Goal: Task Accomplishment & Management: Complete application form

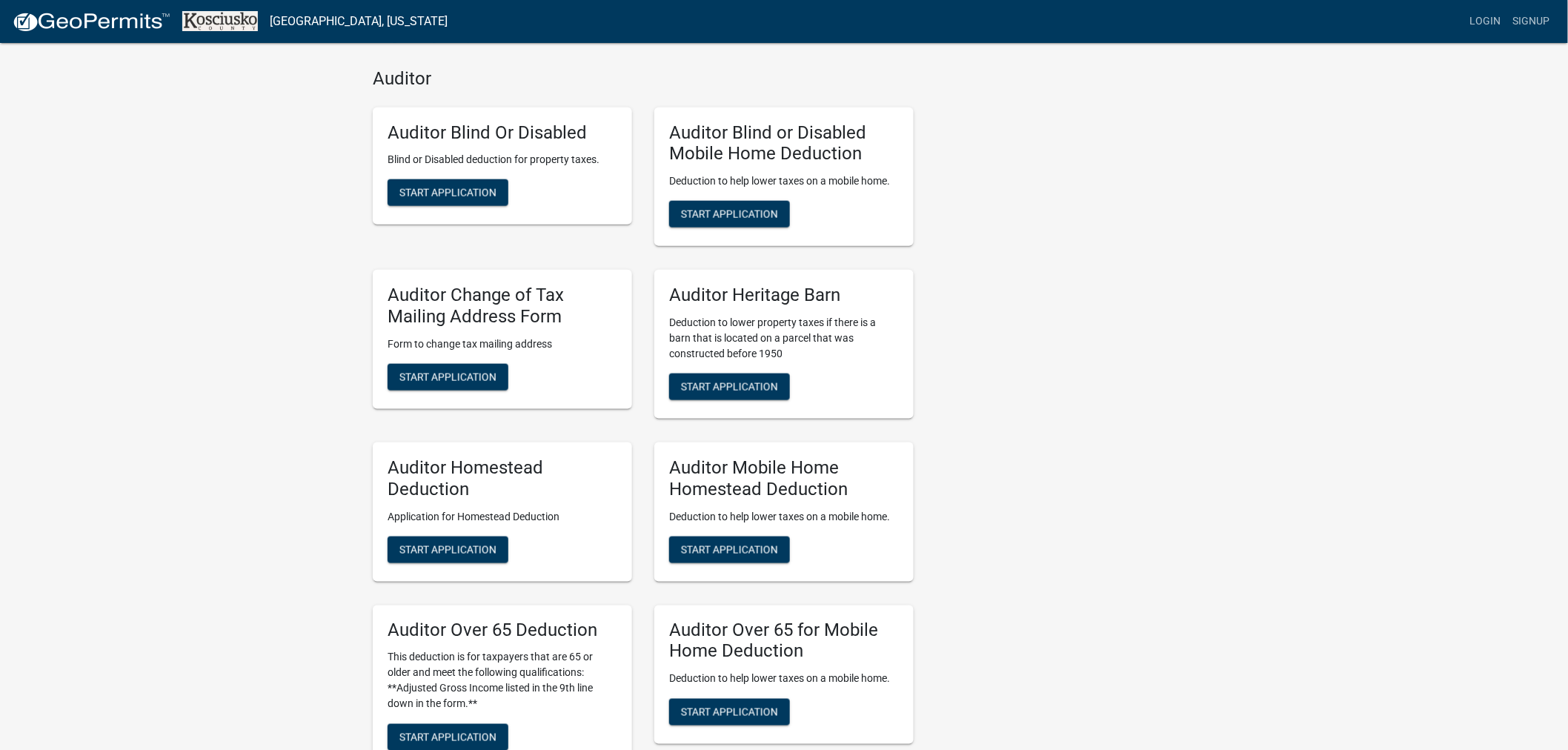
scroll to position [658, 0]
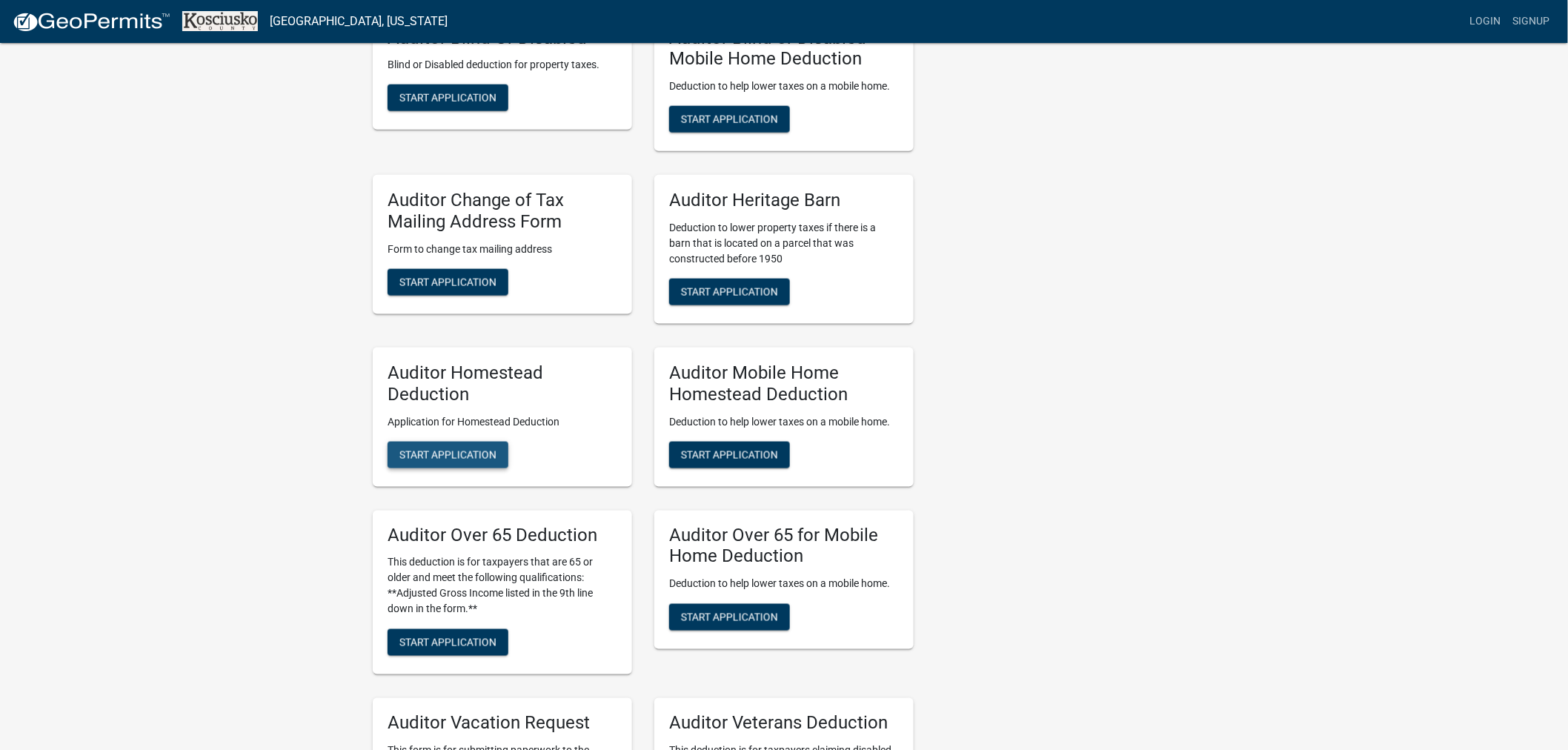
click at [457, 454] on span "Start Application" at bounding box center [448, 454] width 97 height 12
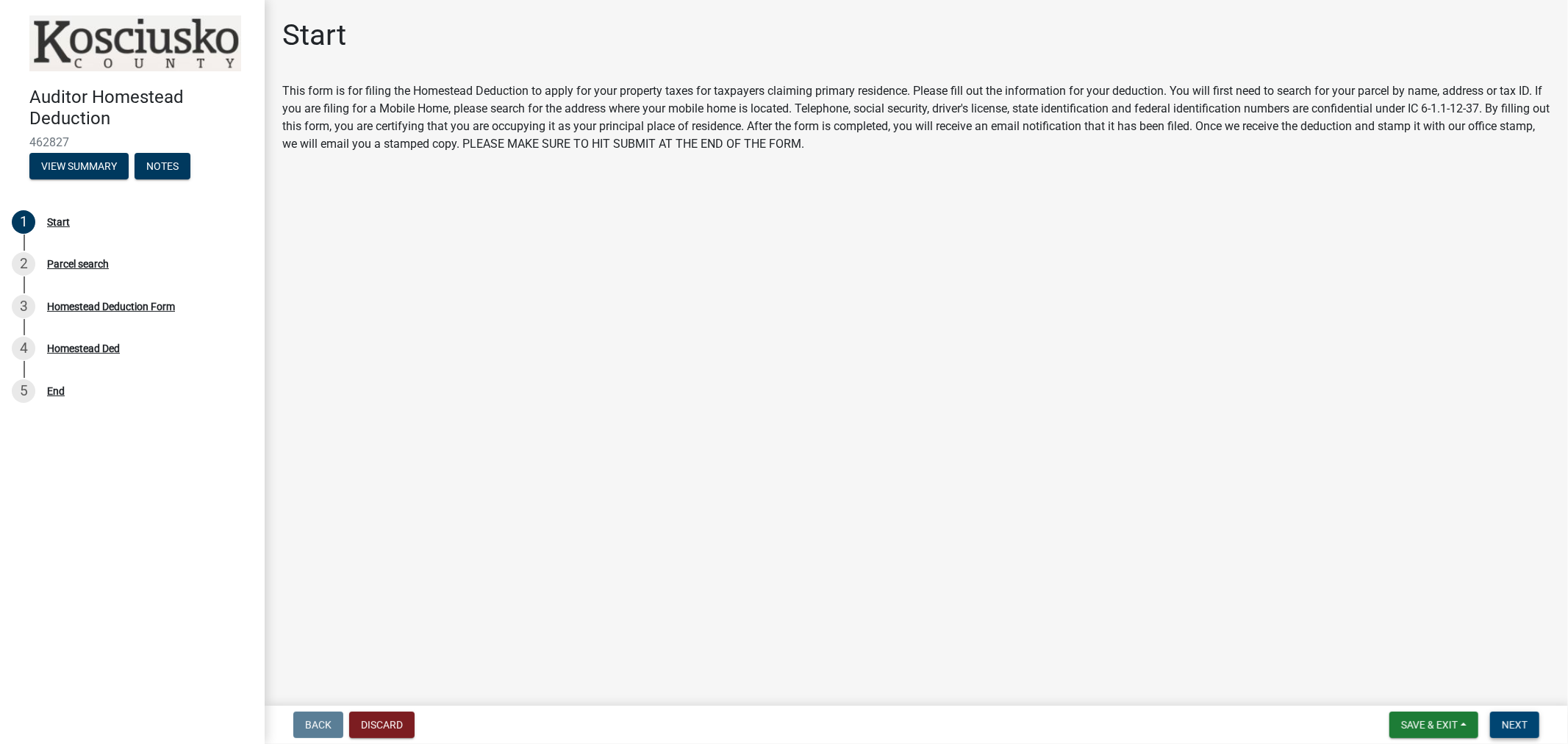
click at [1503, 715] on button "Next" at bounding box center [1515, 725] width 50 height 26
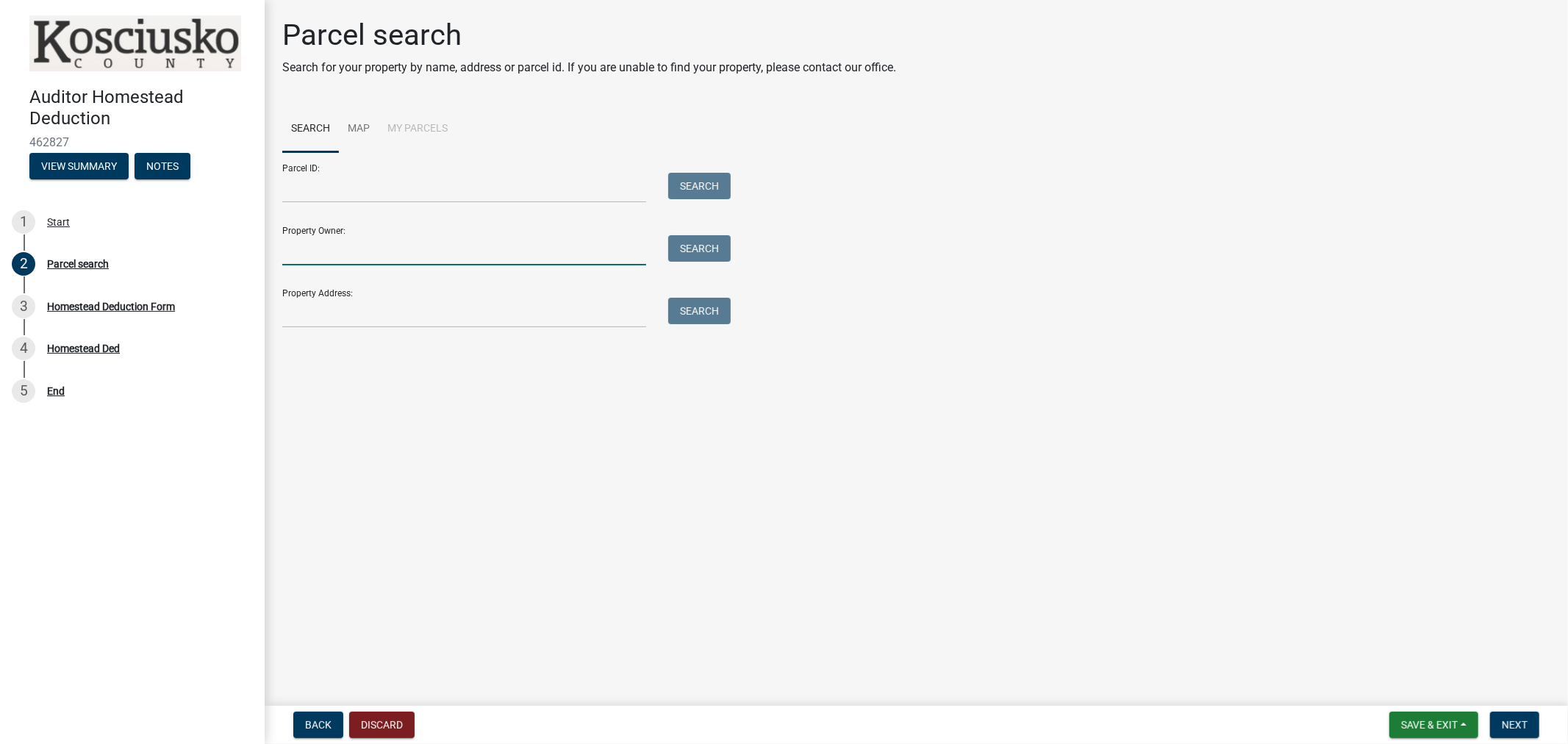
click at [295, 258] on input "Property Owner:" at bounding box center [464, 250] width 364 height 31
type input "M"
click at [312, 321] on input "Property Address:" at bounding box center [464, 313] width 364 height 31
click at [699, 312] on button "Search" at bounding box center [699, 311] width 63 height 26
click at [699, 311] on button "Search" at bounding box center [699, 311] width 63 height 26
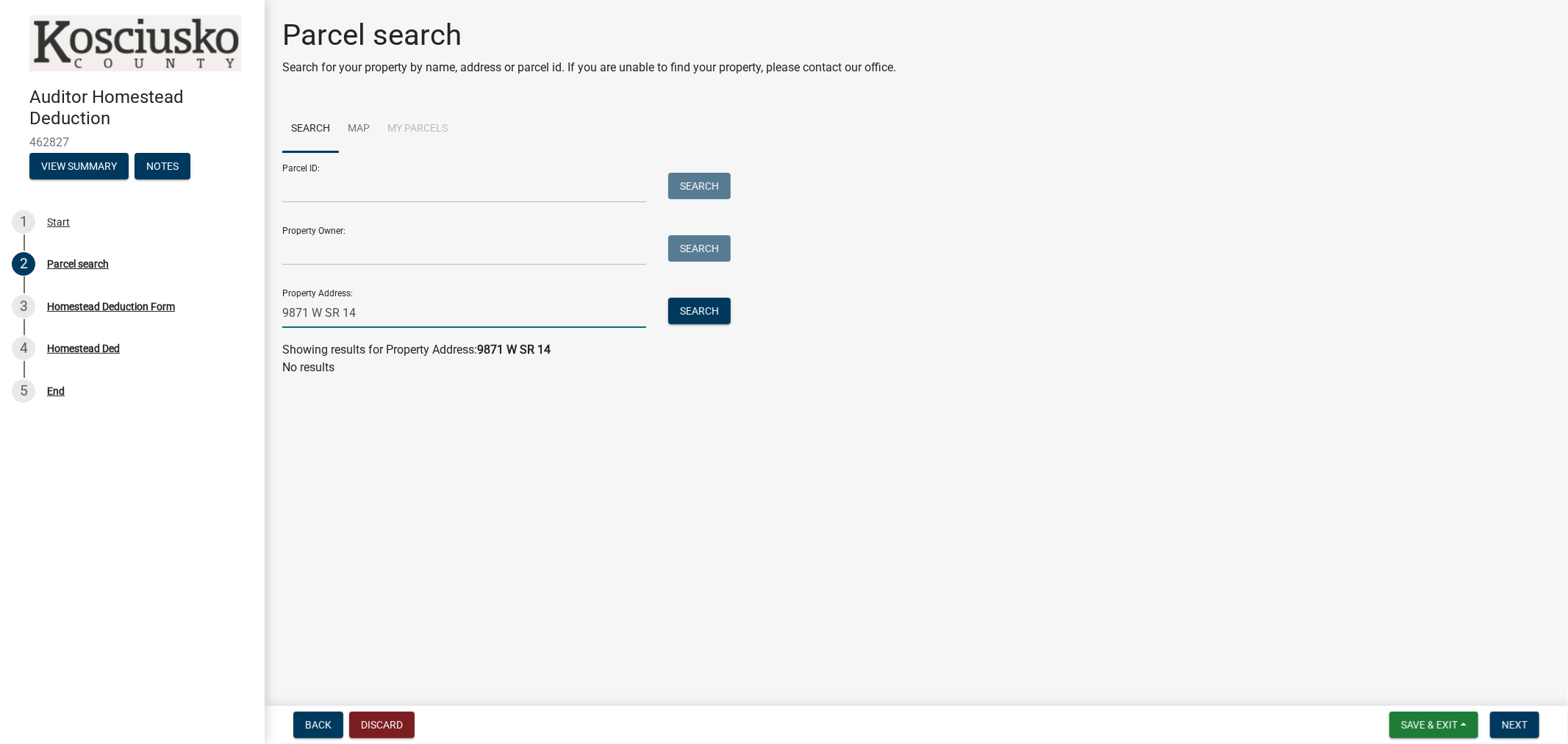
click at [372, 306] on input "9871 W SR 14" at bounding box center [464, 313] width 364 height 31
type input "9871"
click at [691, 307] on button "Search" at bounding box center [699, 311] width 63 height 26
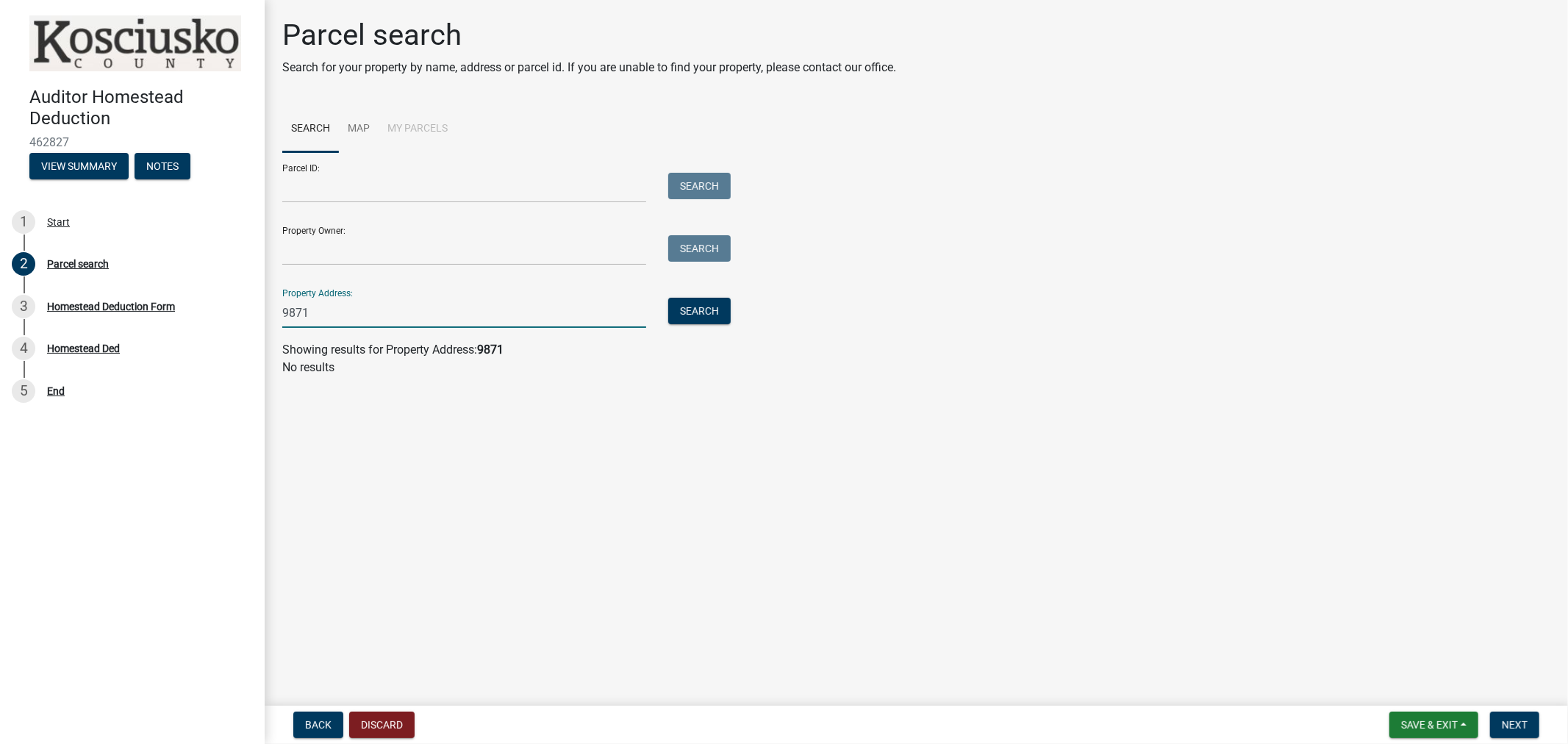
drag, startPoint x: 339, startPoint y: 303, endPoint x: 277, endPoint y: 310, distance: 62.4
click at [277, 310] on div "9871" at bounding box center [464, 313] width 386 height 31
click at [287, 250] on input "Property Owner:" at bounding box center [464, 250] width 364 height 31
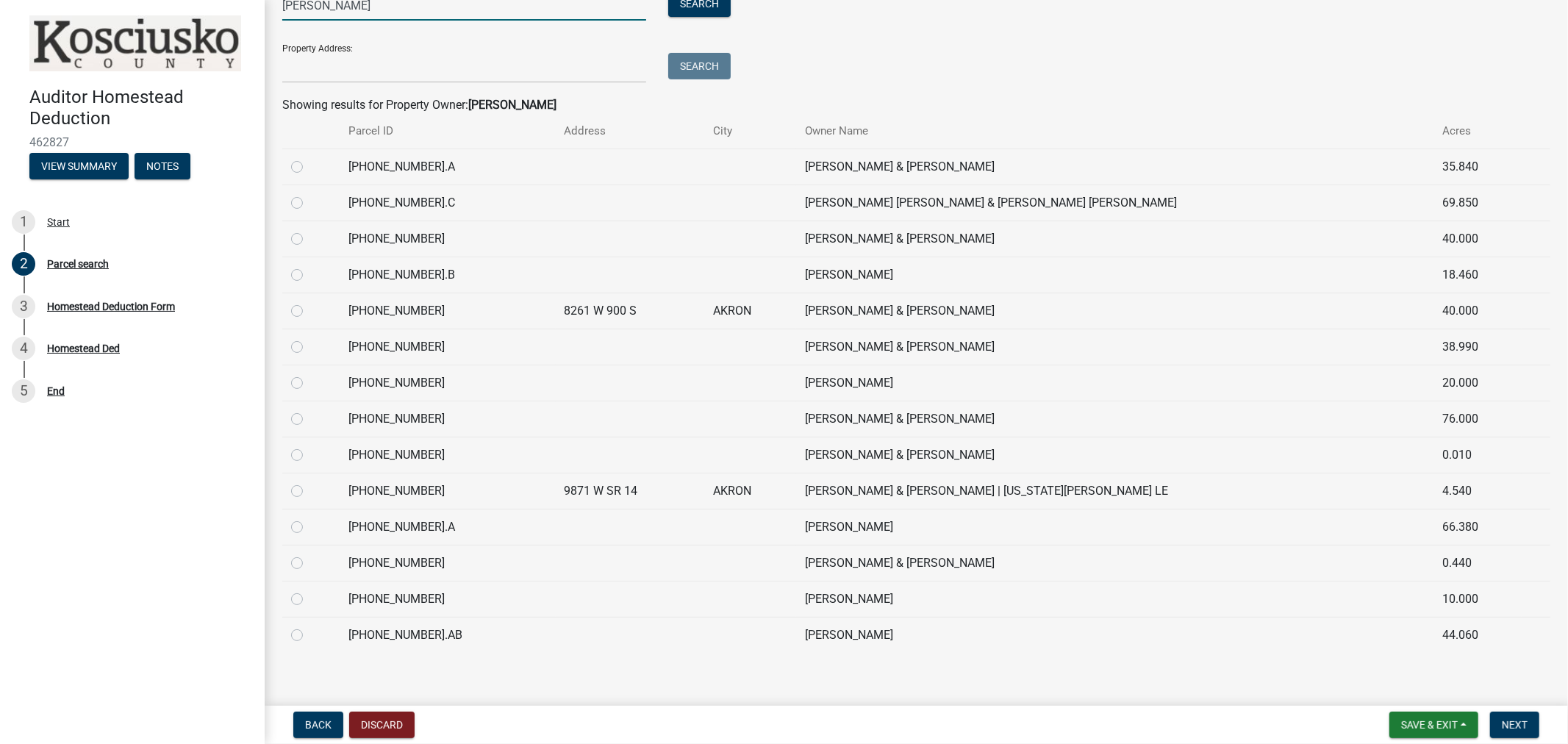
scroll to position [256, 0]
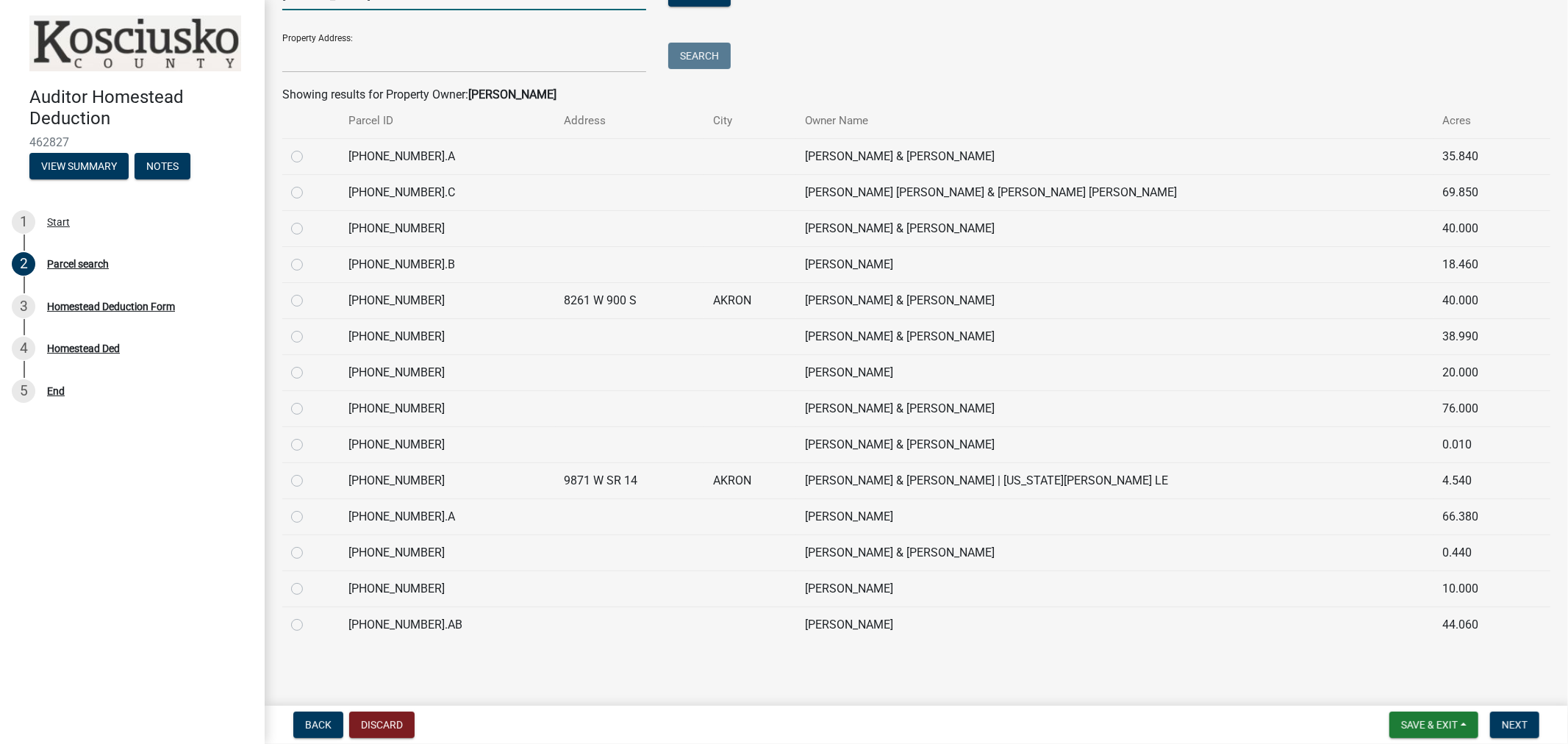
type input "[PERSON_NAME]"
click at [309, 472] on label at bounding box center [309, 472] width 0 height 0
click at [309, 481] on input "radio" at bounding box center [314, 477] width 10 height 10
radio input "true"
click at [309, 472] on label at bounding box center [309, 472] width 0 height 0
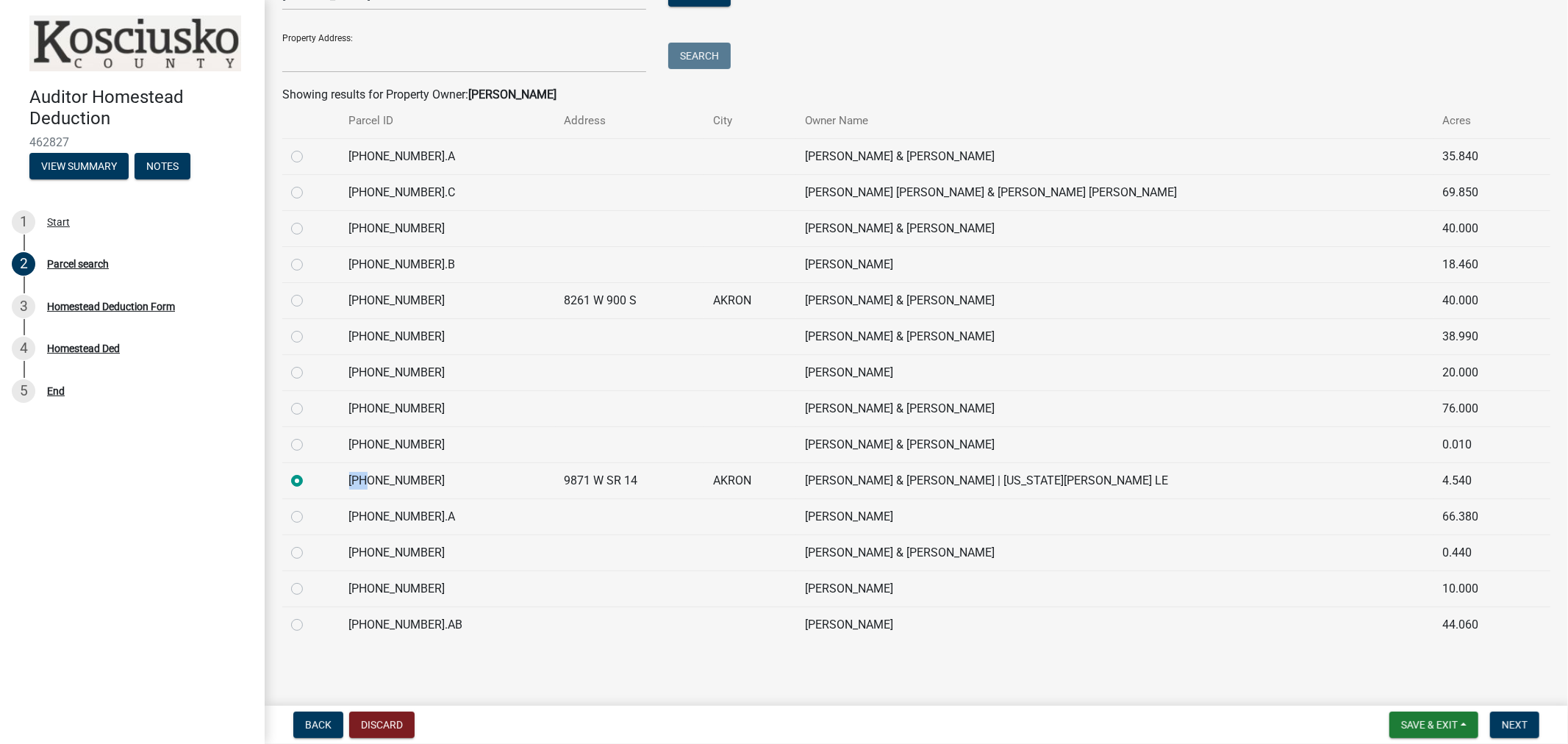
click at [309, 481] on input "radio" at bounding box center [314, 477] width 10 height 10
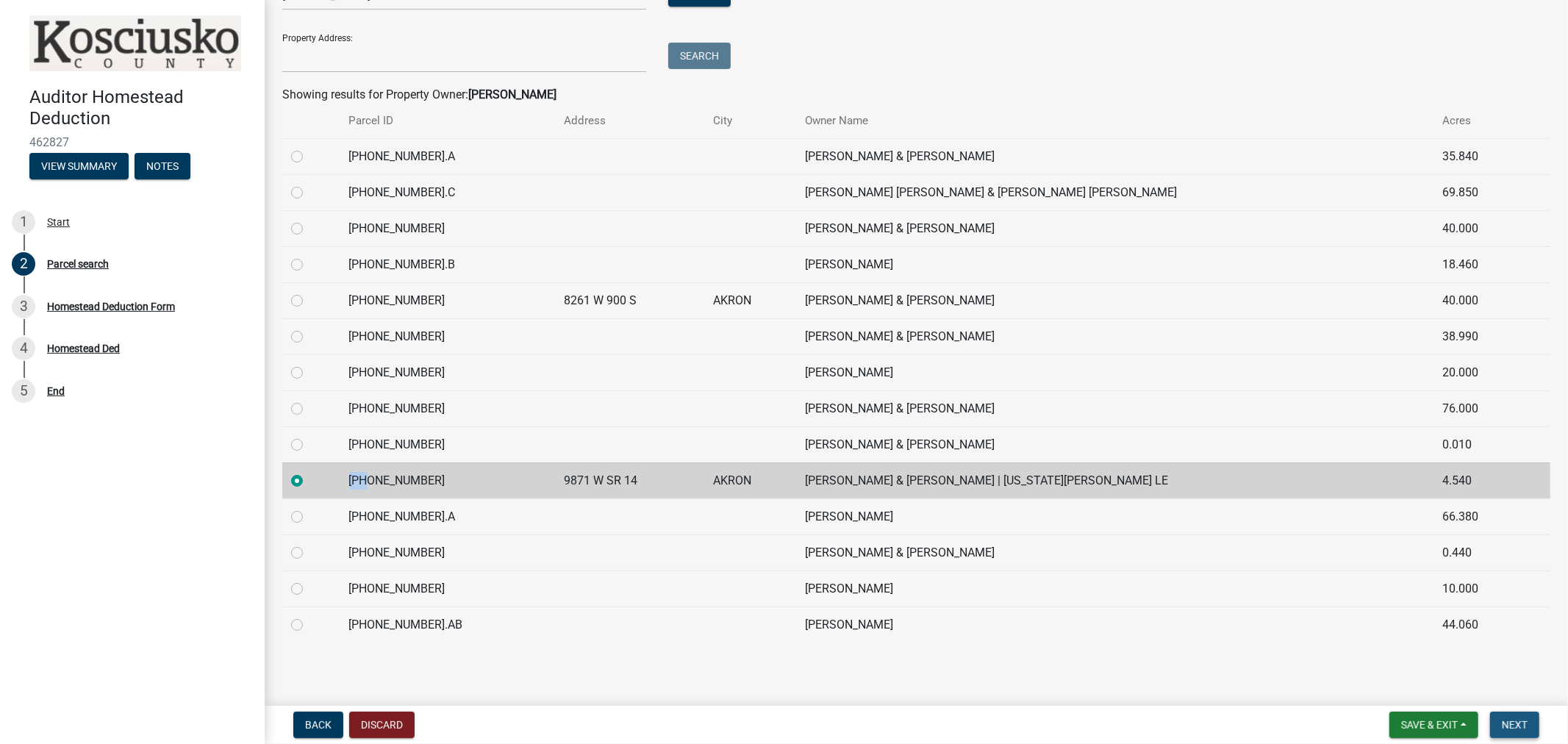
click at [1513, 723] on span "Next" at bounding box center [1514, 725] width 26 height 12
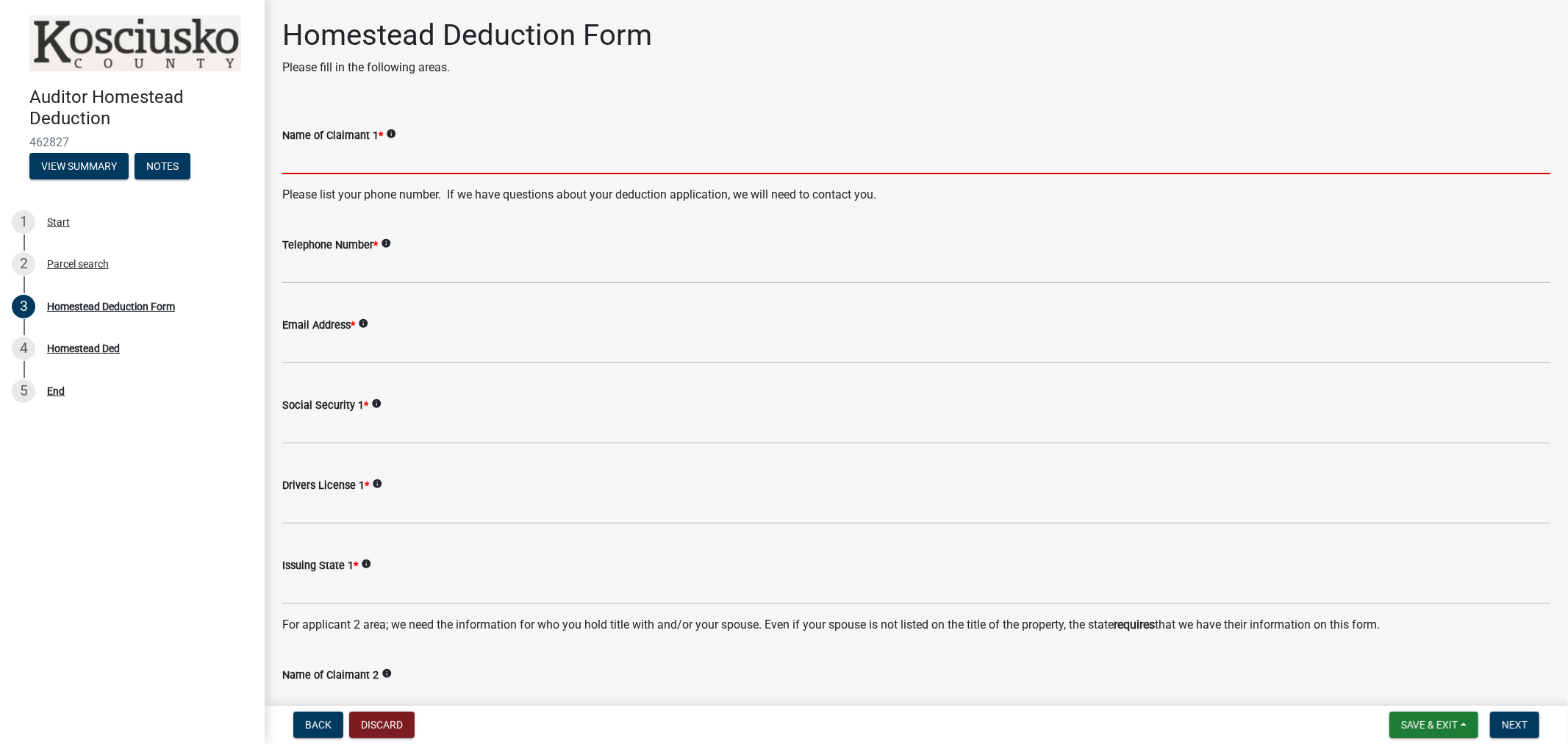
click at [325, 166] on input "Name of Claimant 1 *" at bounding box center [917, 159] width 1268 height 31
paste input "[PERSON_NAME] & [PERSON_NAME] J [US_STATE][PERSON_NAME] LE"
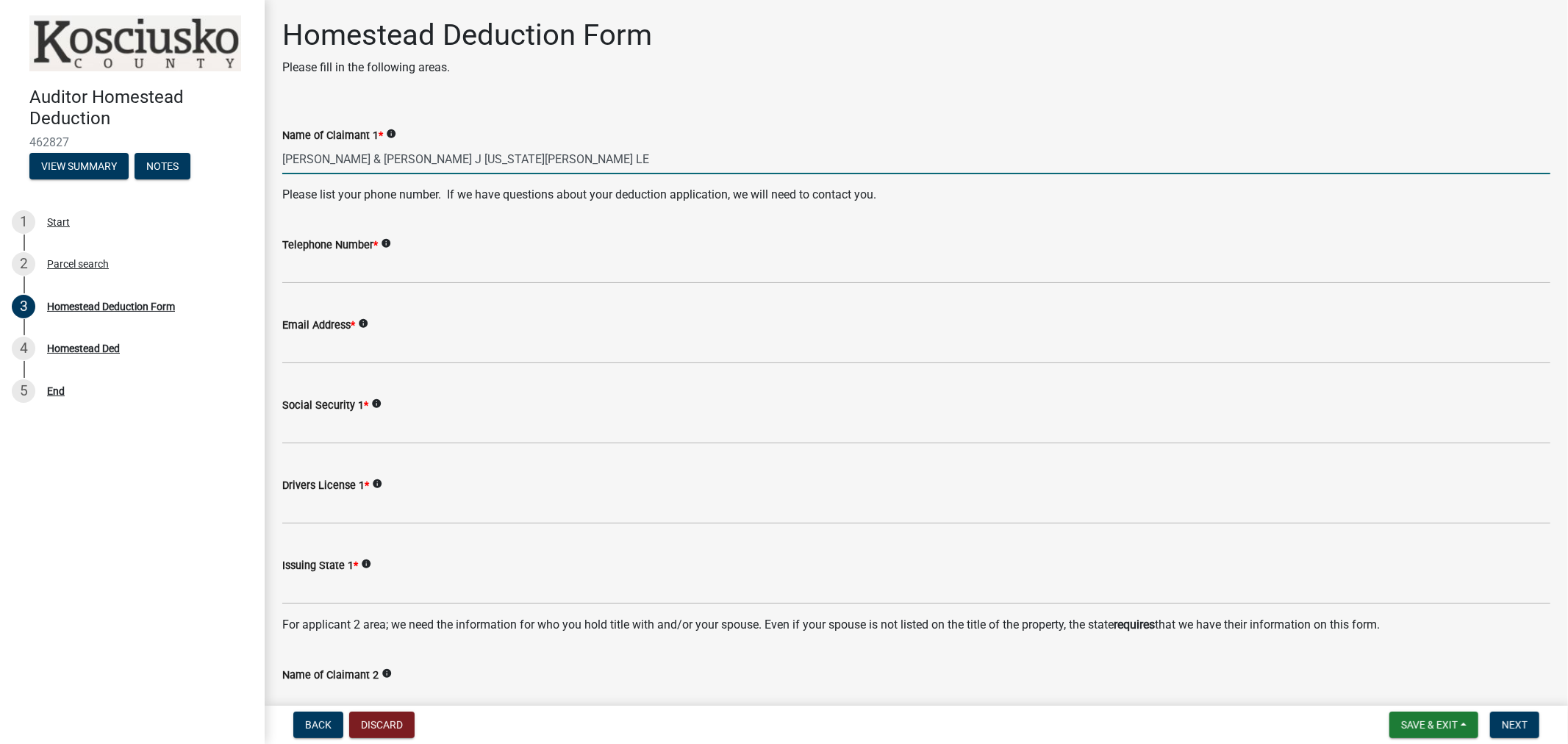
drag, startPoint x: 397, startPoint y: 159, endPoint x: 597, endPoint y: 170, distance: 200.3
click at [597, 170] on input "[PERSON_NAME] & [PERSON_NAME] J [US_STATE][PERSON_NAME] LE" at bounding box center [917, 159] width 1268 height 31
click at [340, 153] on input "[PERSON_NAME] [PERSON_NAME]" at bounding box center [917, 159] width 1268 height 31
type input "[PERSON_NAME]"
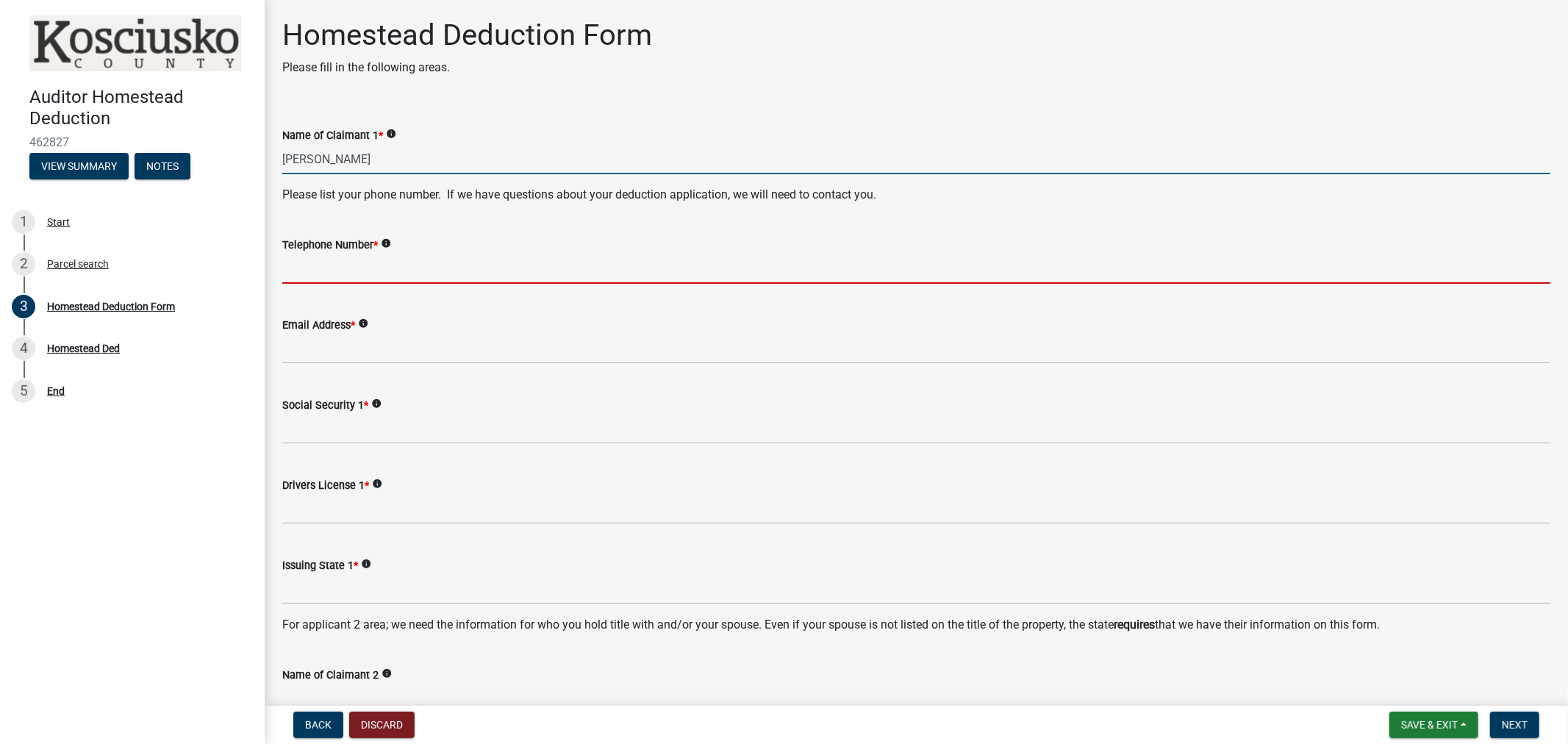
click at [316, 275] on input "Telephone Number *" at bounding box center [917, 268] width 1268 height 31
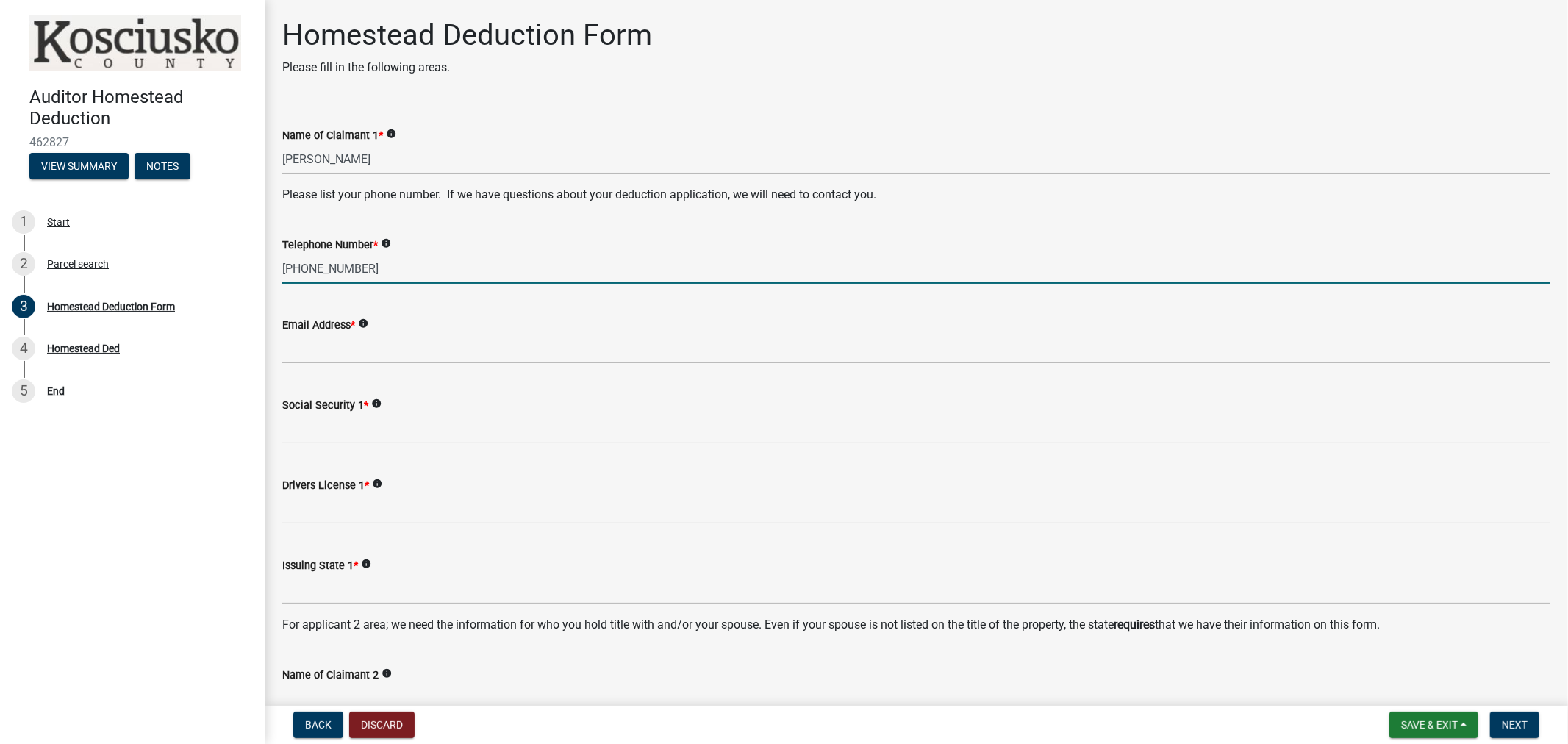
type input "[PHONE_NUMBER]"
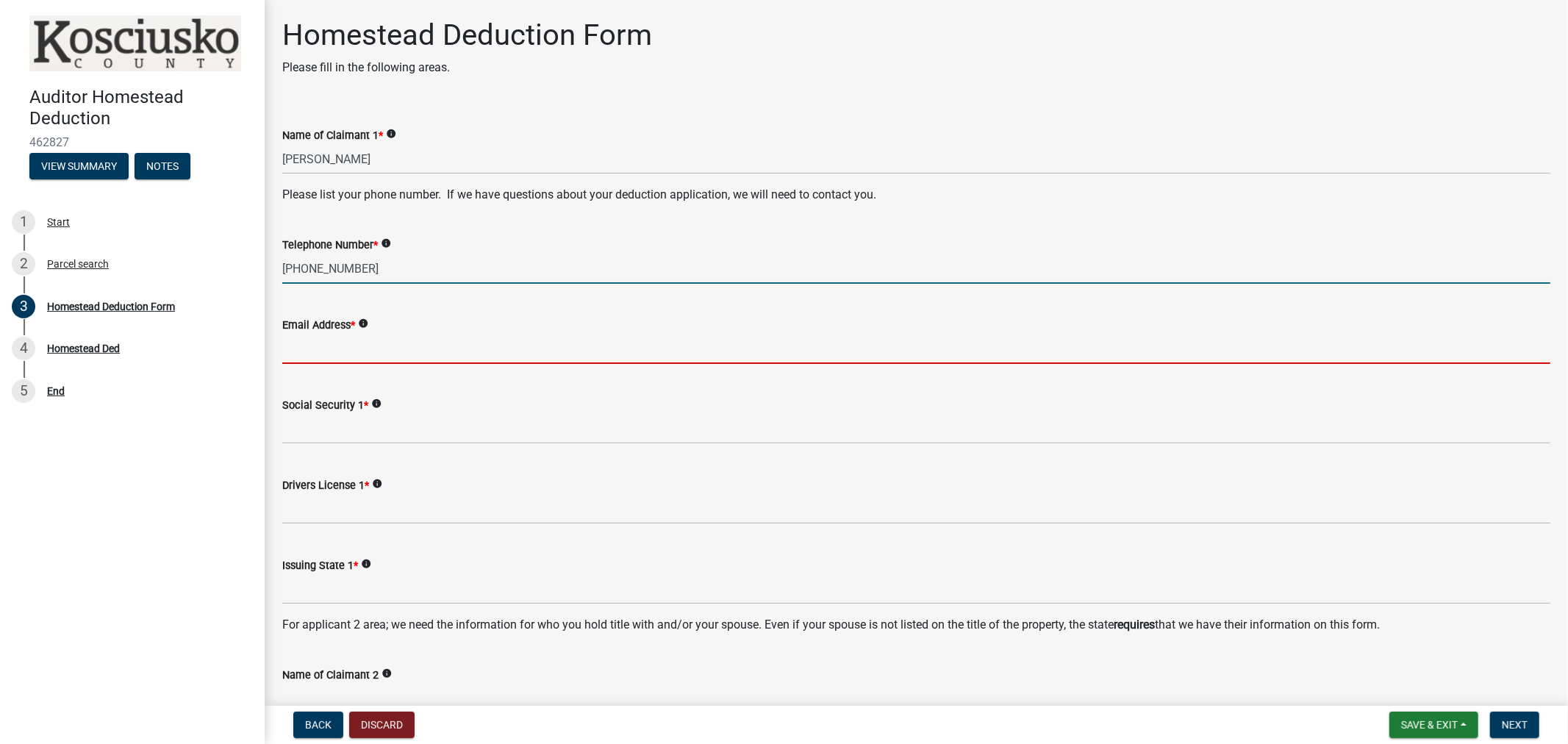
click at [326, 349] on input "Email Address *" at bounding box center [917, 348] width 1268 height 31
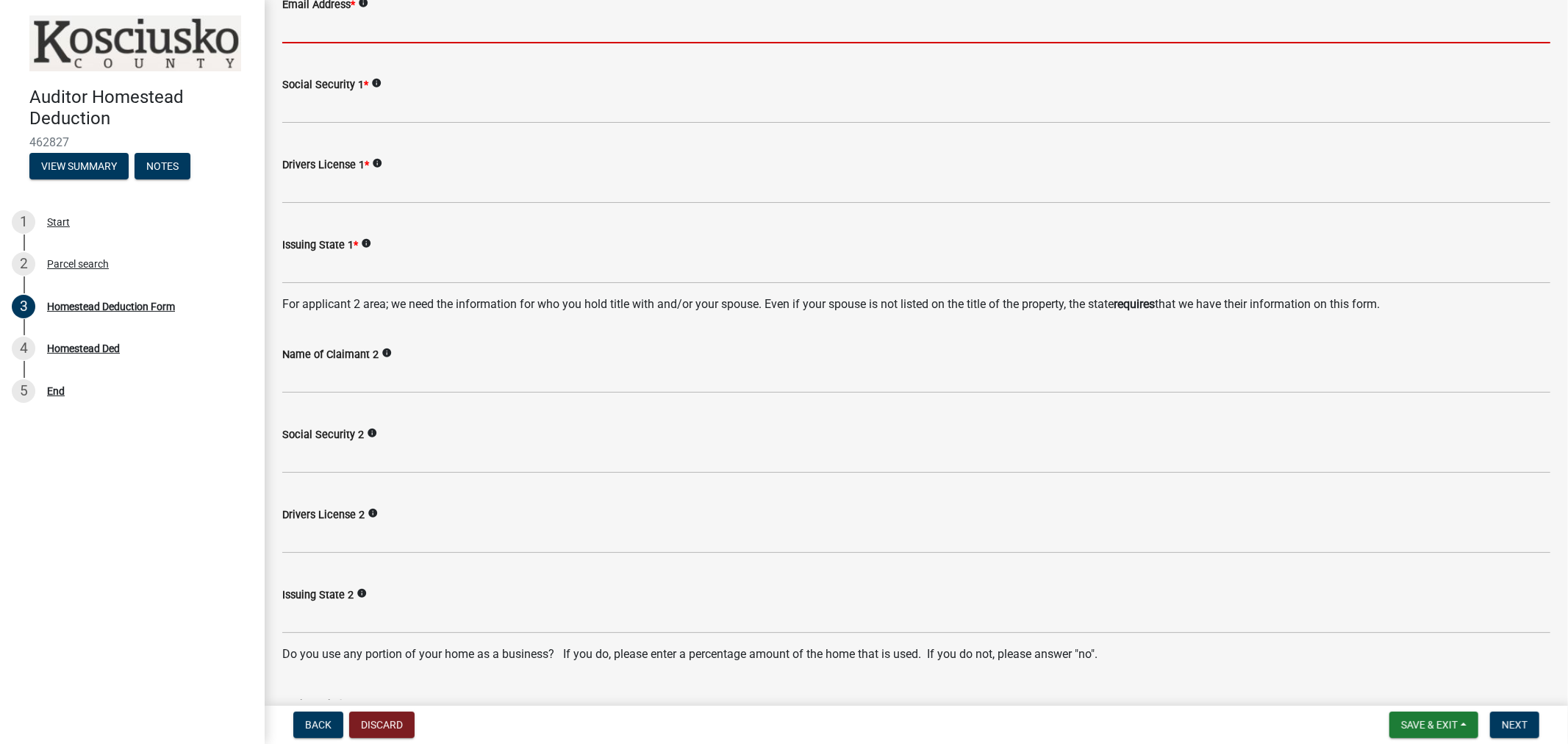
scroll to position [70, 0]
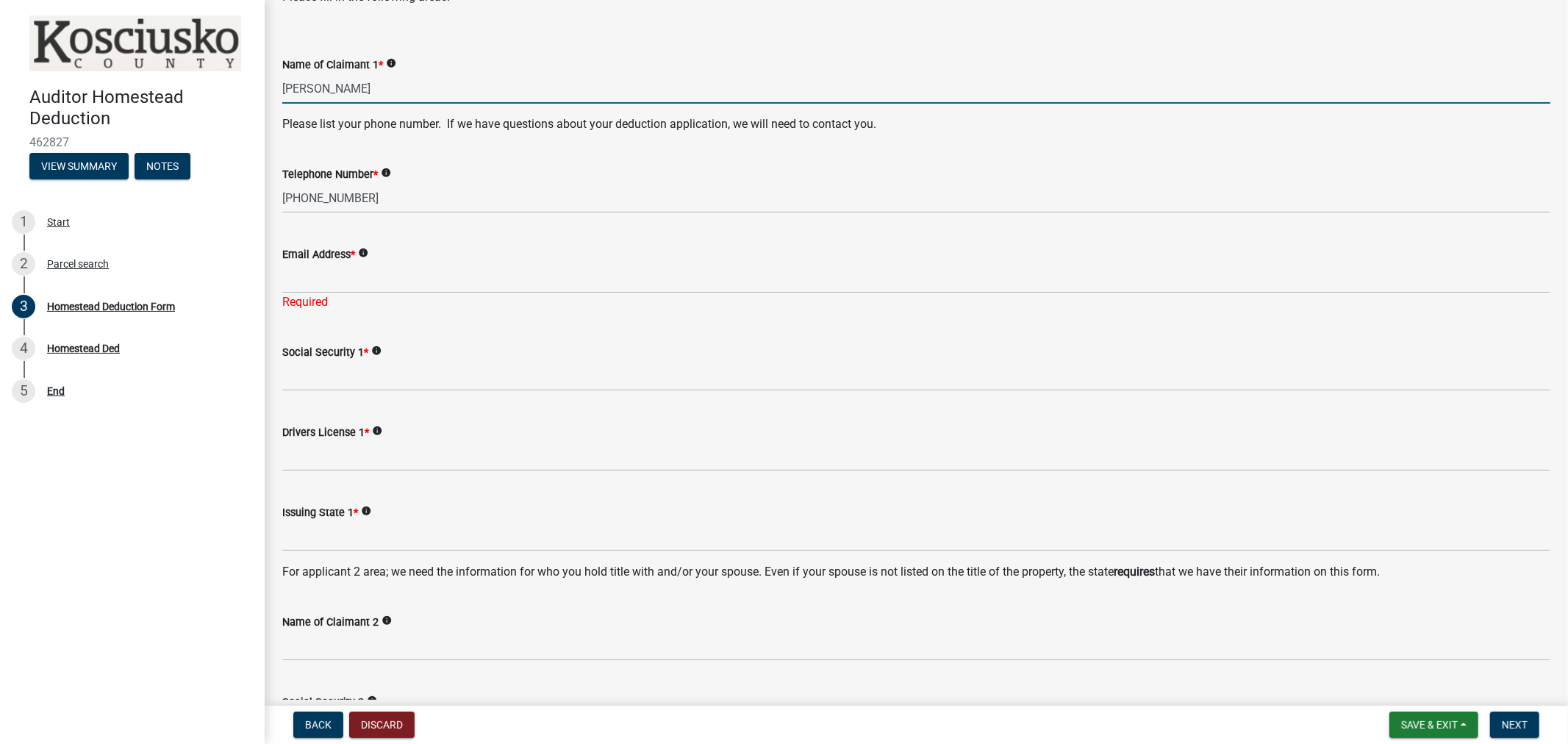
drag, startPoint x: 445, startPoint y: 86, endPoint x: 0, endPoint y: 97, distance: 445.1
click at [0, 97] on div "Auditor Homestead Deduction 462827 View Summary Notes 1 Start 2 Parcel search 3…" at bounding box center [784, 372] width 1568 height 744
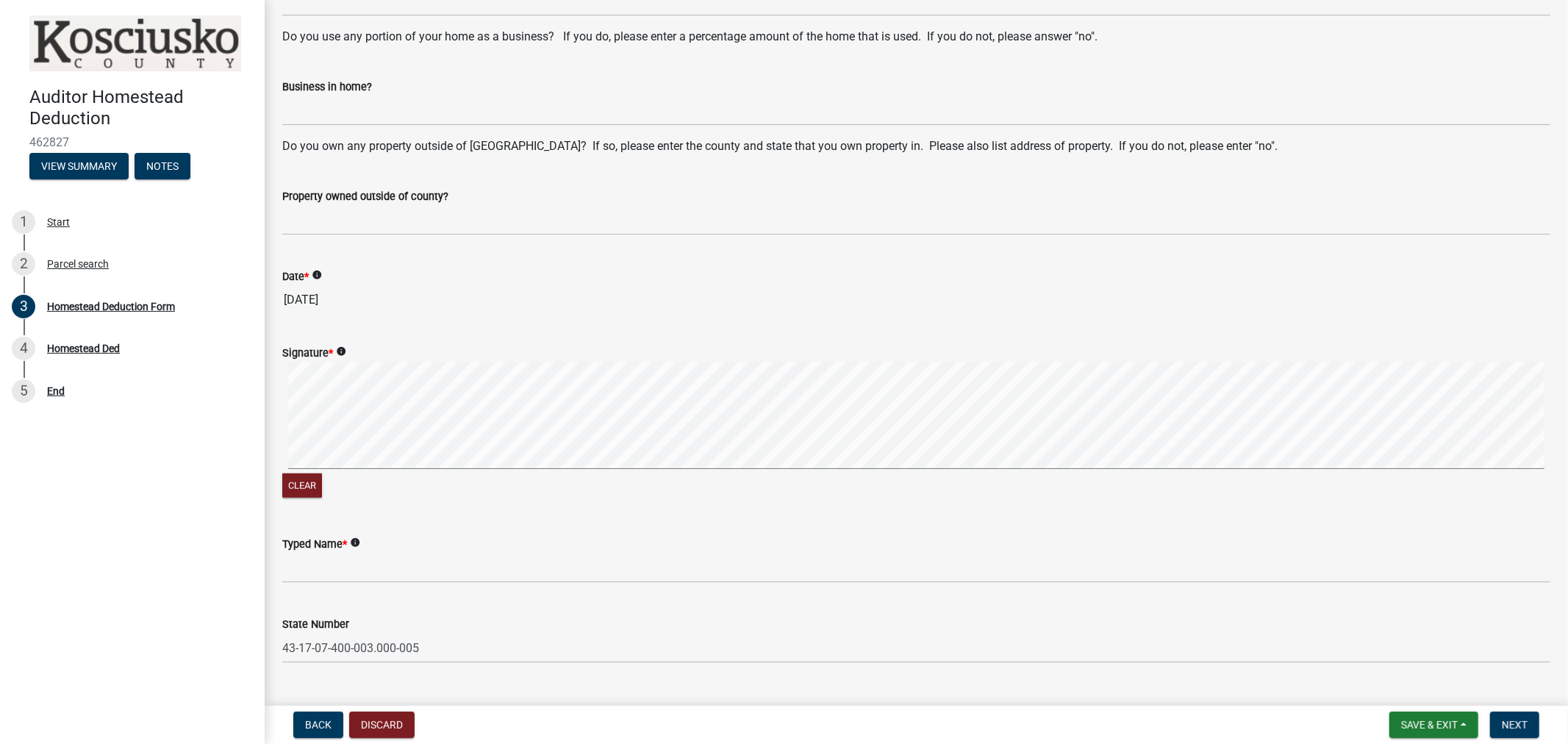
scroll to position [969, 0]
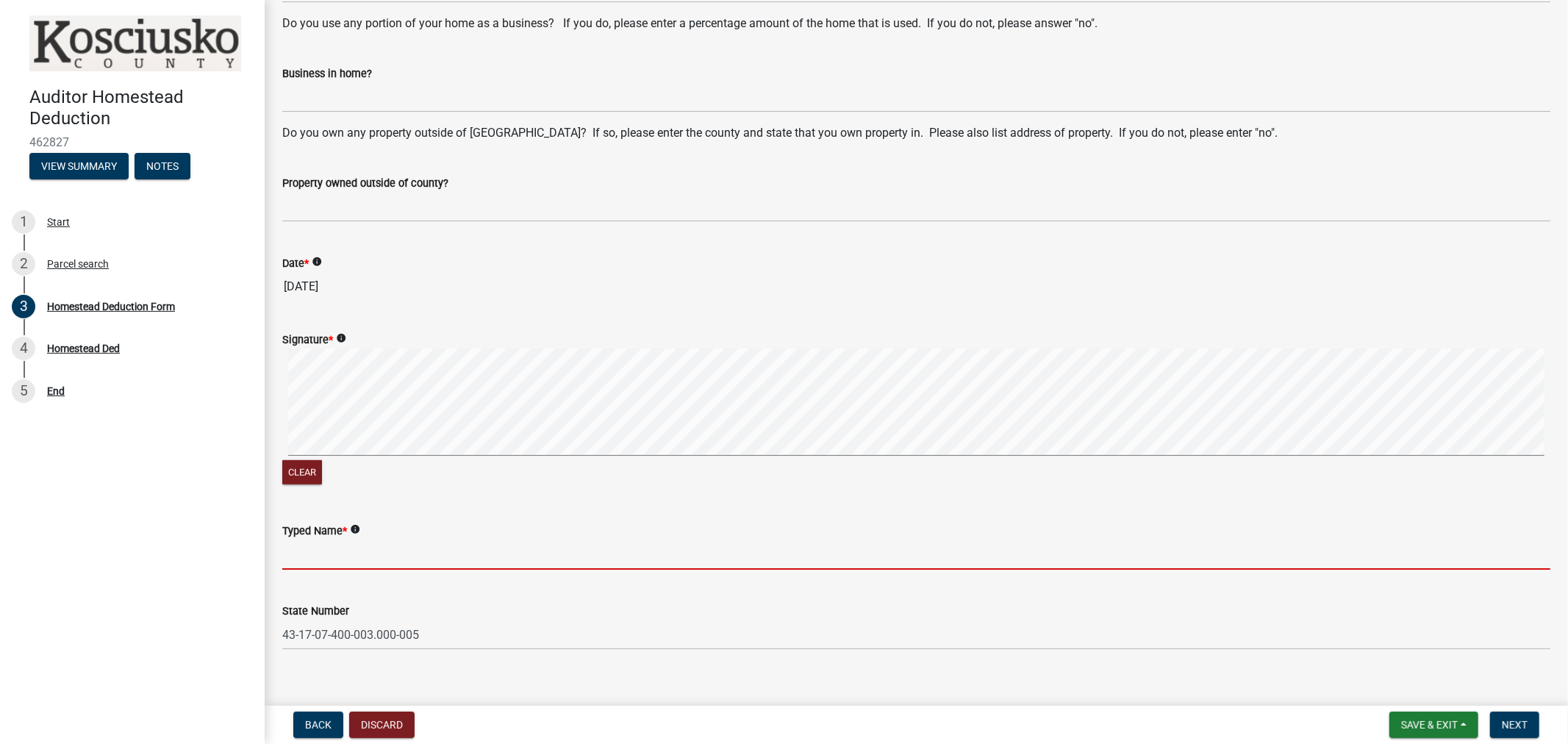
click at [298, 556] on input "Typed Name *" at bounding box center [917, 555] width 1268 height 31
paste input "[PERSON_NAME]"
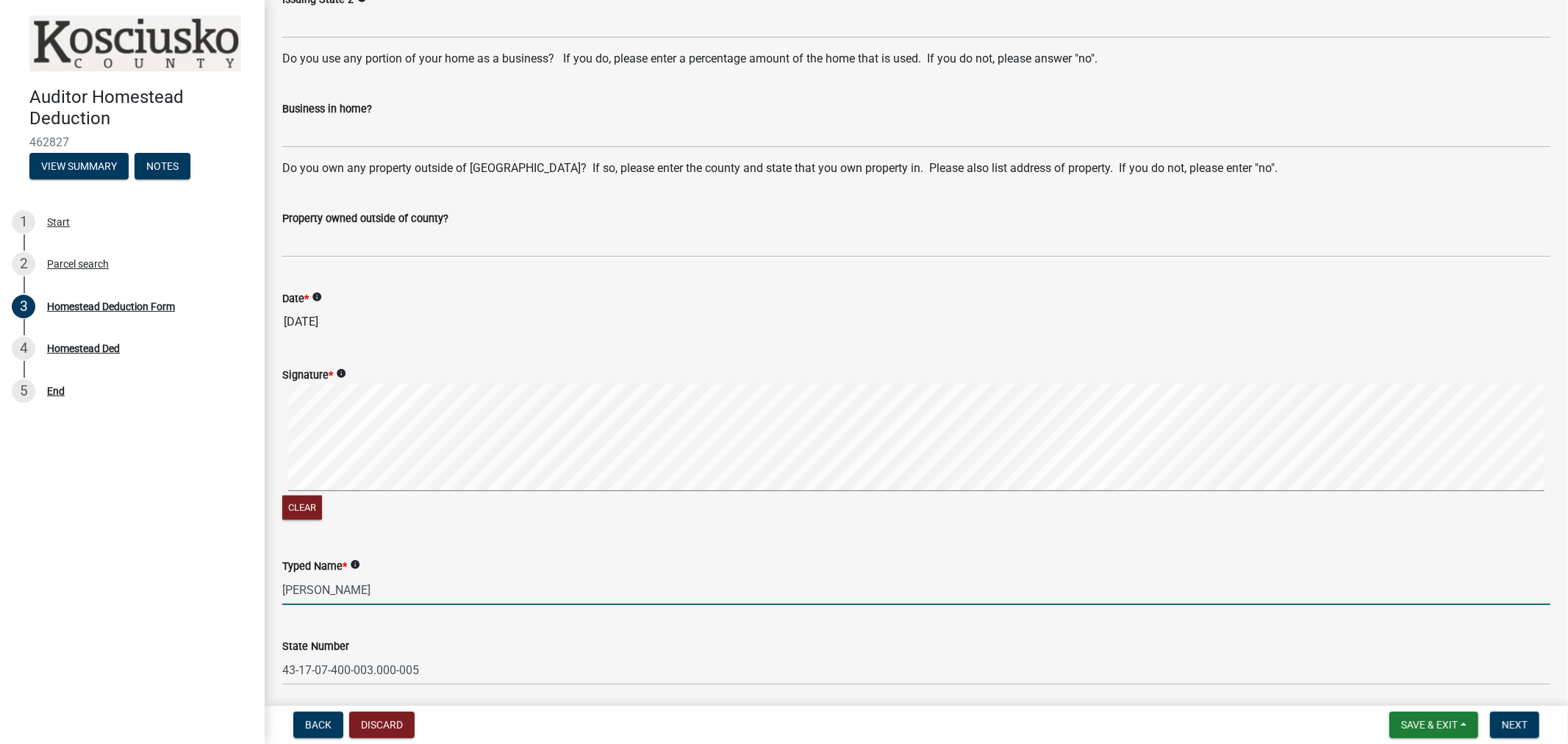
scroll to position [906, 0]
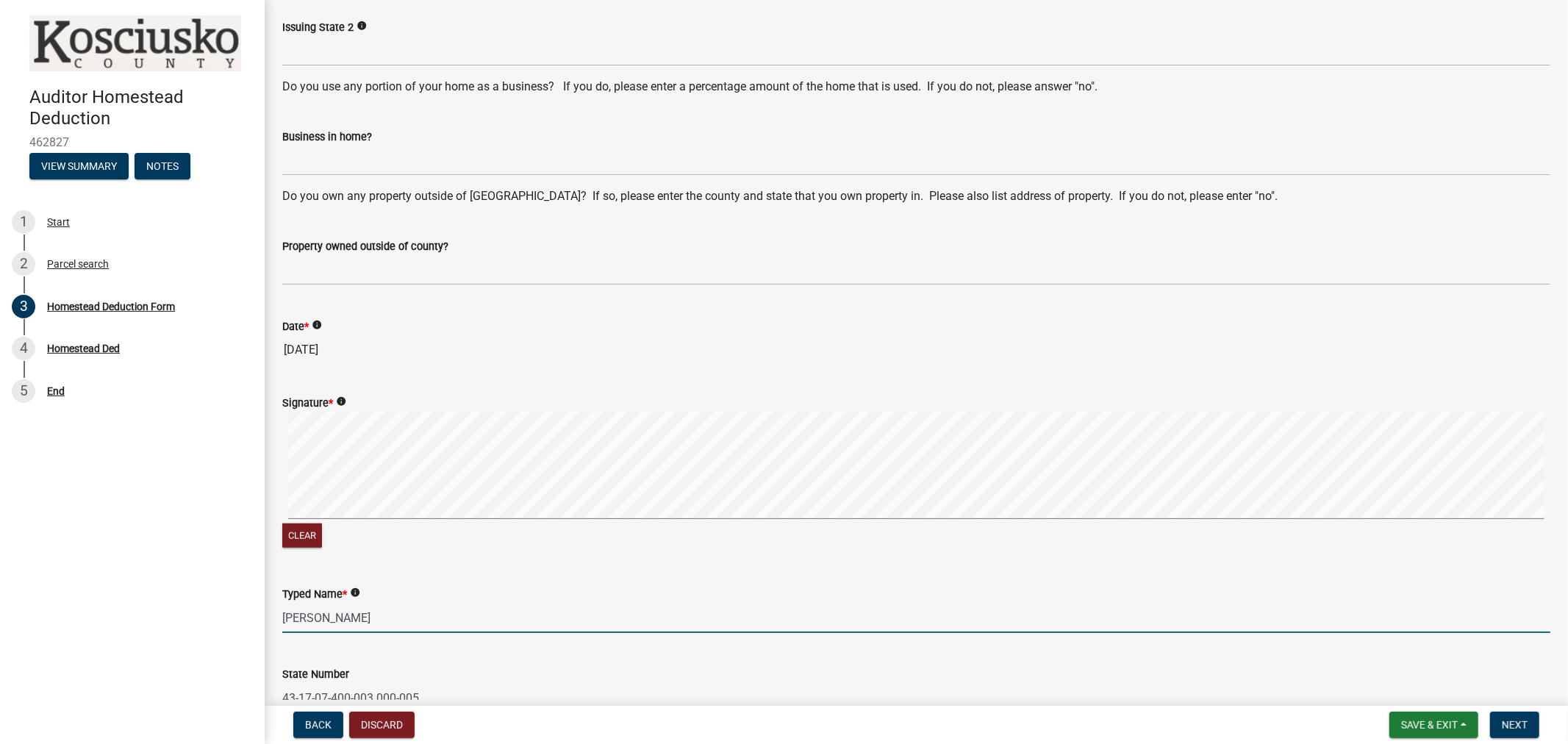
type input "[PERSON_NAME]"
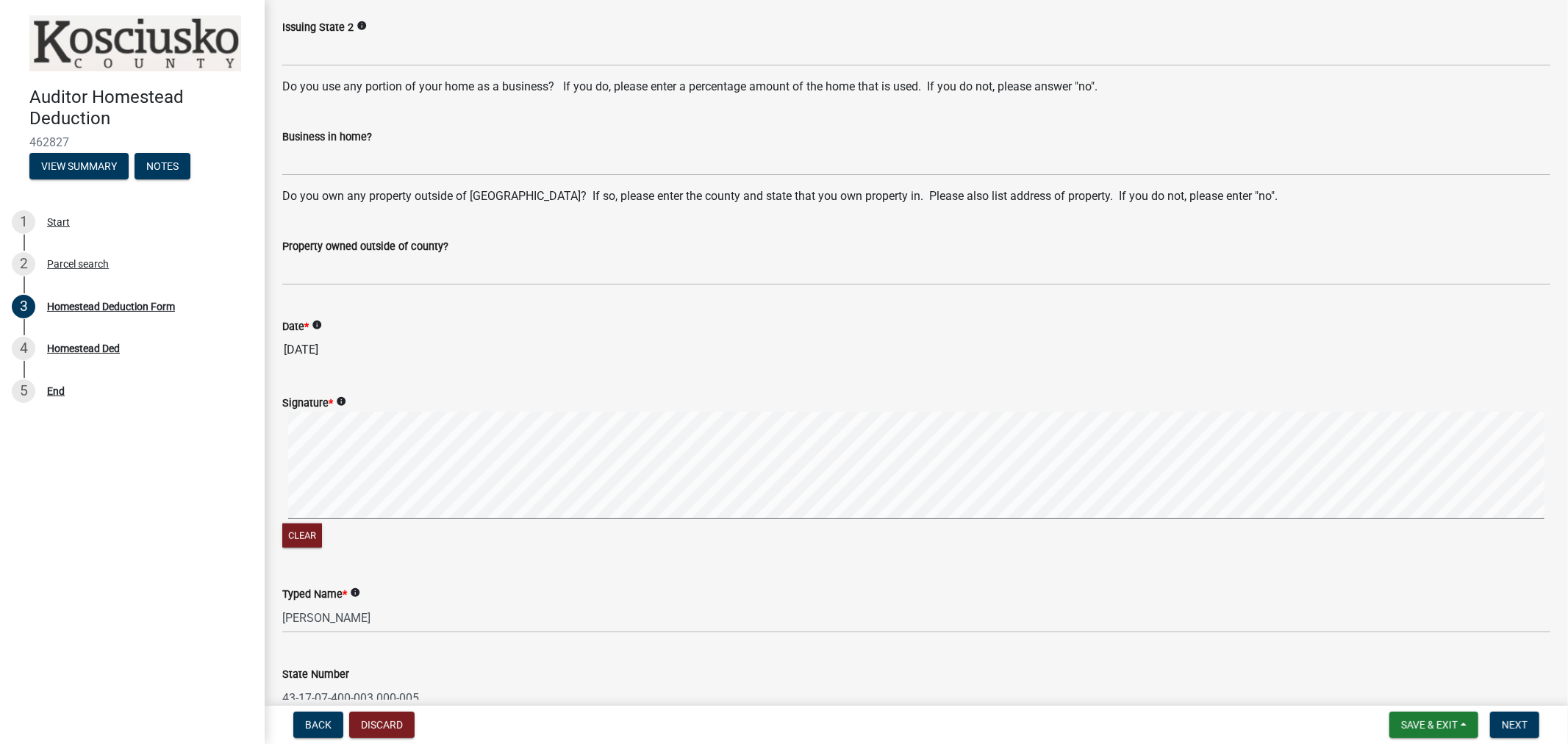
click at [316, 490] on div "Signature * info Clear" at bounding box center [917, 464] width 1291 height 175
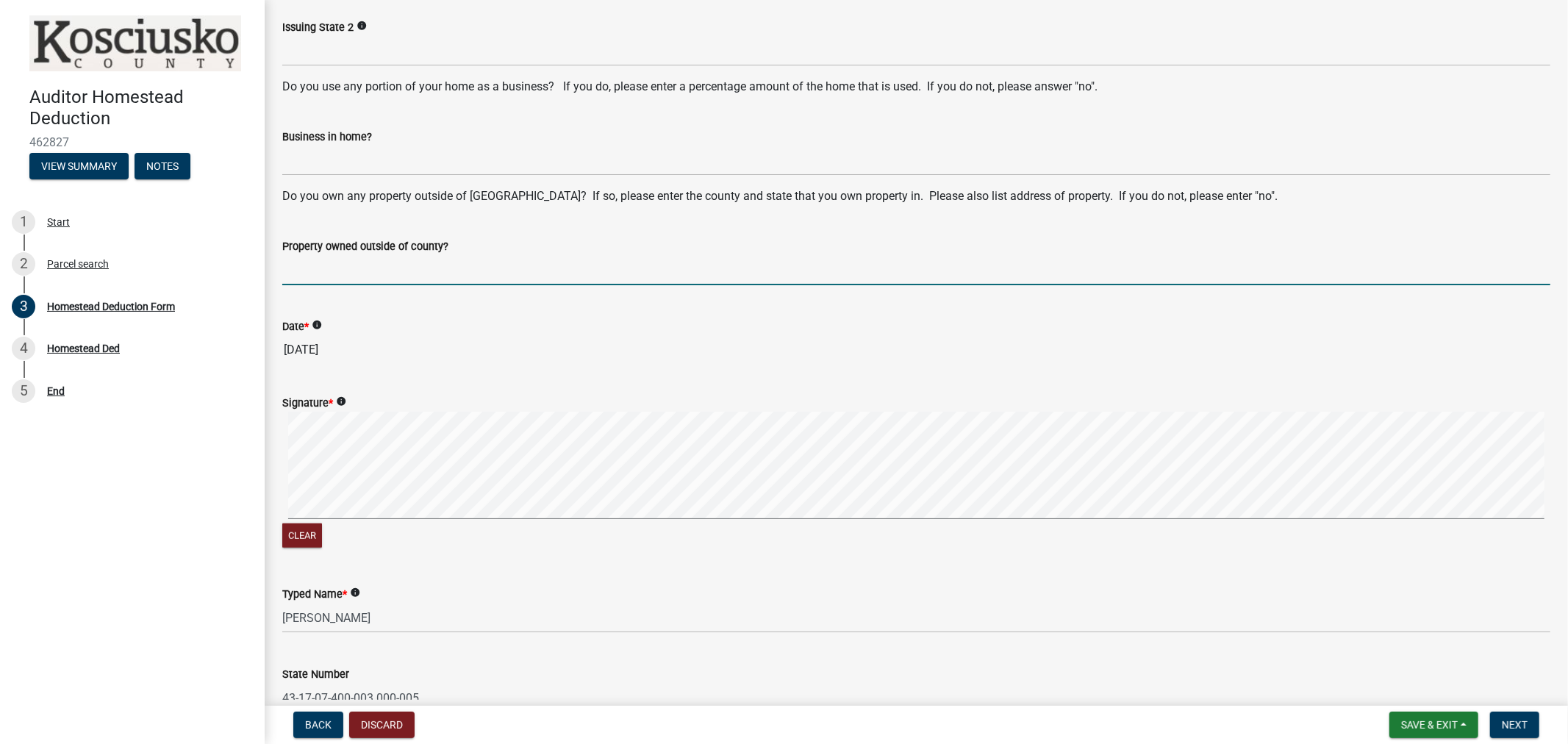
click at [291, 272] on input "Property owned outside of county?" at bounding box center [917, 270] width 1268 height 31
type input "NO"
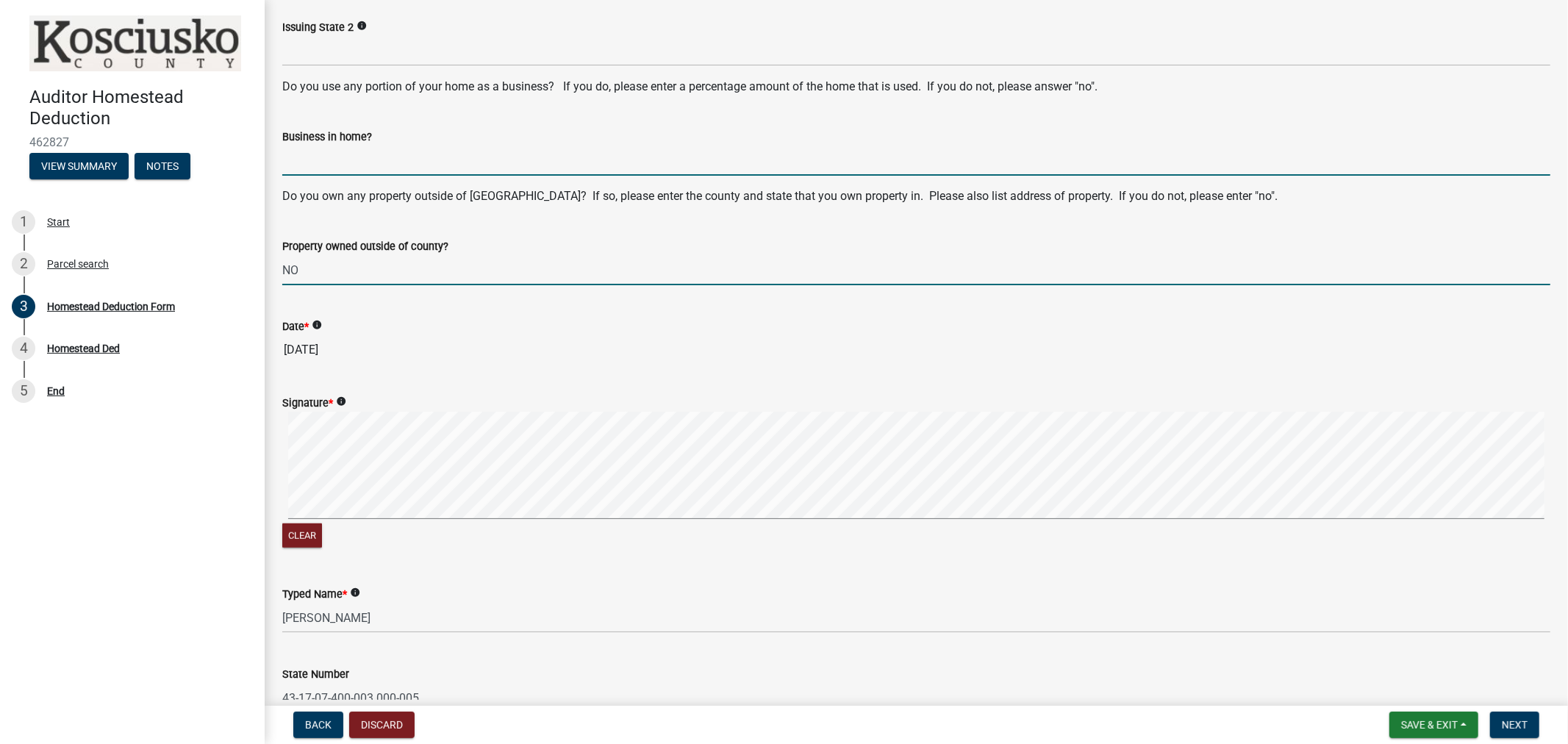
drag, startPoint x: 329, startPoint y: 171, endPoint x: 346, endPoint y: 185, distance: 22.0
click at [329, 171] on input "Business in home?" at bounding box center [917, 160] width 1268 height 31
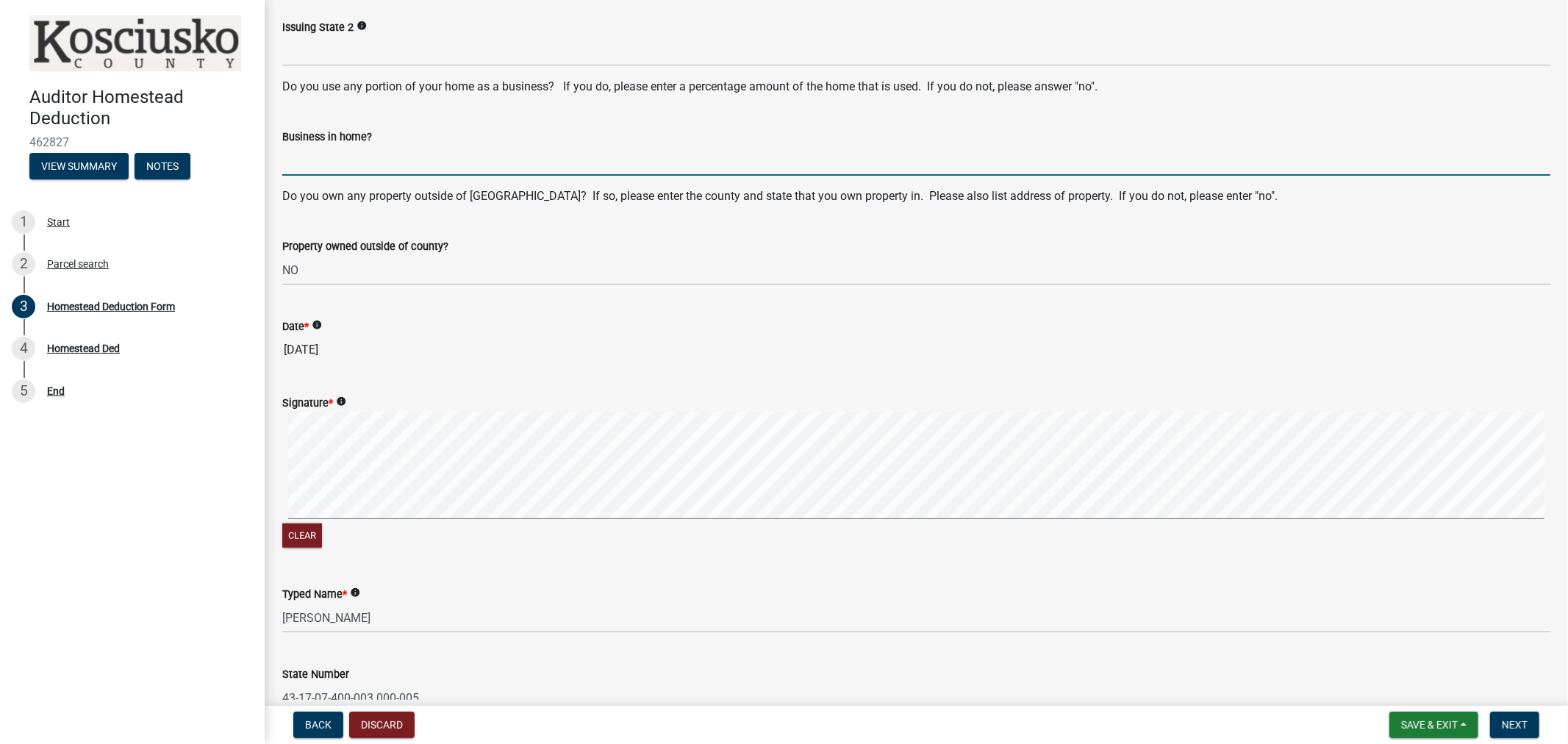
type input "NO"
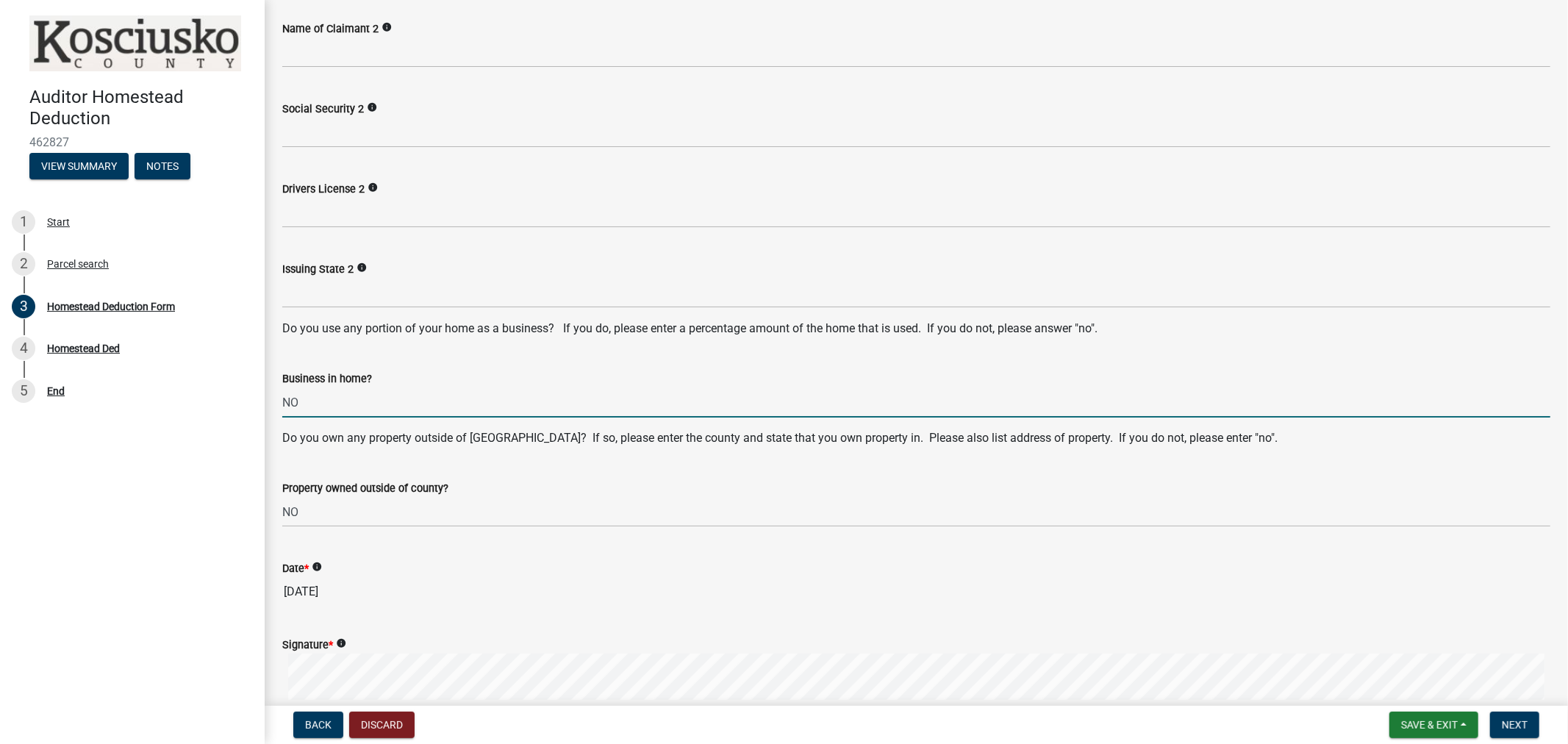
scroll to position [661, 0]
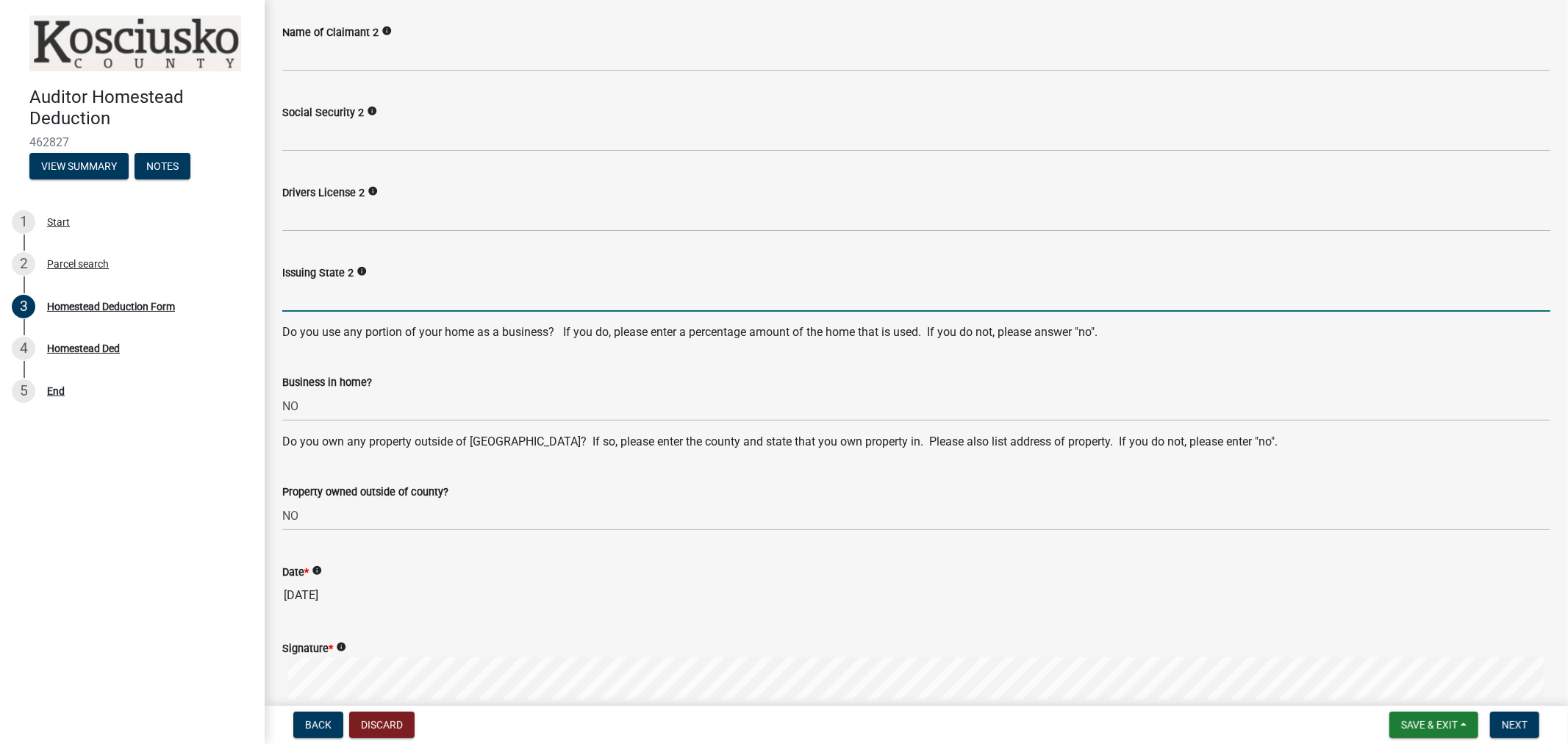
click at [301, 284] on input "Issuing State 2" at bounding box center [917, 296] width 1268 height 31
type input "IN"
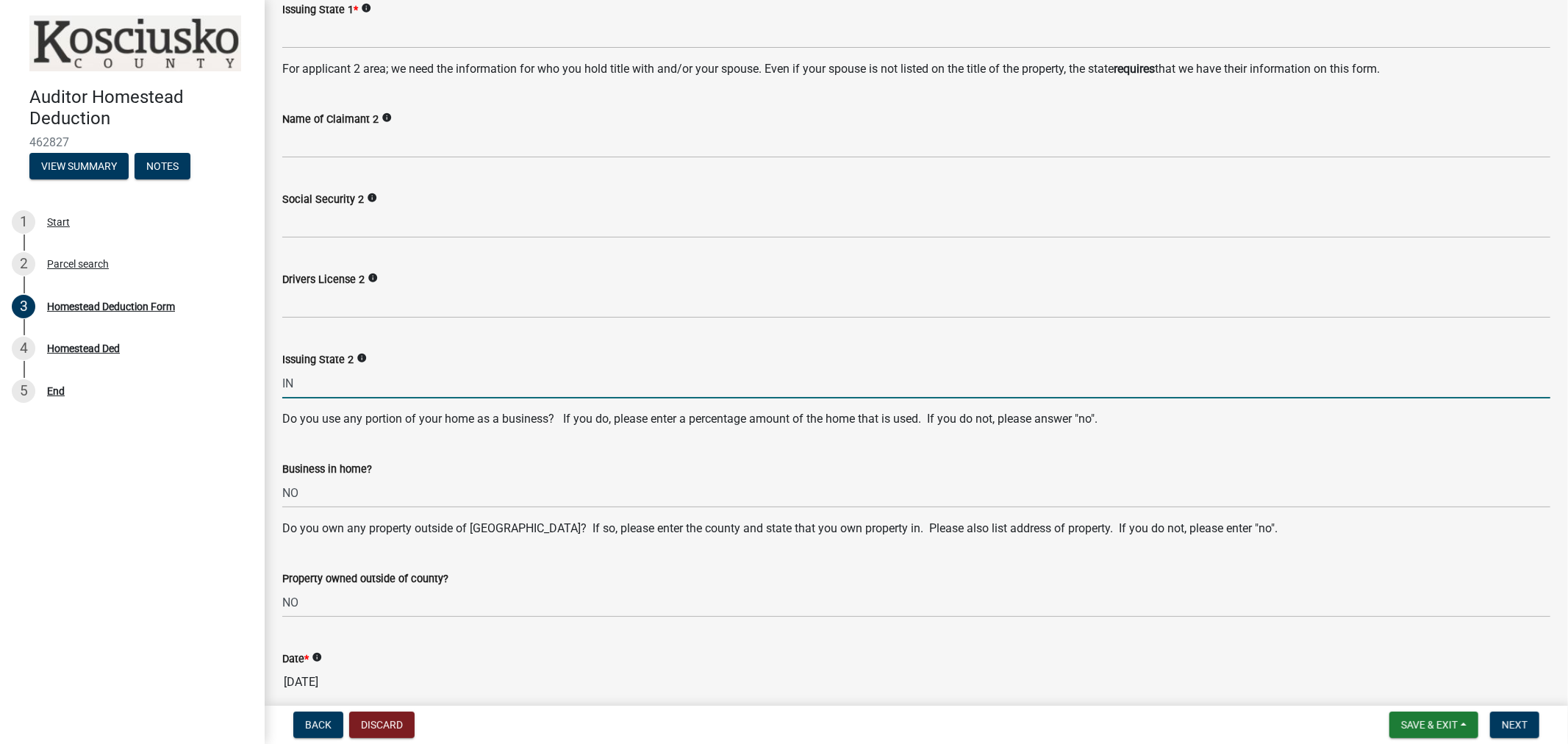
scroll to position [497, 0]
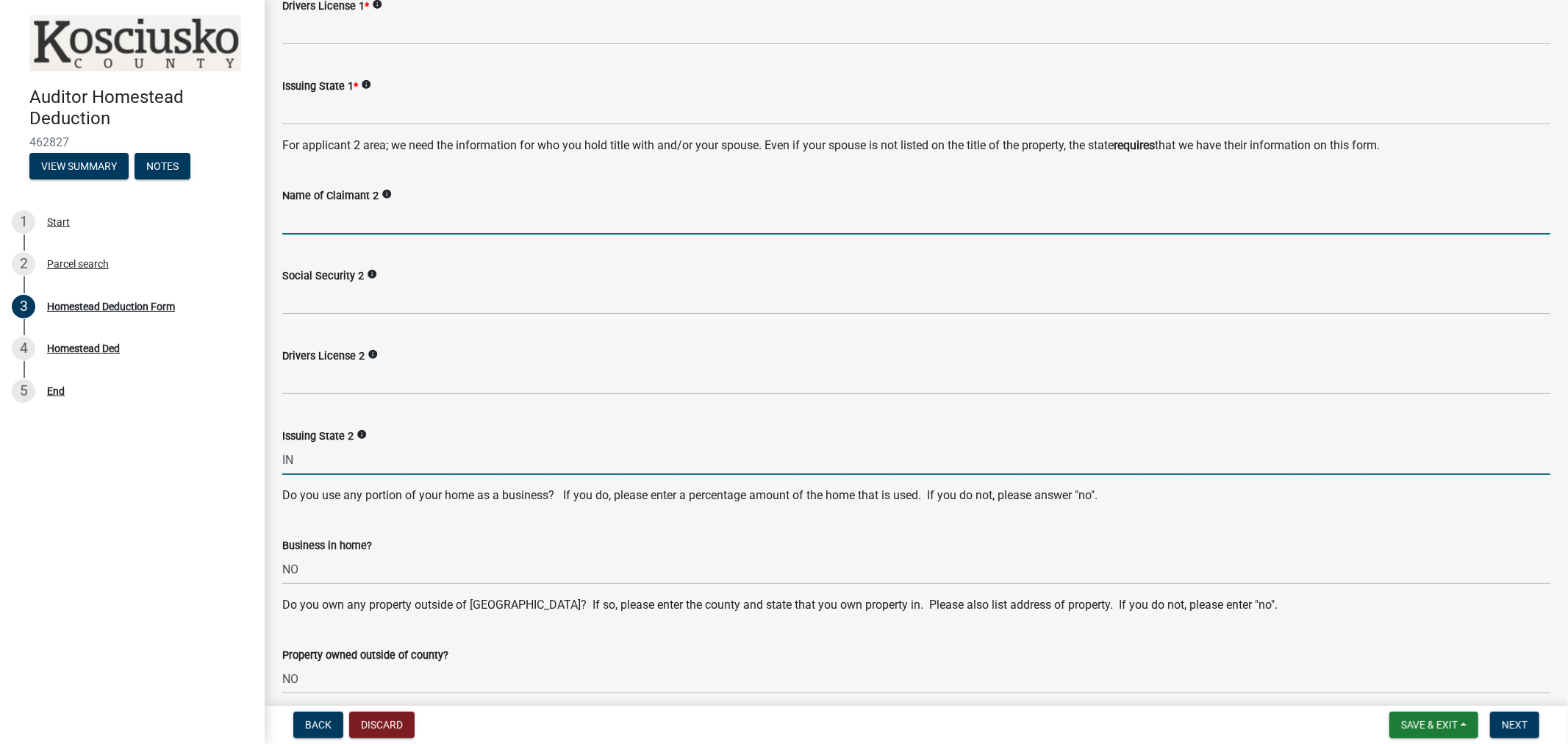
click at [318, 210] on input "Name of Claimant 2" at bounding box center [917, 220] width 1268 height 31
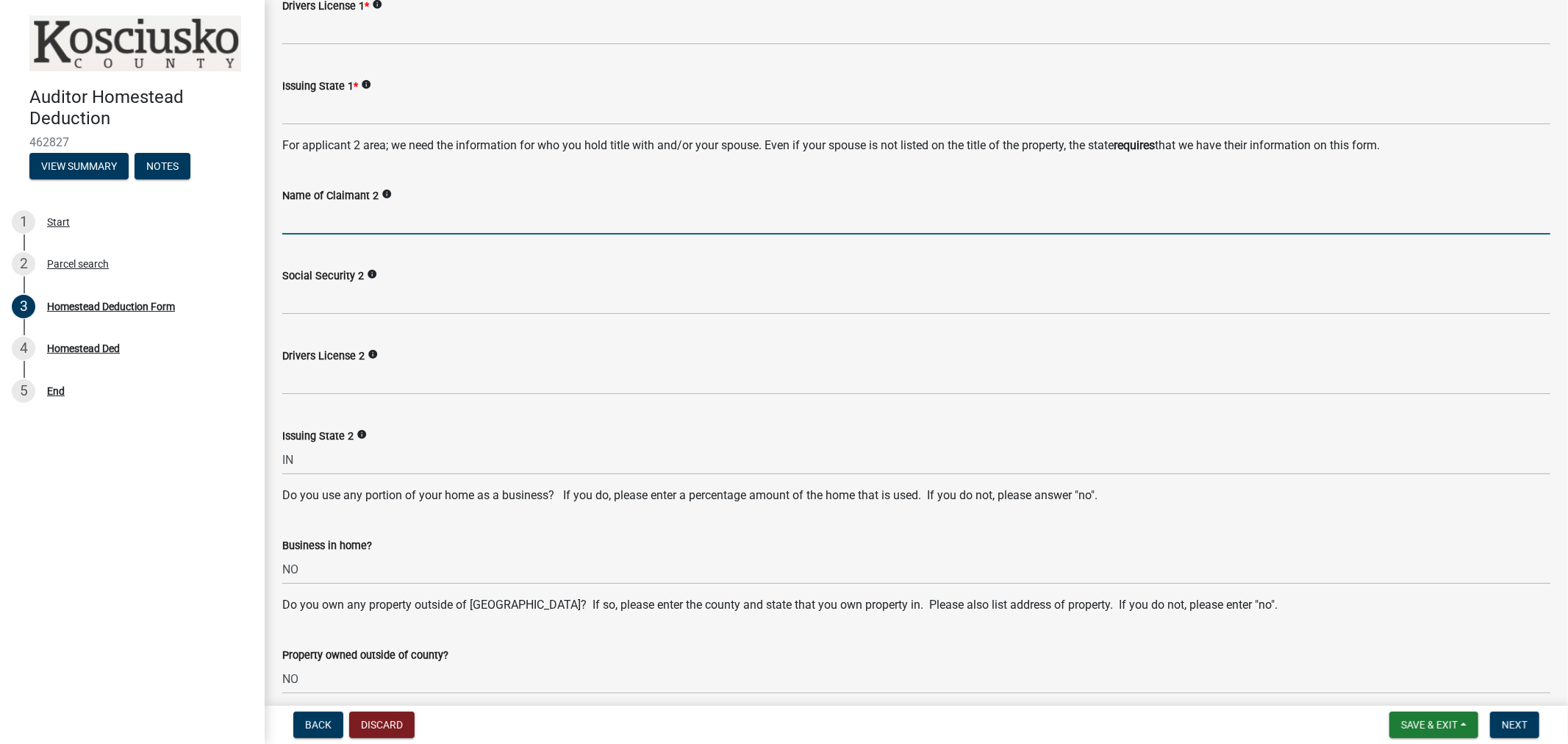
paste input "[PERSON_NAME]"
type input "M"
paste input "[PERSON_NAME] & [PERSON_NAME] J [US_STATE][PERSON_NAME] LE"
drag, startPoint x: 401, startPoint y: 217, endPoint x: 252, endPoint y: 216, distance: 149.0
click at [252, 216] on div "Auditor Homestead Deduction 462827 View Summary Notes 1 Start 2 Parcel search 3…" at bounding box center [784, 372] width 1568 height 744
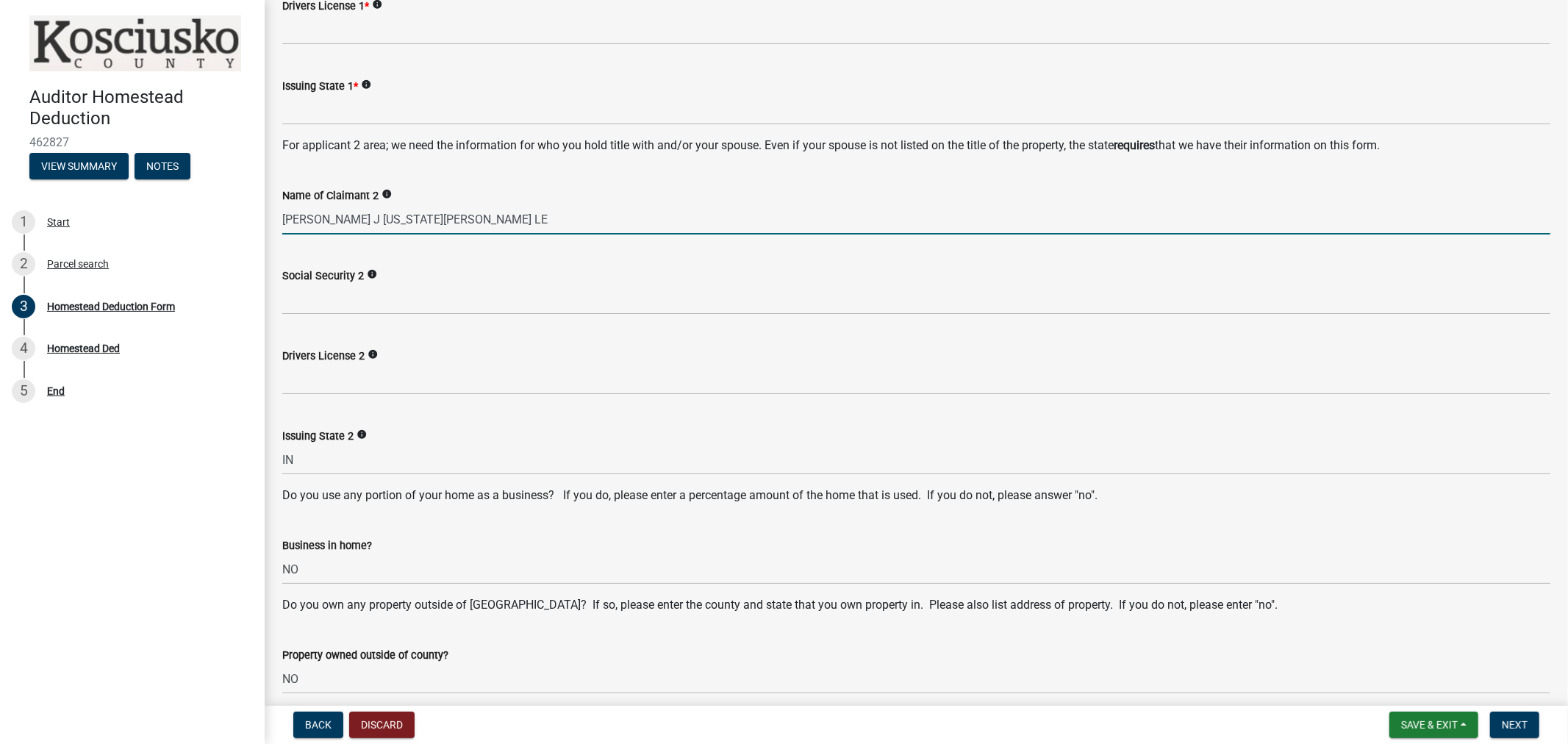
click at [391, 223] on input "[PERSON_NAME] J [US_STATE][PERSON_NAME] LE" at bounding box center [917, 220] width 1268 height 31
click at [422, 216] on input "[PERSON_NAME] LE" at bounding box center [917, 220] width 1268 height 31
type input "[PERSON_NAME]"
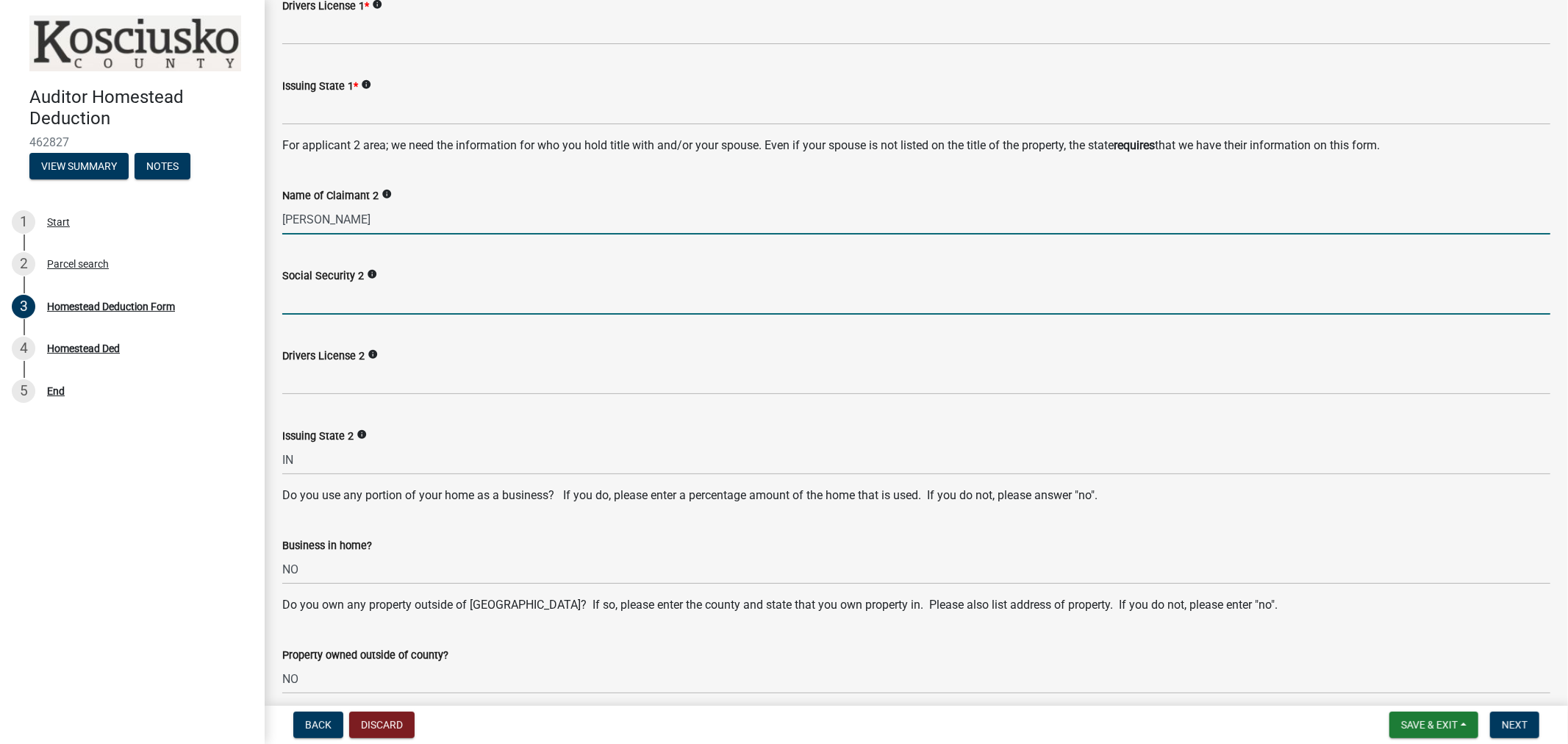
click at [339, 307] on input "Social Security 2" at bounding box center [917, 300] width 1268 height 31
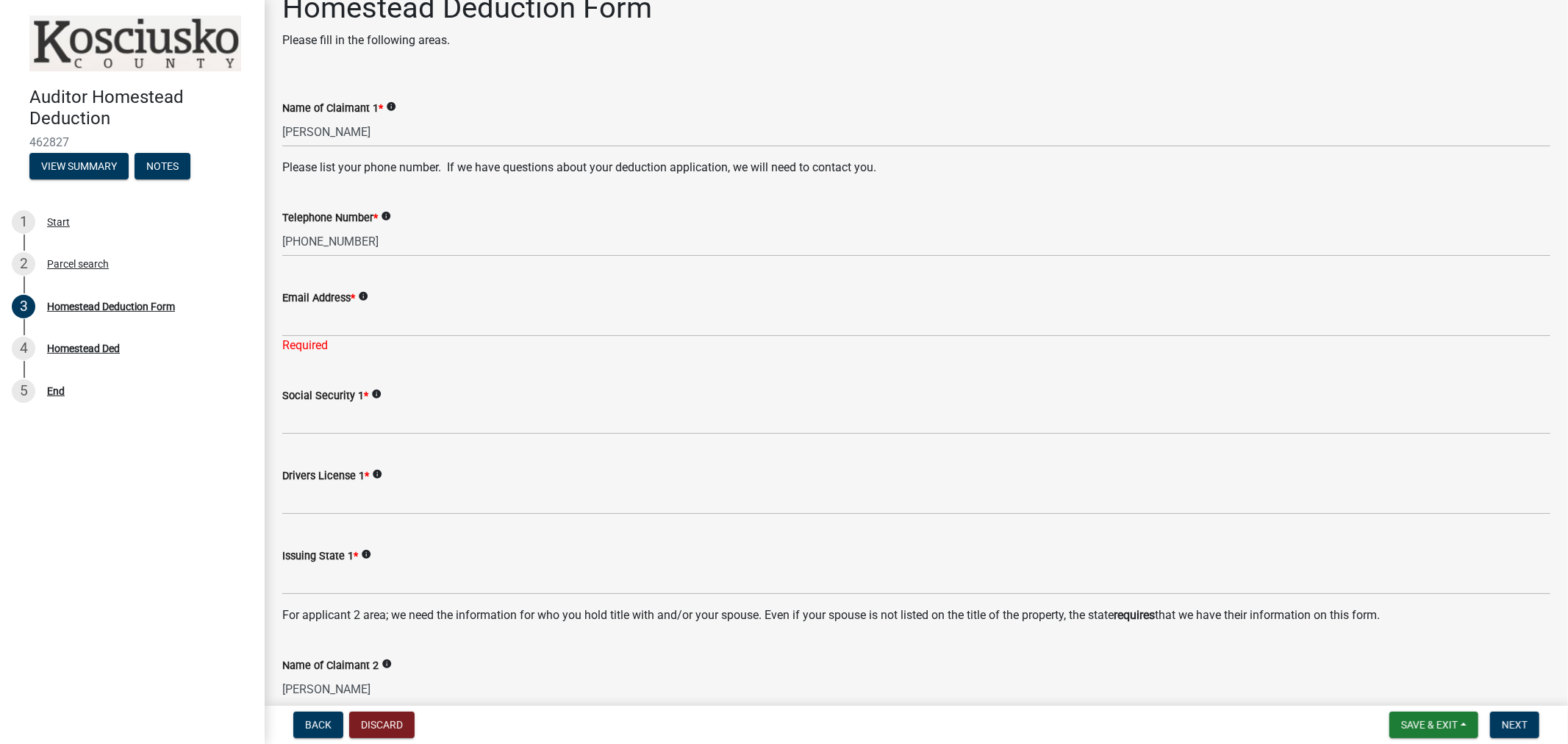
scroll to position [7, 0]
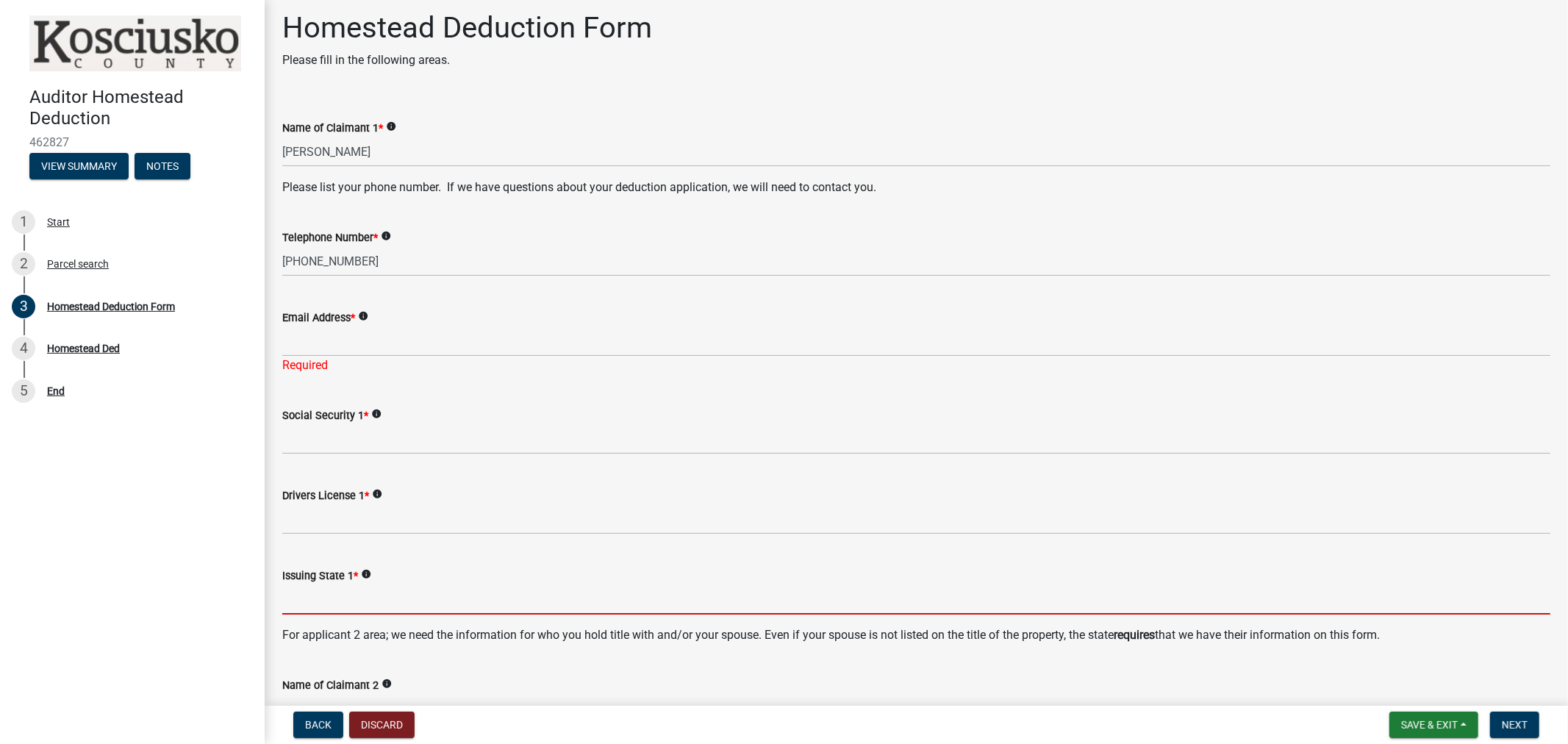
click at [326, 604] on input "Issuing State 1 *" at bounding box center [917, 599] width 1268 height 31
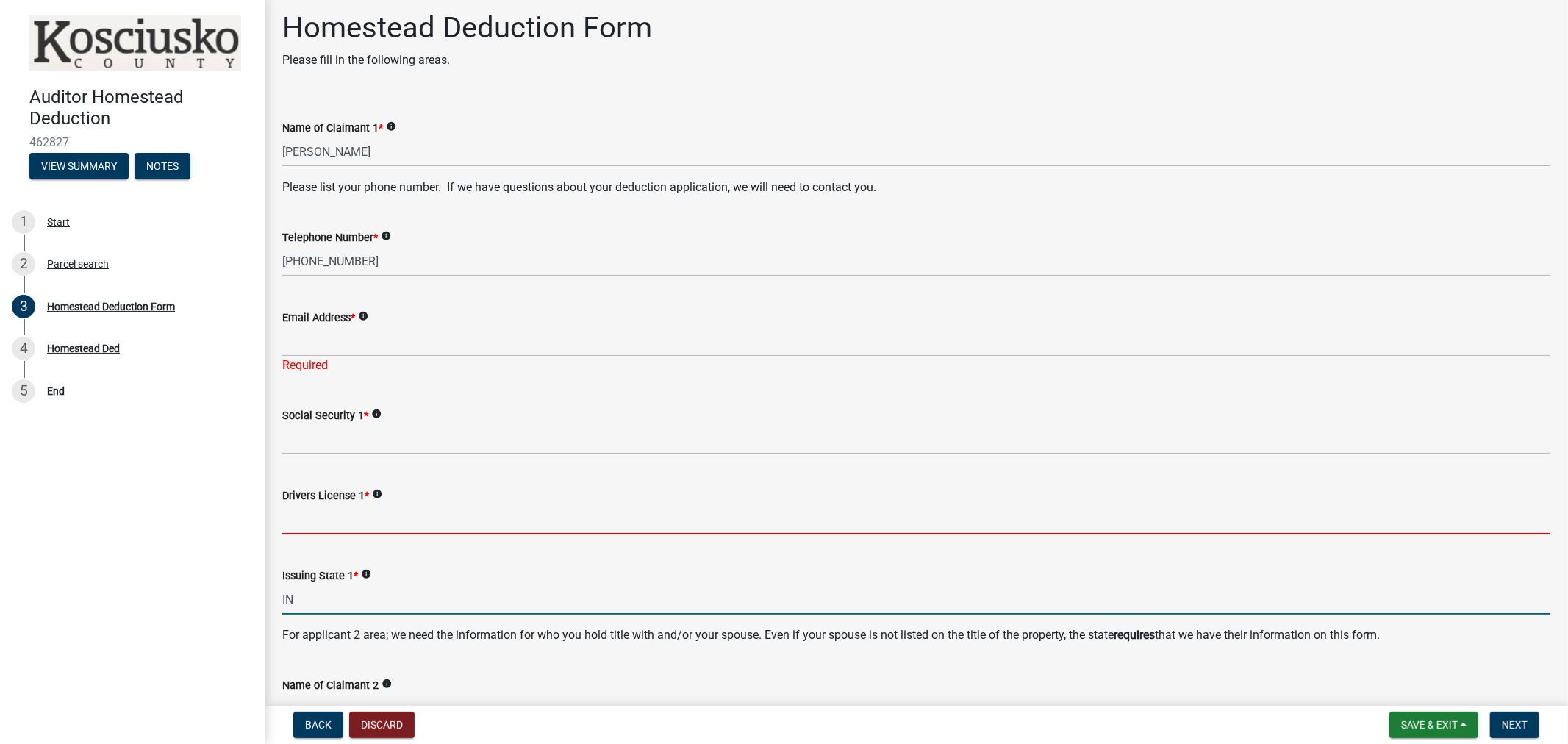
click at [325, 519] on input "Drivers License 1 *" at bounding box center [917, 519] width 1268 height 31
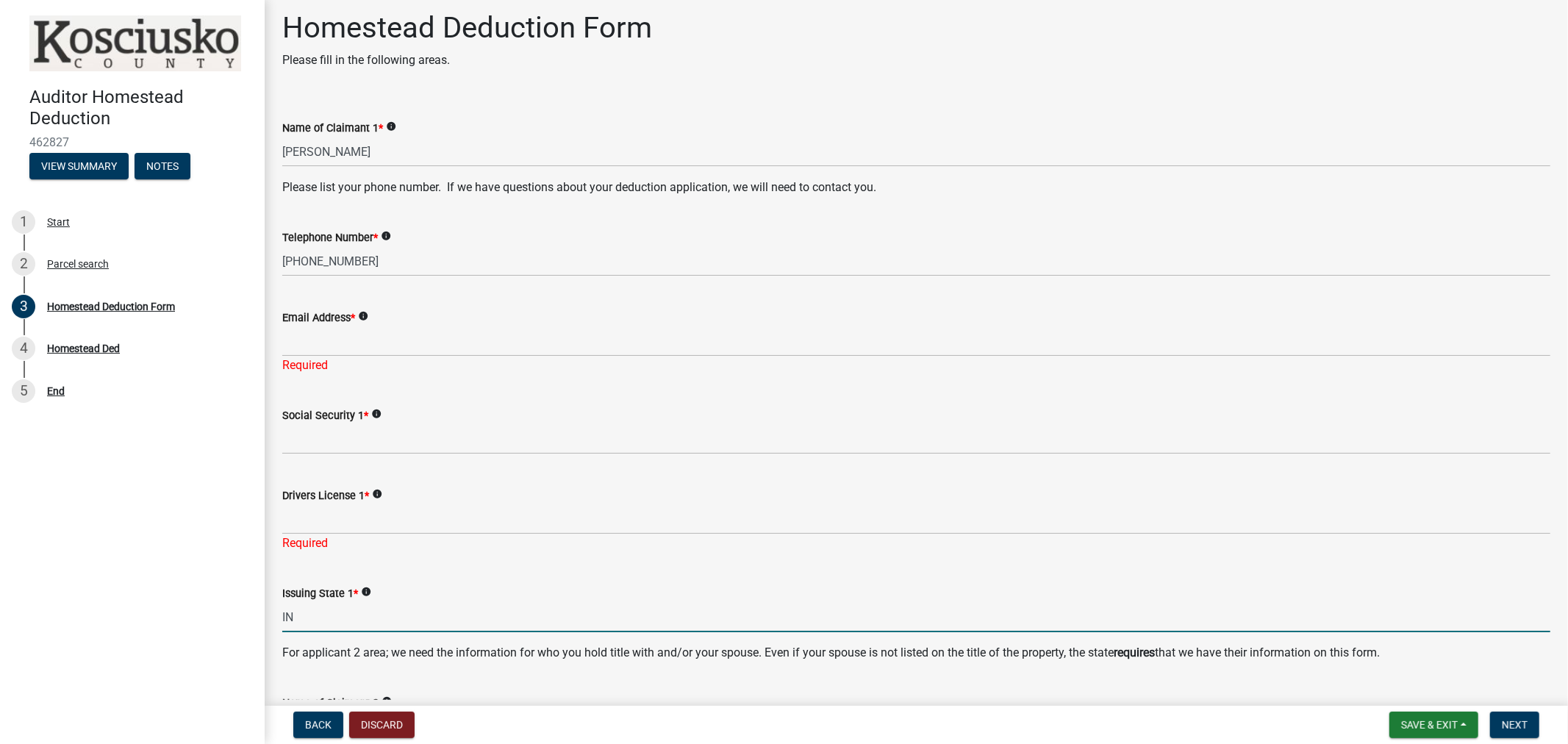
click at [306, 600] on form "Issuing State 1 * info IN" at bounding box center [917, 609] width 1268 height 48
type input "in"
click at [296, 621] on input "in" at bounding box center [917, 617] width 1268 height 31
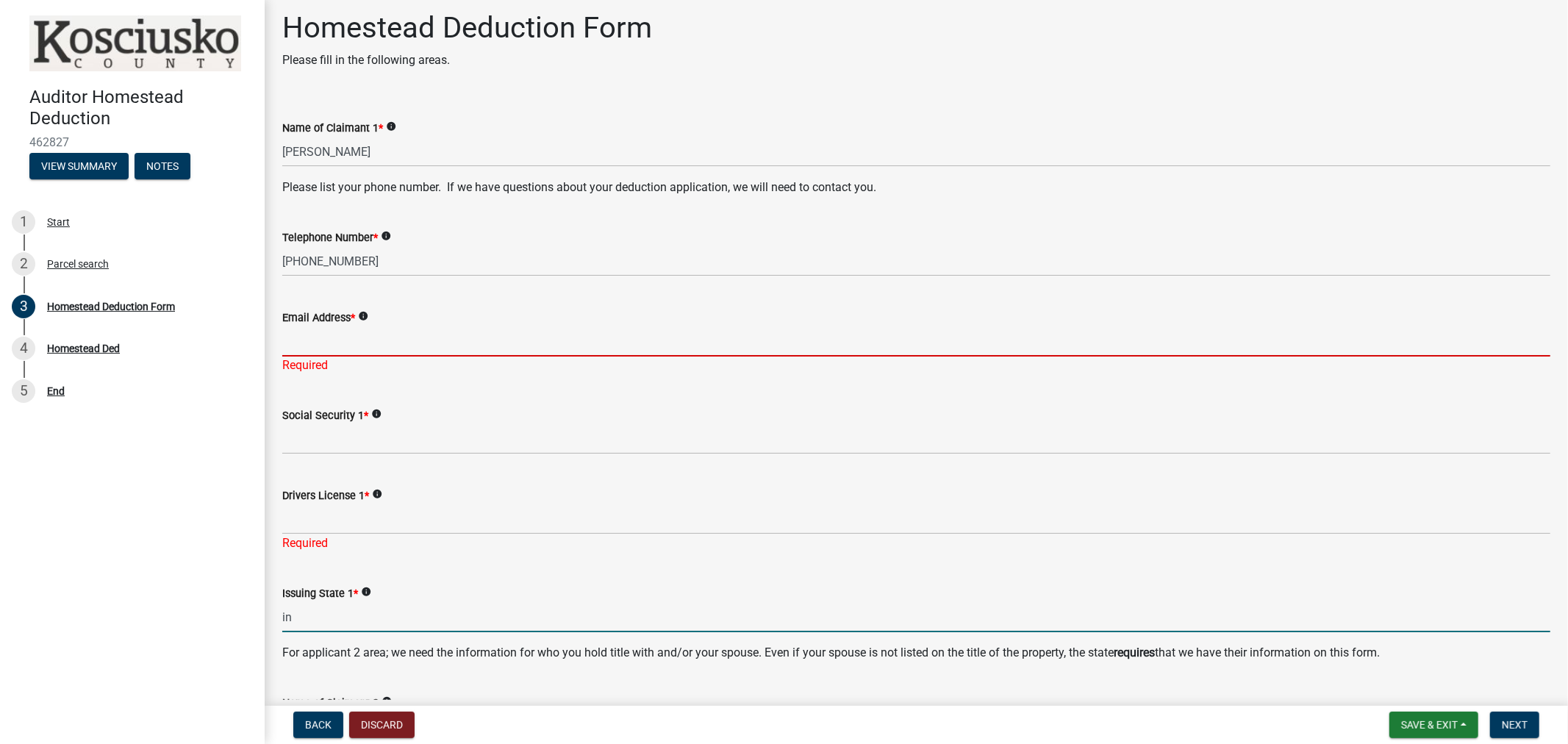
click at [327, 341] on input "Email Address *" at bounding box center [917, 341] width 1268 height 31
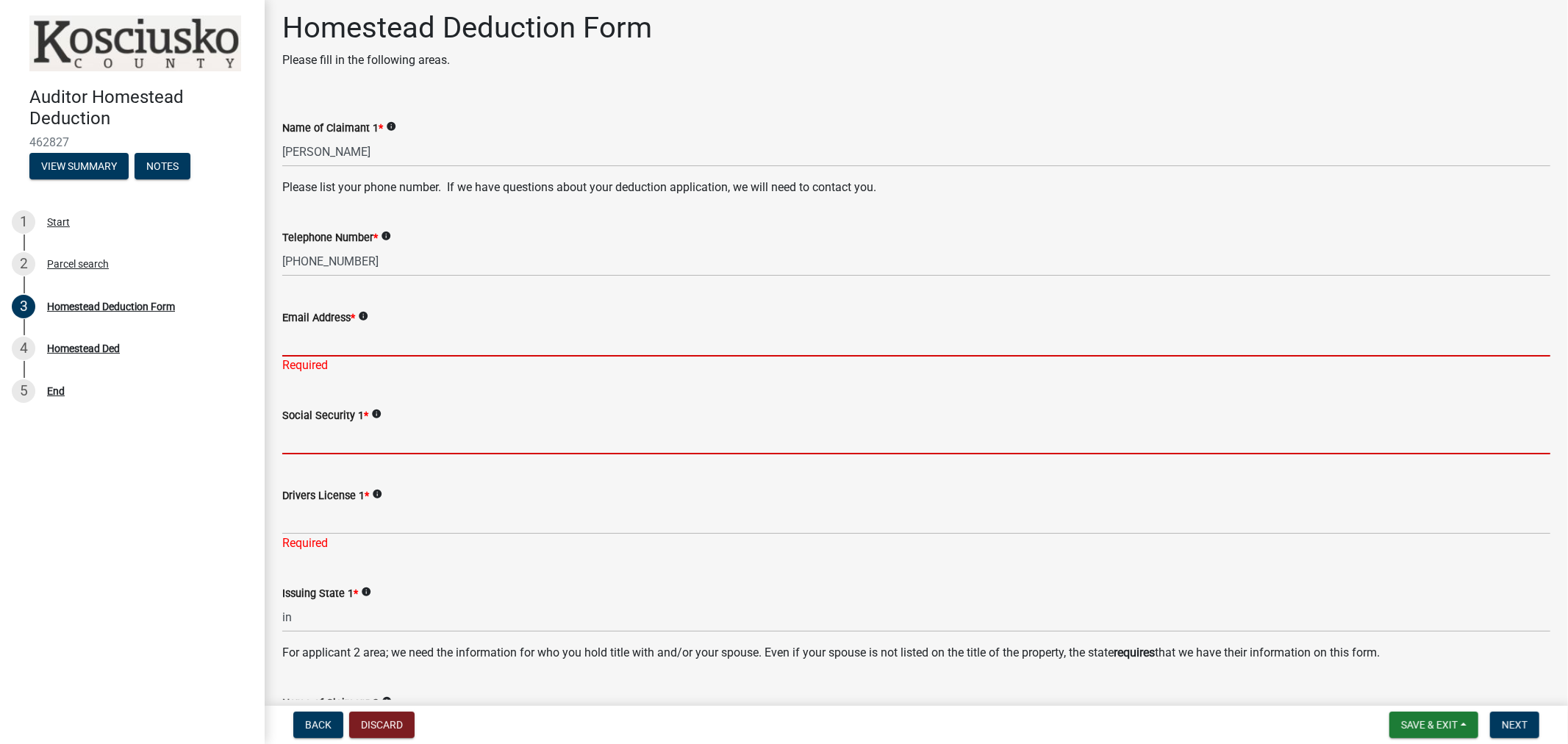
click at [291, 437] on input "Social Security 1 *" at bounding box center [917, 439] width 1268 height 31
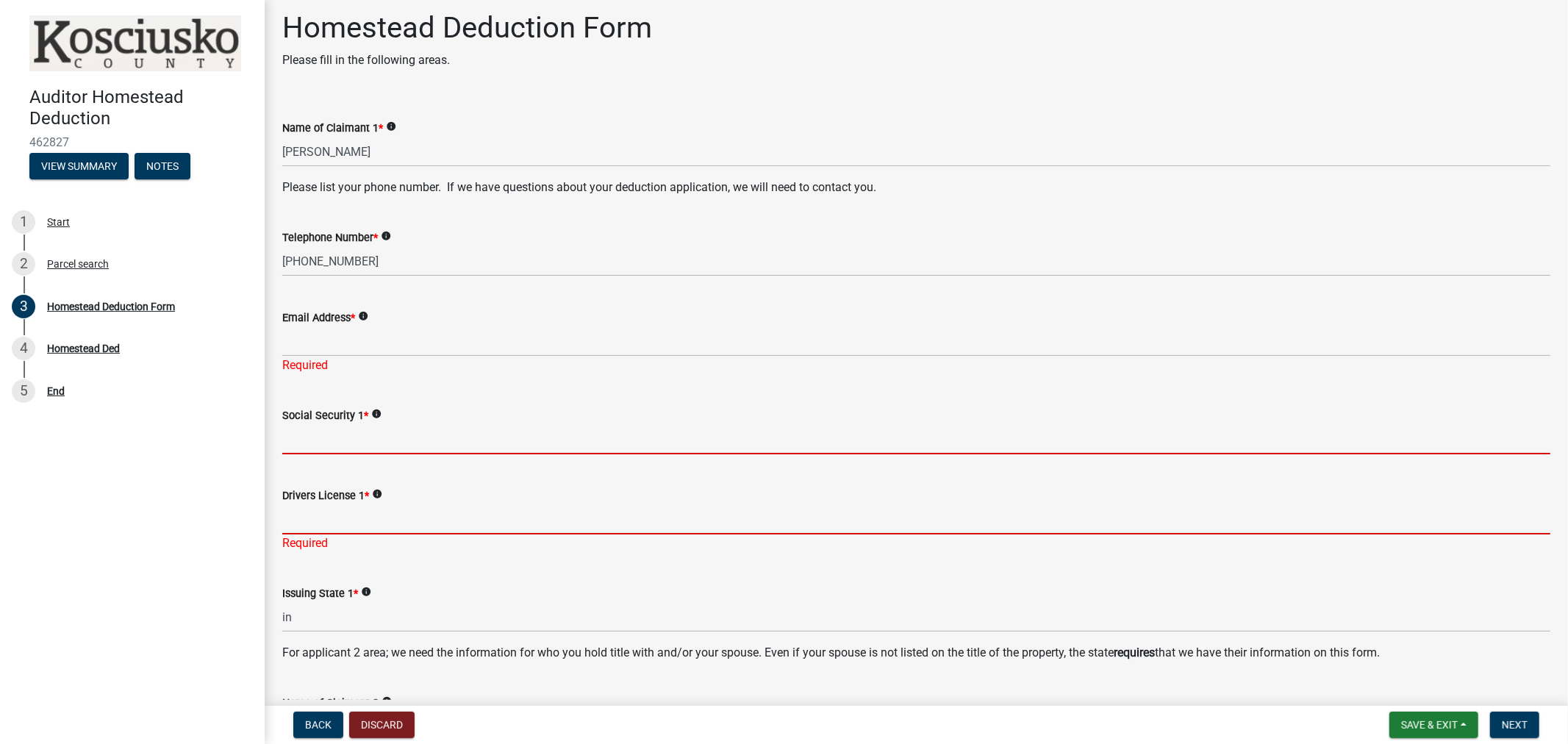
click at [340, 518] on form "Drivers License 1 * info" at bounding box center [917, 510] width 1268 height 48
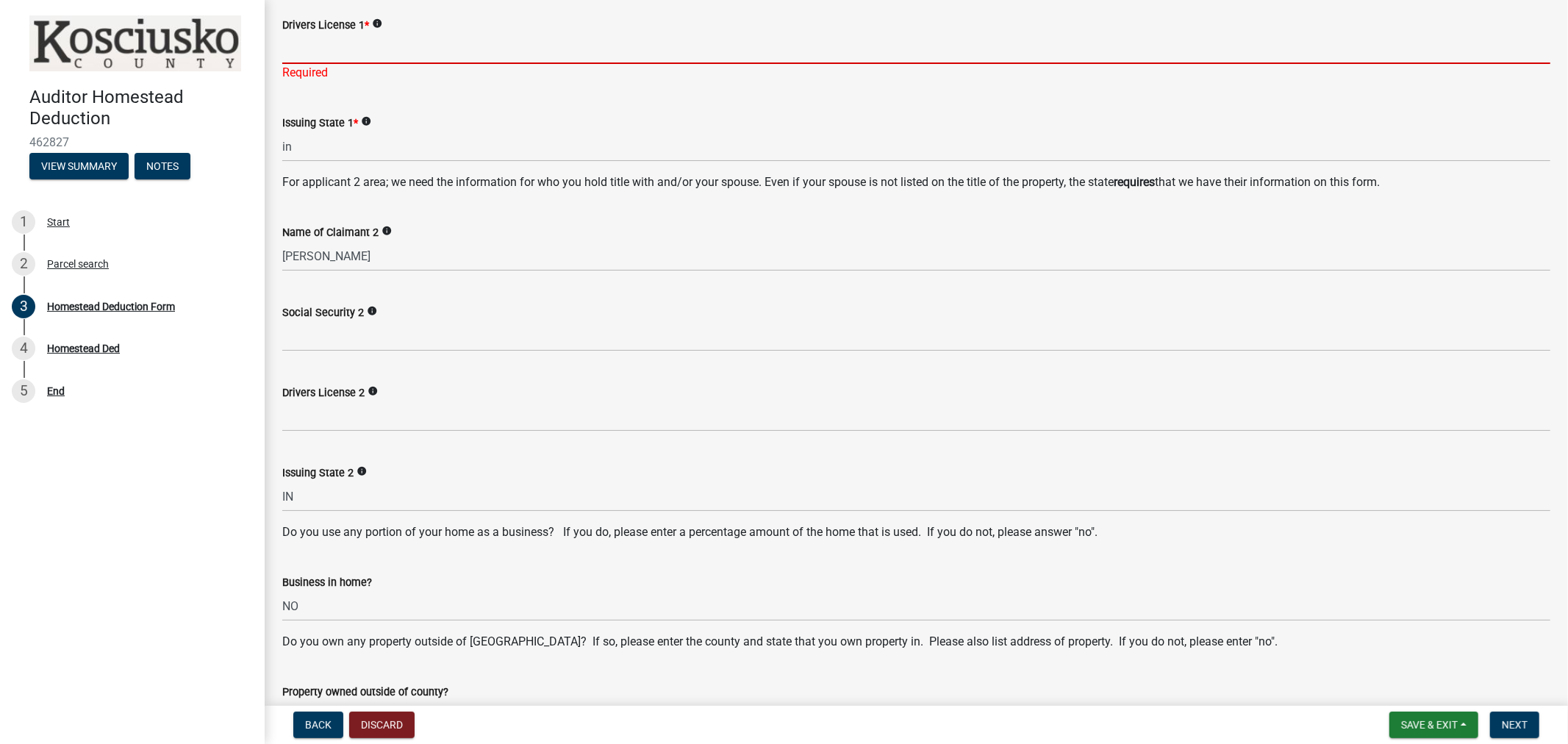
scroll to position [497, 0]
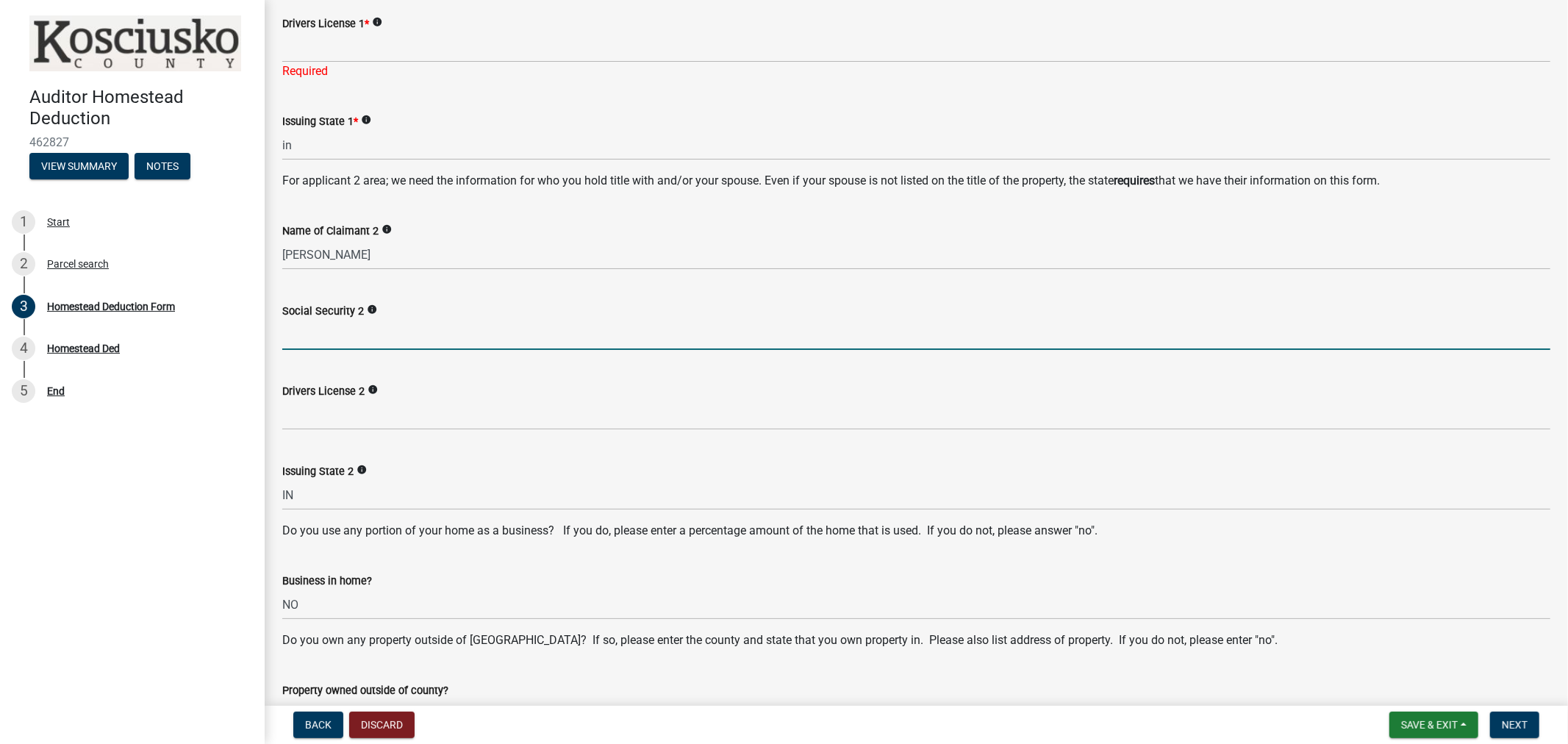
click at [307, 341] on input "Social Security 2" at bounding box center [917, 334] width 1268 height 31
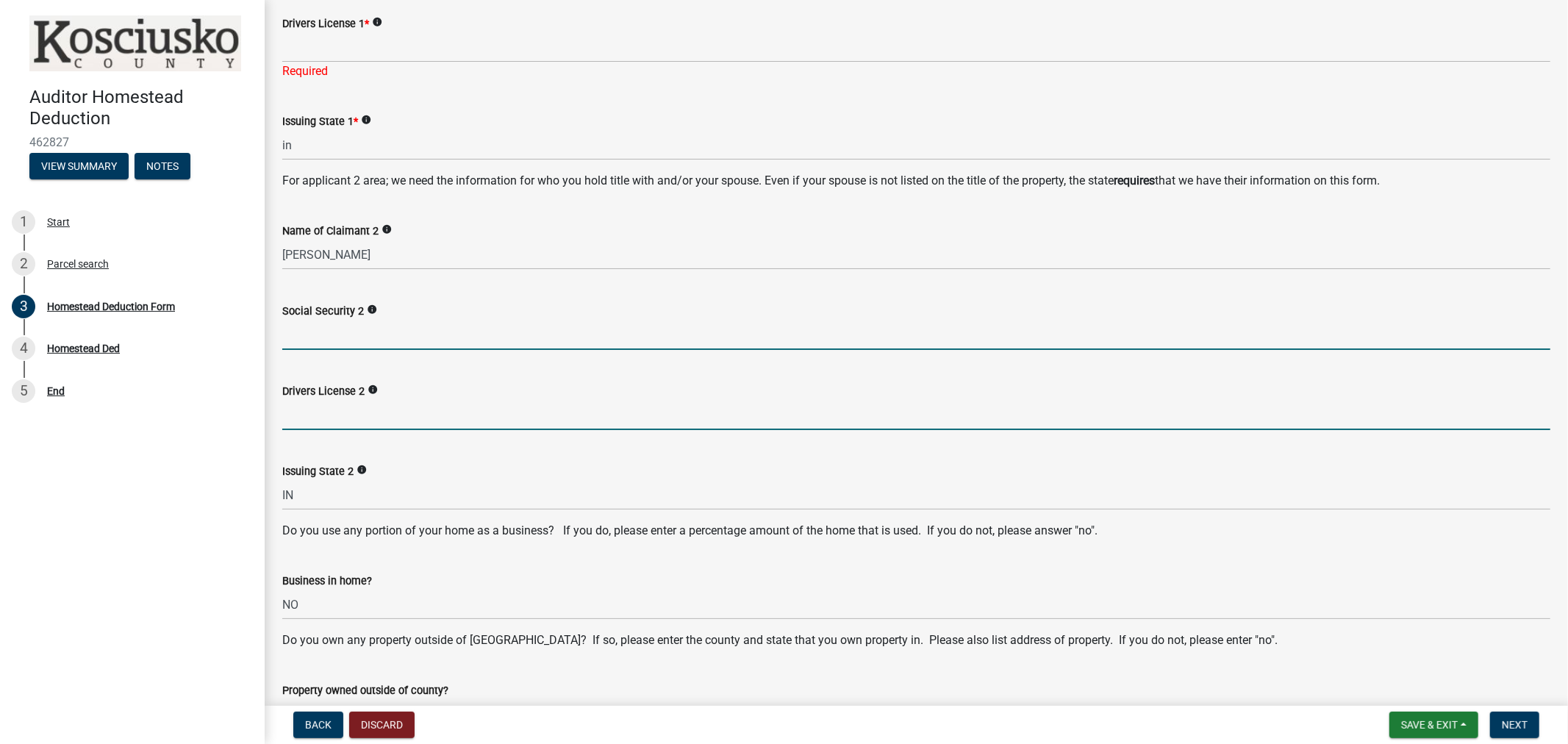
click at [319, 421] on input "Drivers License 2" at bounding box center [917, 415] width 1268 height 31
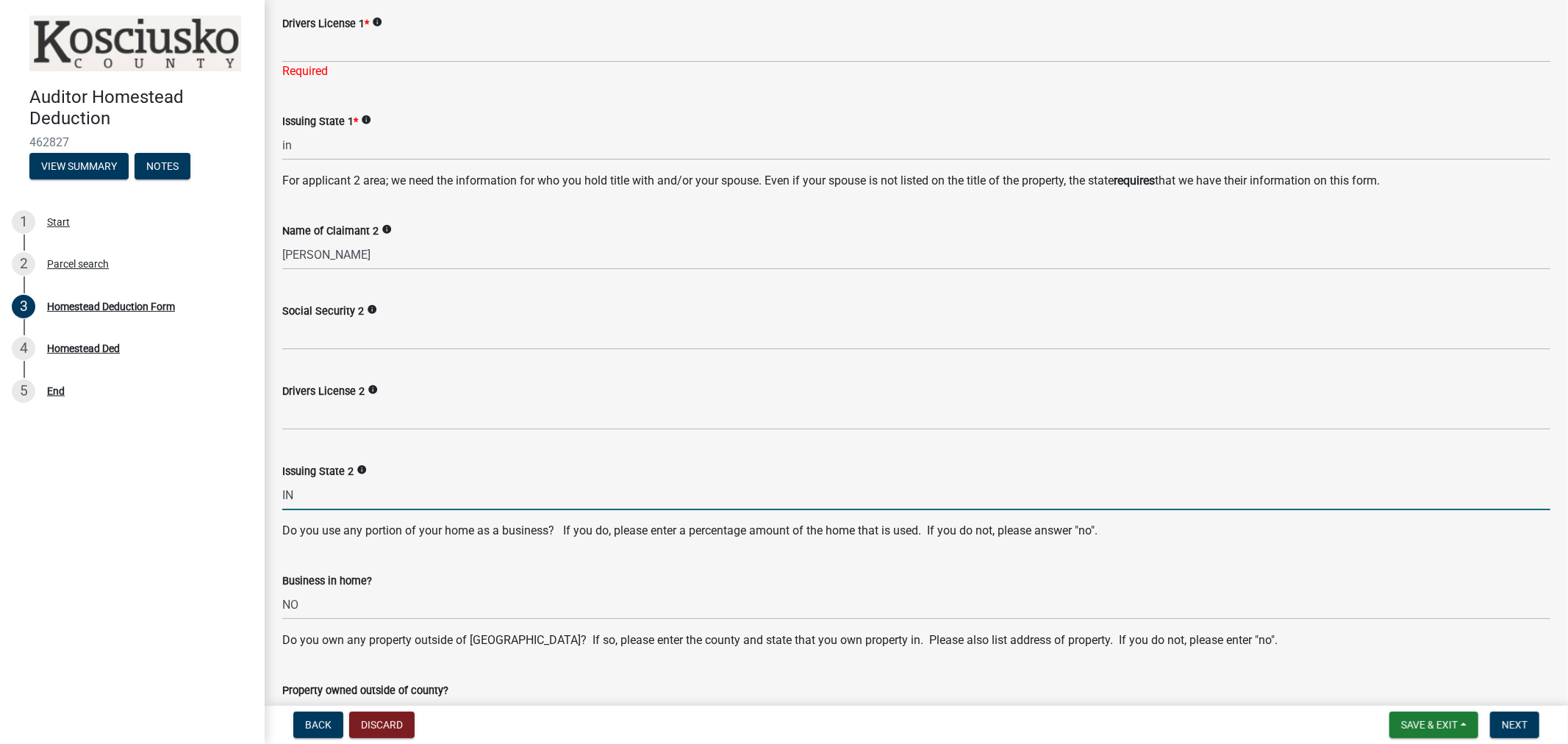
click at [361, 509] on input "IN" at bounding box center [917, 495] width 1268 height 31
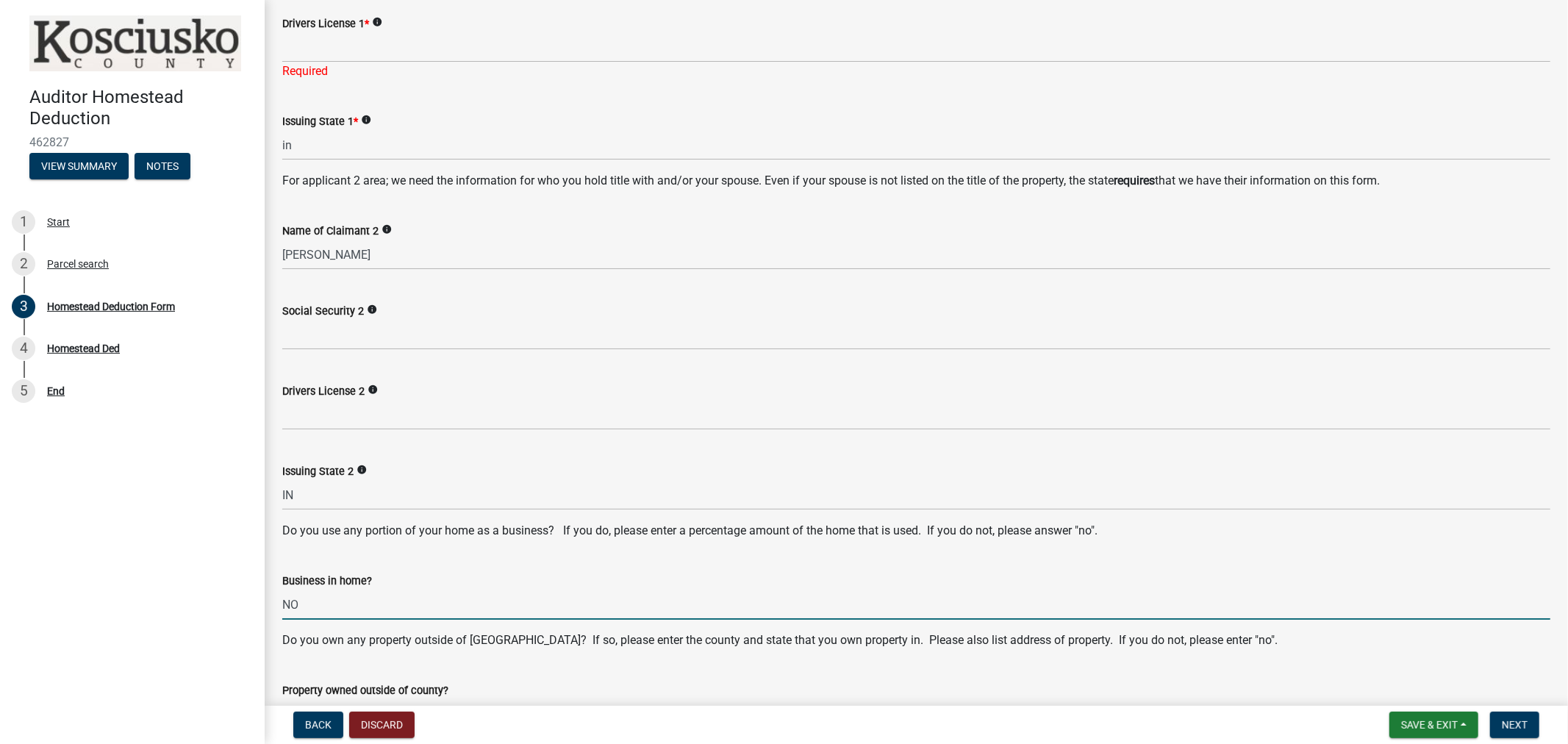
click at [392, 607] on input "NO" at bounding box center [917, 604] width 1268 height 31
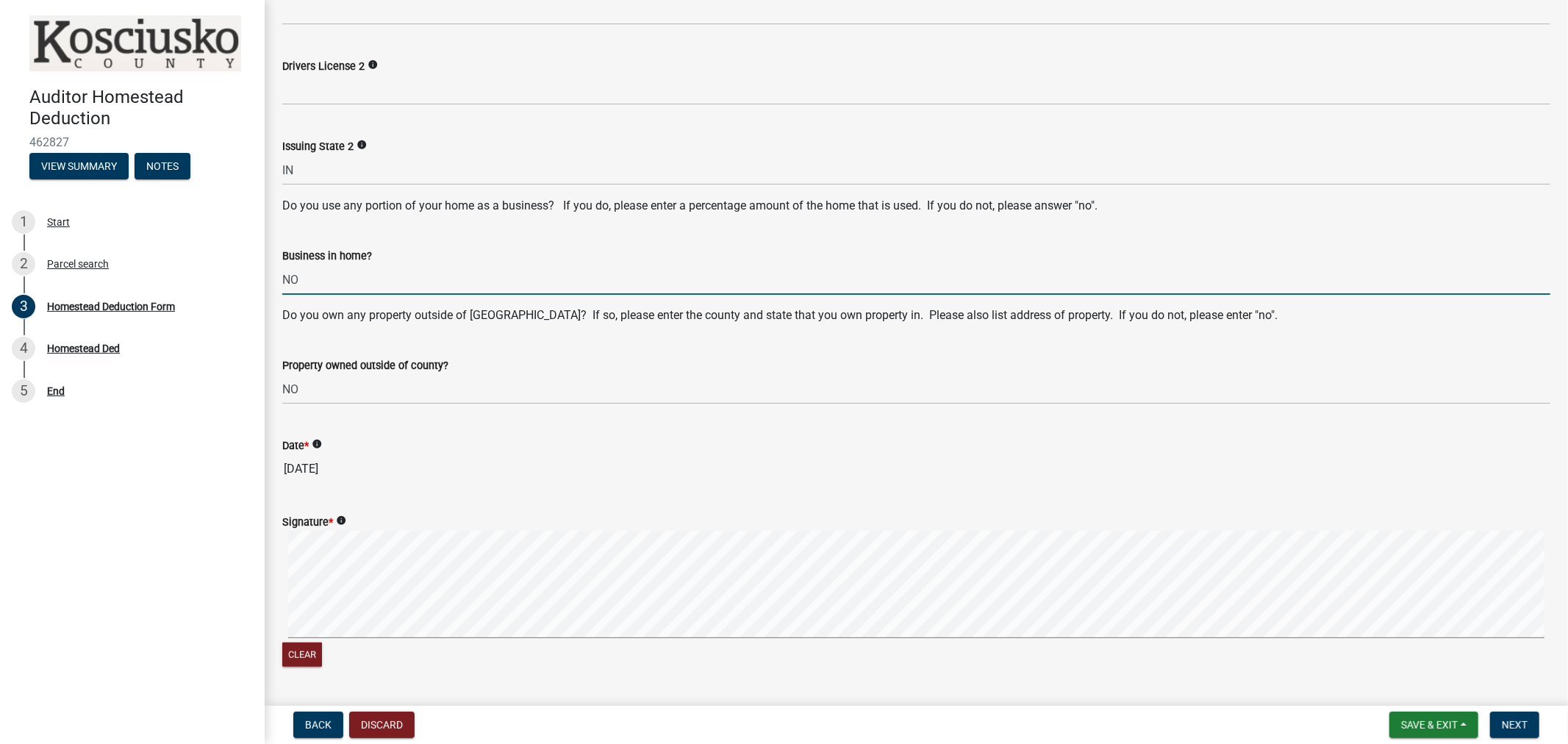
scroll to position [824, 0]
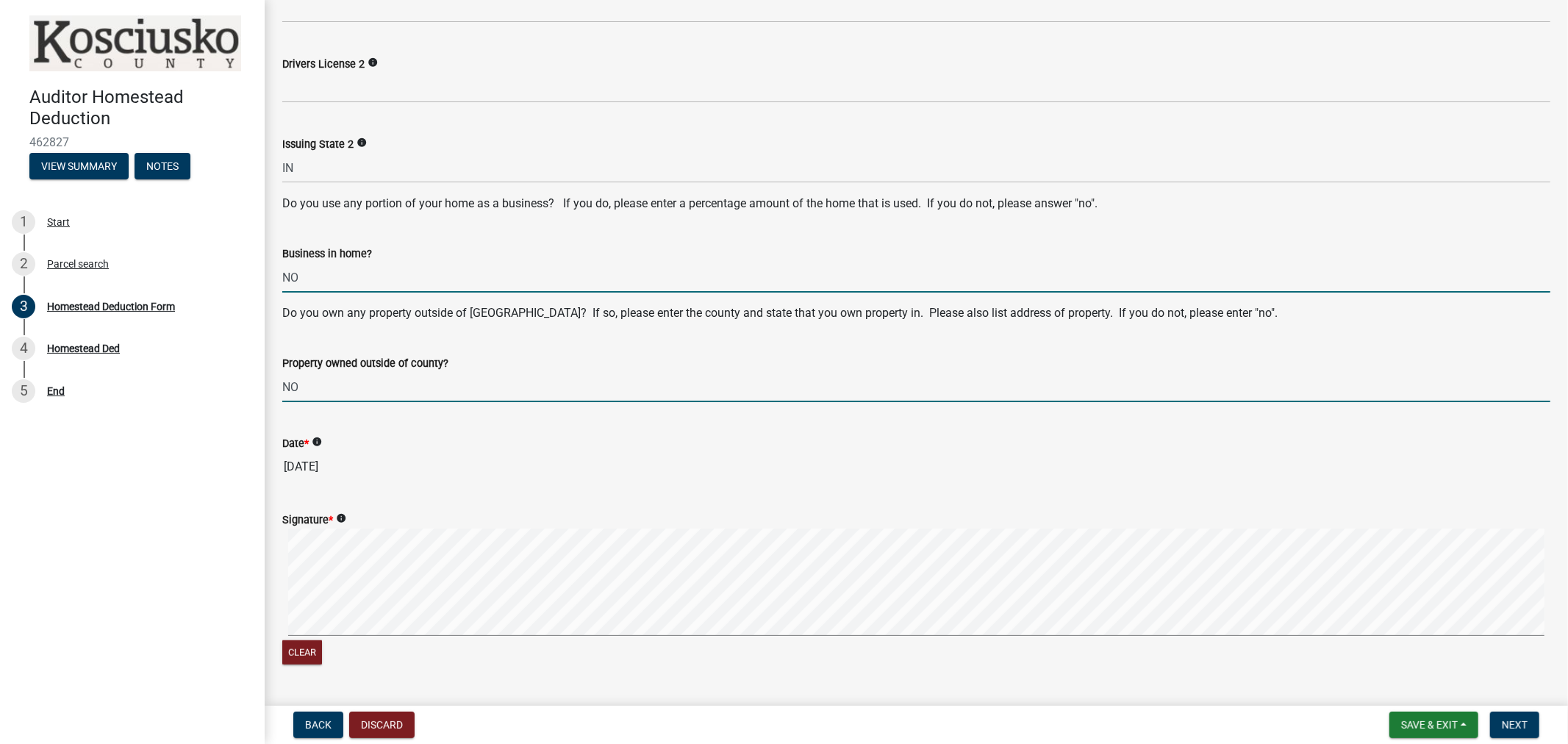
click at [390, 397] on input "NO" at bounding box center [917, 387] width 1268 height 31
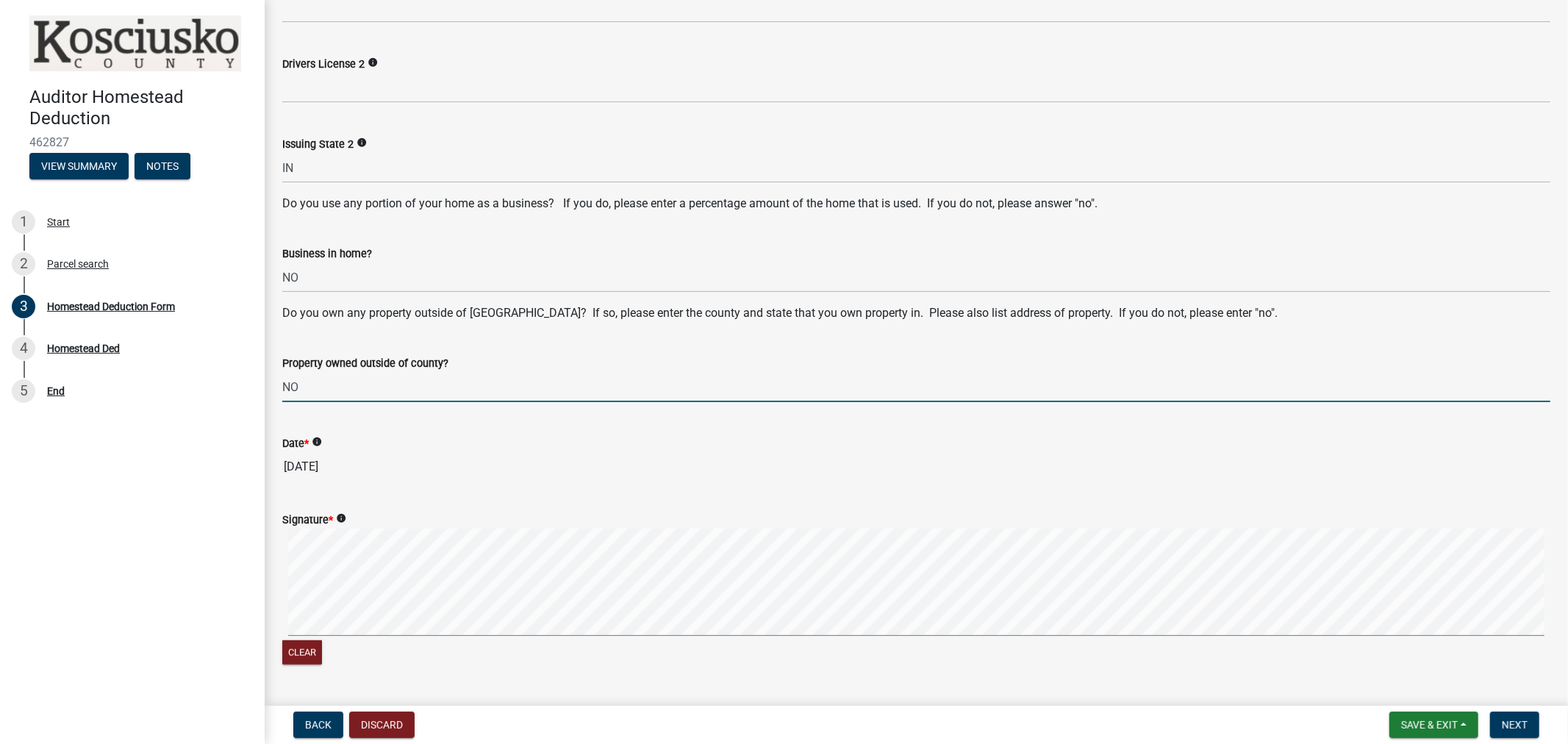
click at [479, 525] on div "Signature * info" at bounding box center [917, 519] width 1268 height 17
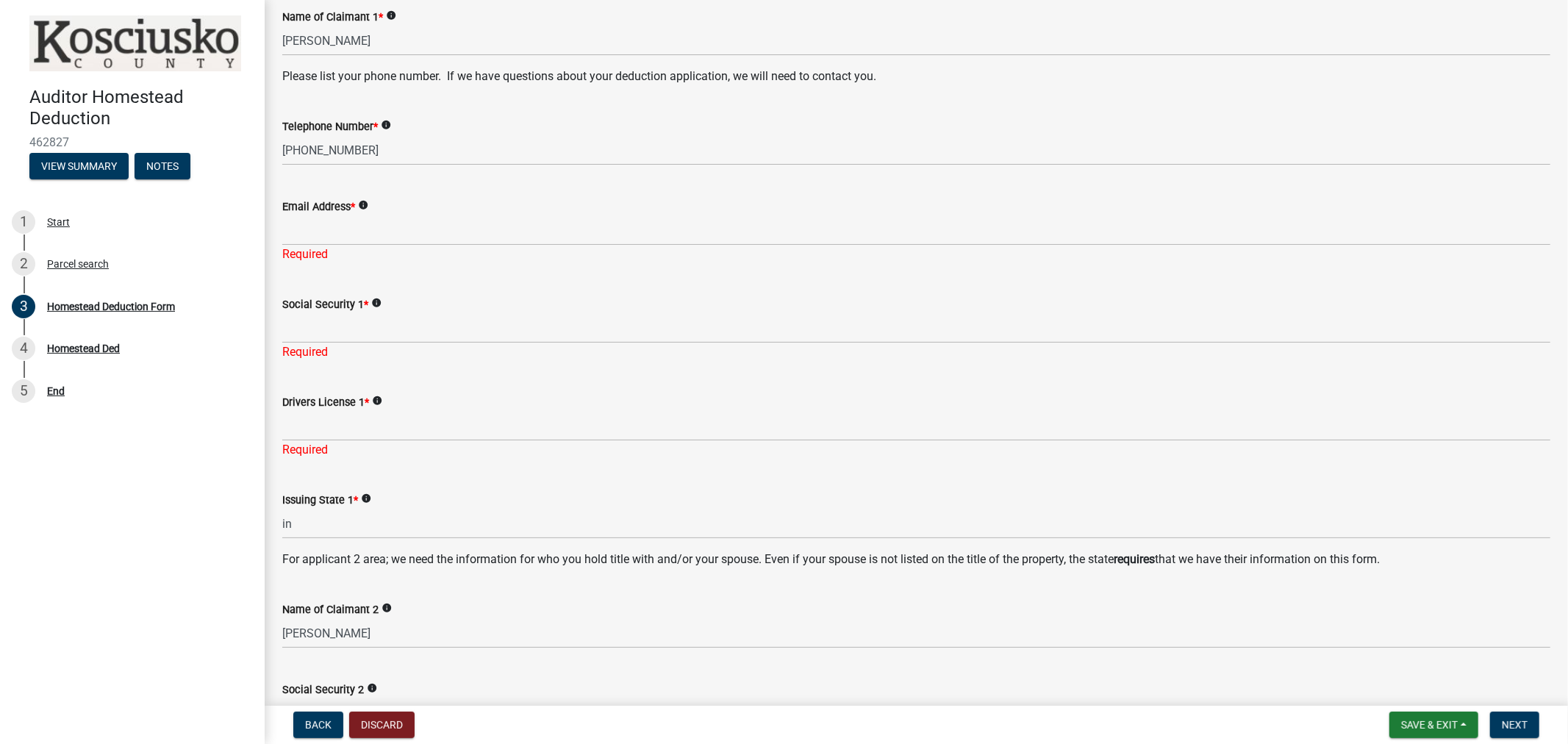
scroll to position [42, 0]
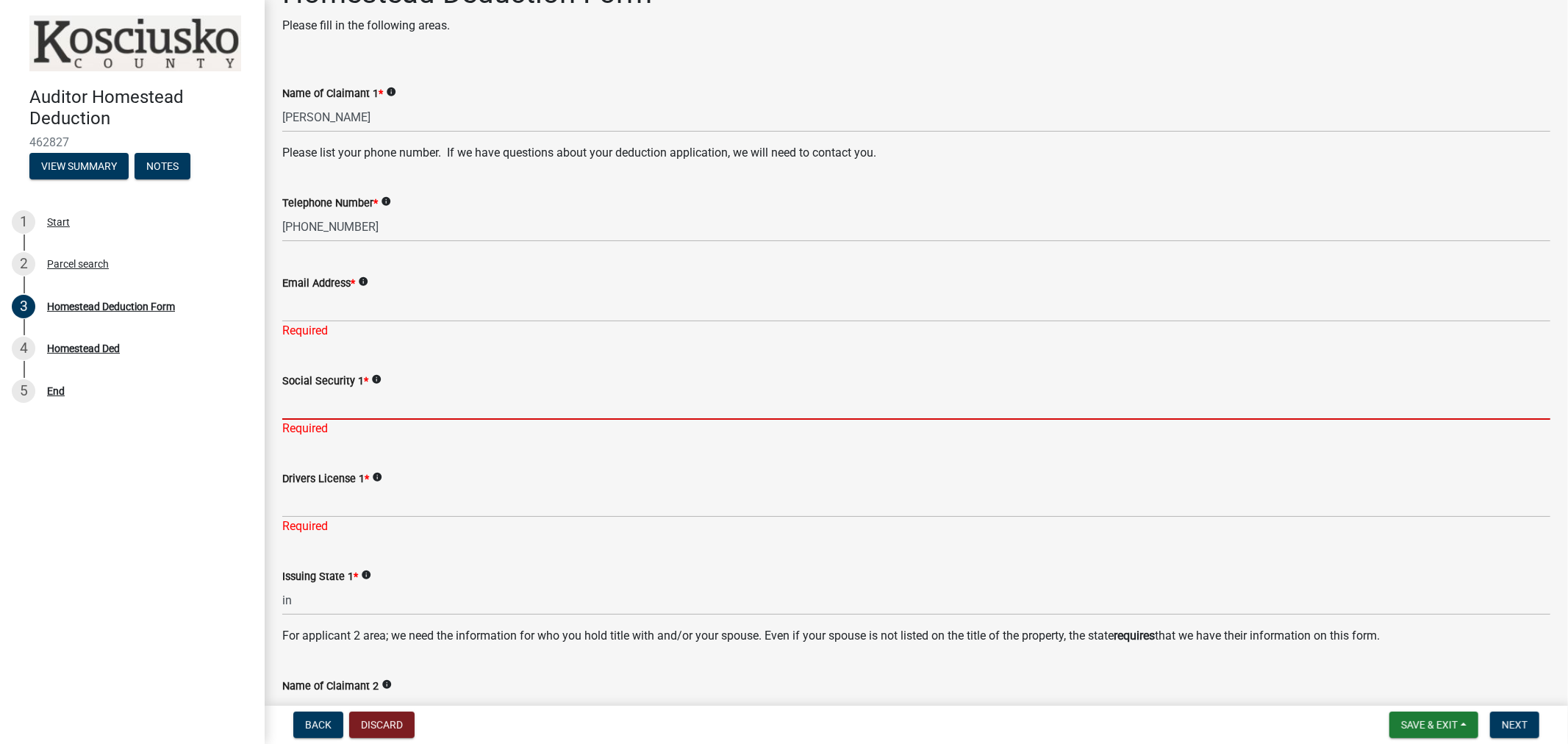
click at [295, 400] on input "Social Security 1 *" at bounding box center [917, 405] width 1268 height 31
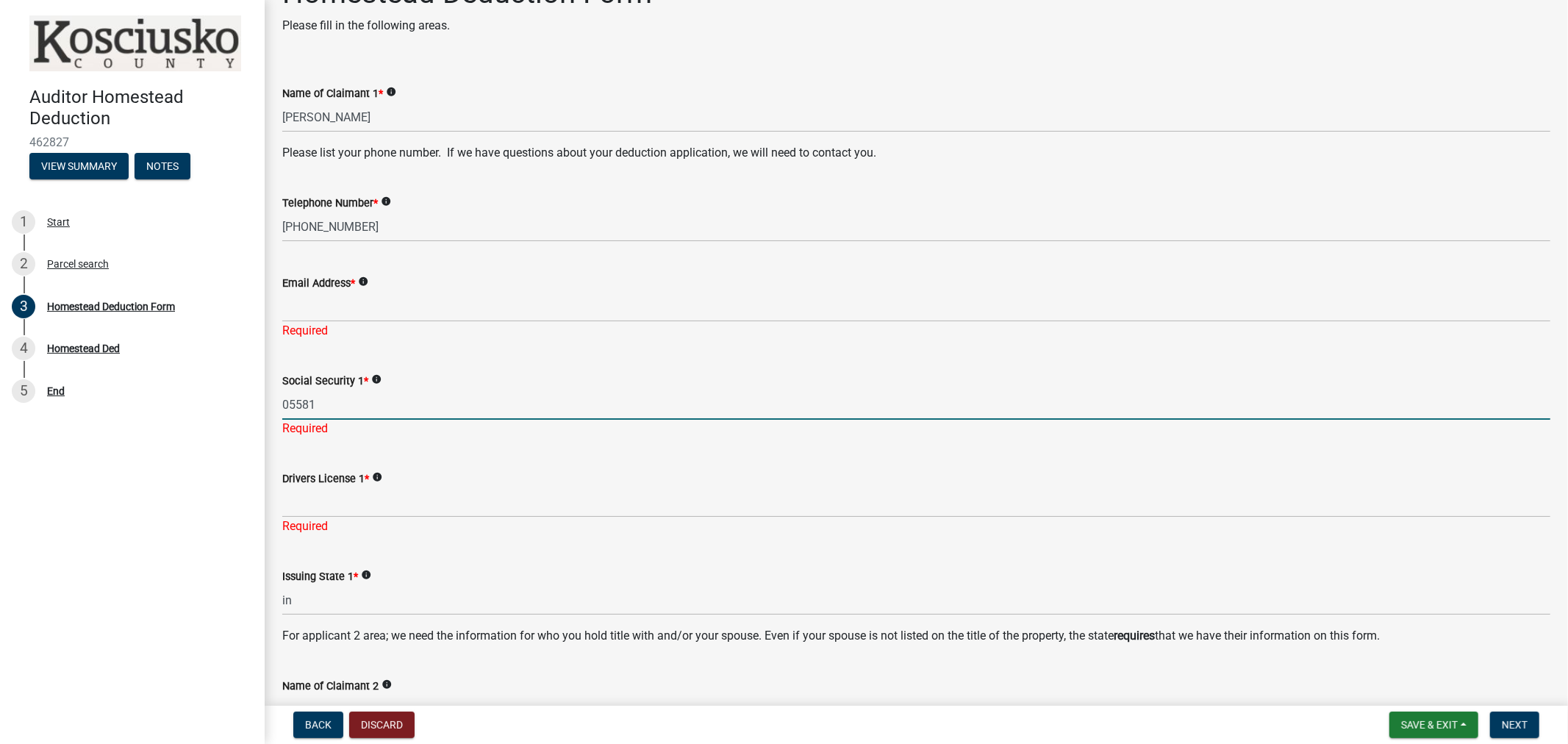
type input "05581"
click at [300, 322] on div "Required" at bounding box center [917, 330] width 1268 height 17
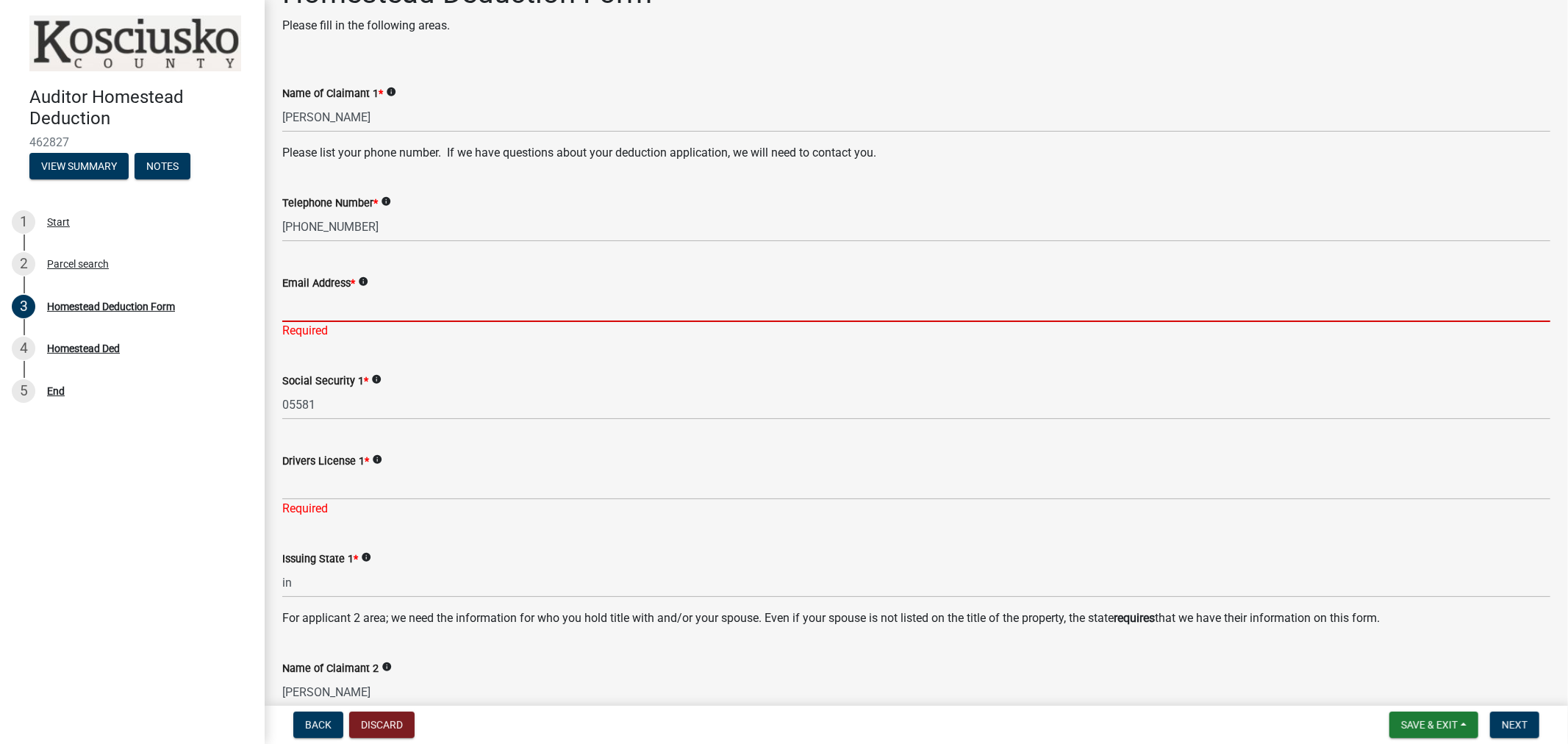
click at [296, 315] on input "Email Address *" at bounding box center [917, 307] width 1268 height 31
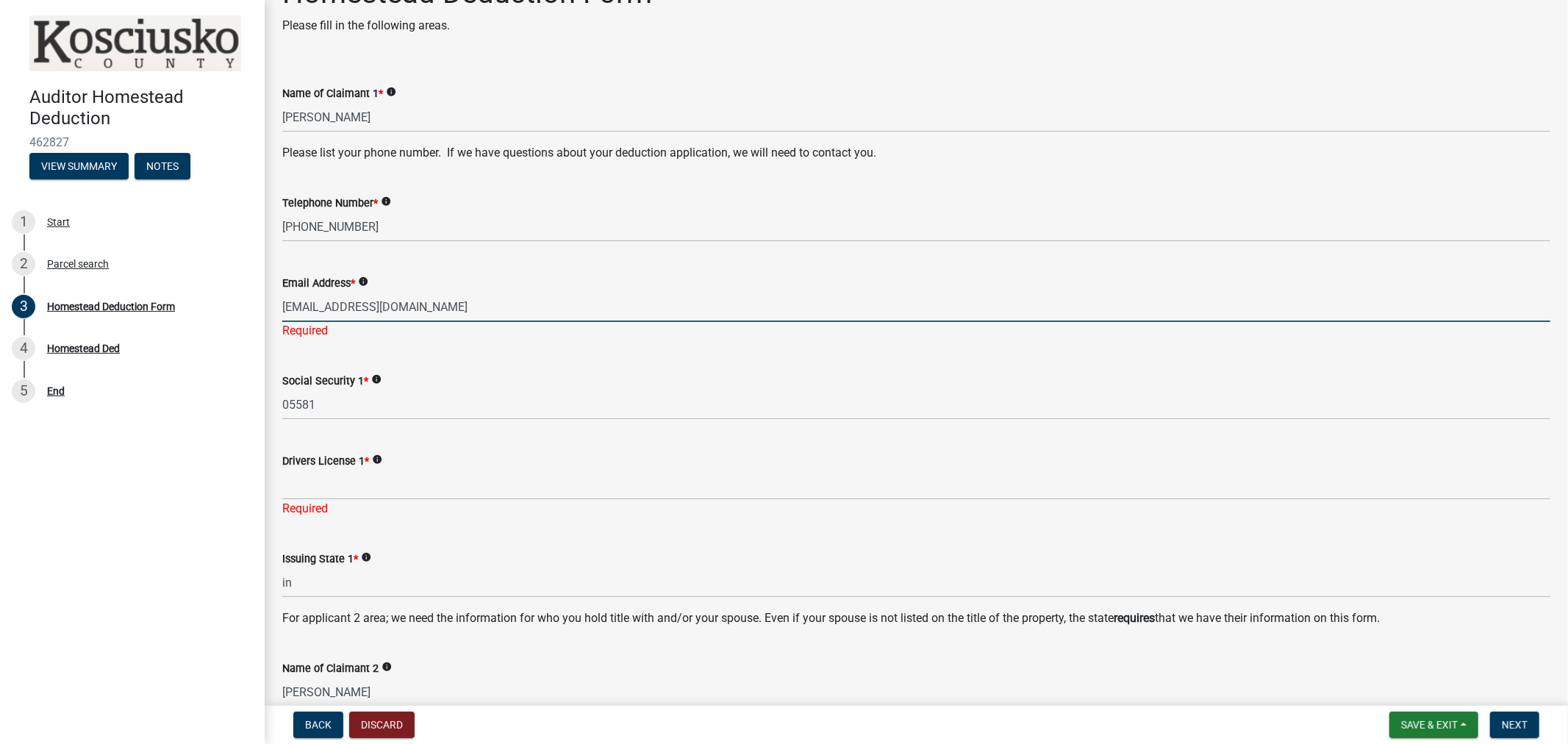
type input "[EMAIL_ADDRESS][DOMAIN_NAME]"
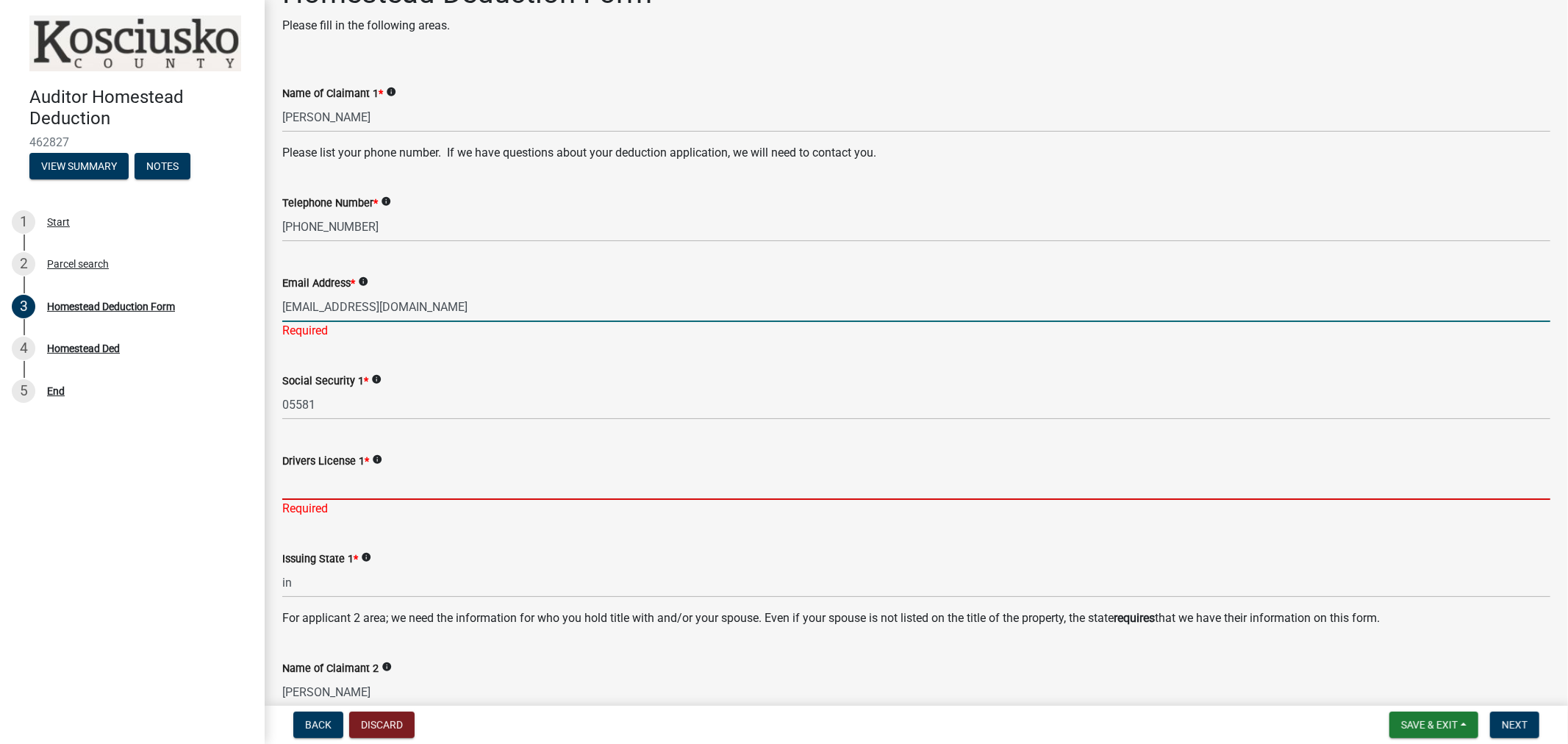
click at [324, 488] on div "Drivers License 1 * info Required" at bounding box center [917, 475] width 1268 height 86
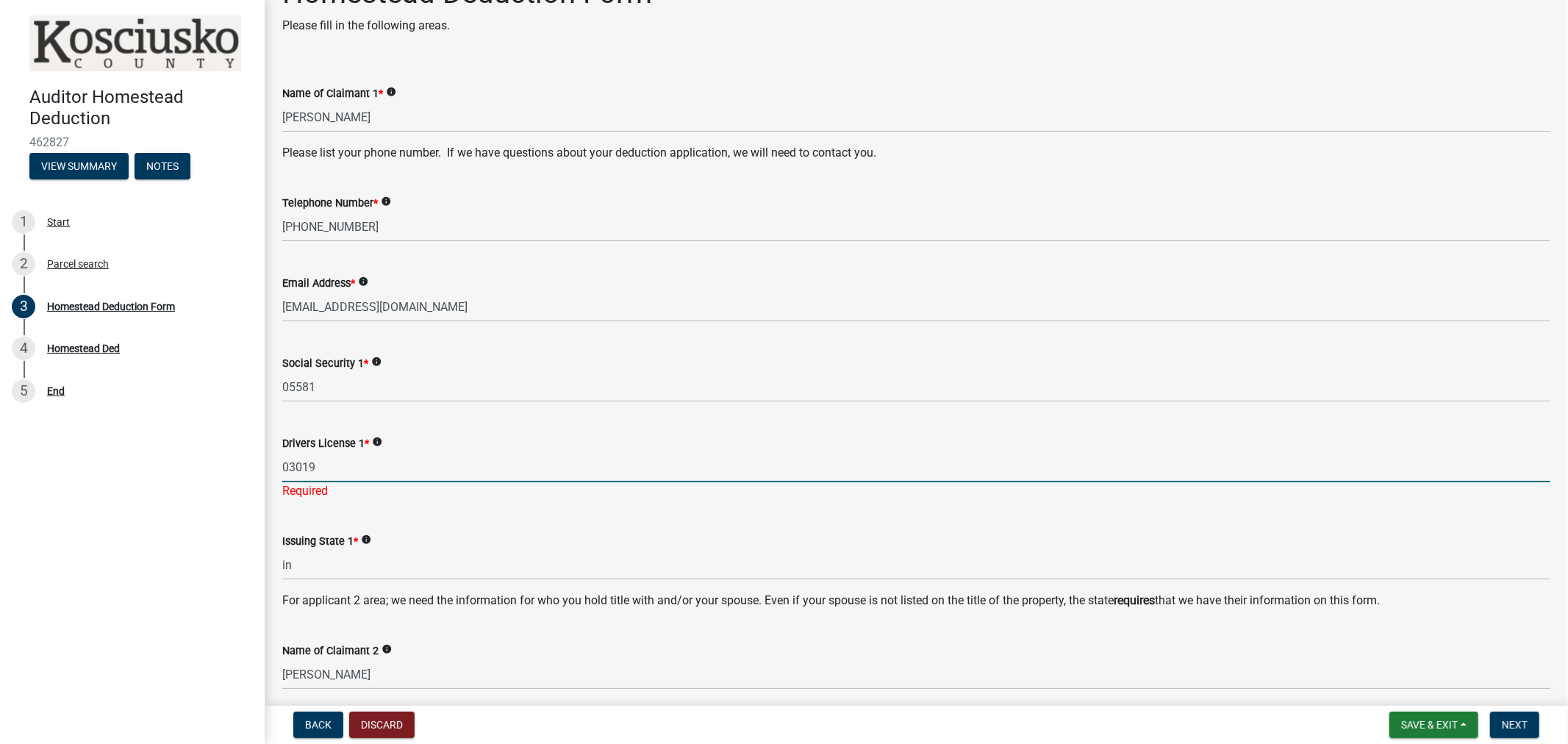
type input "03019"
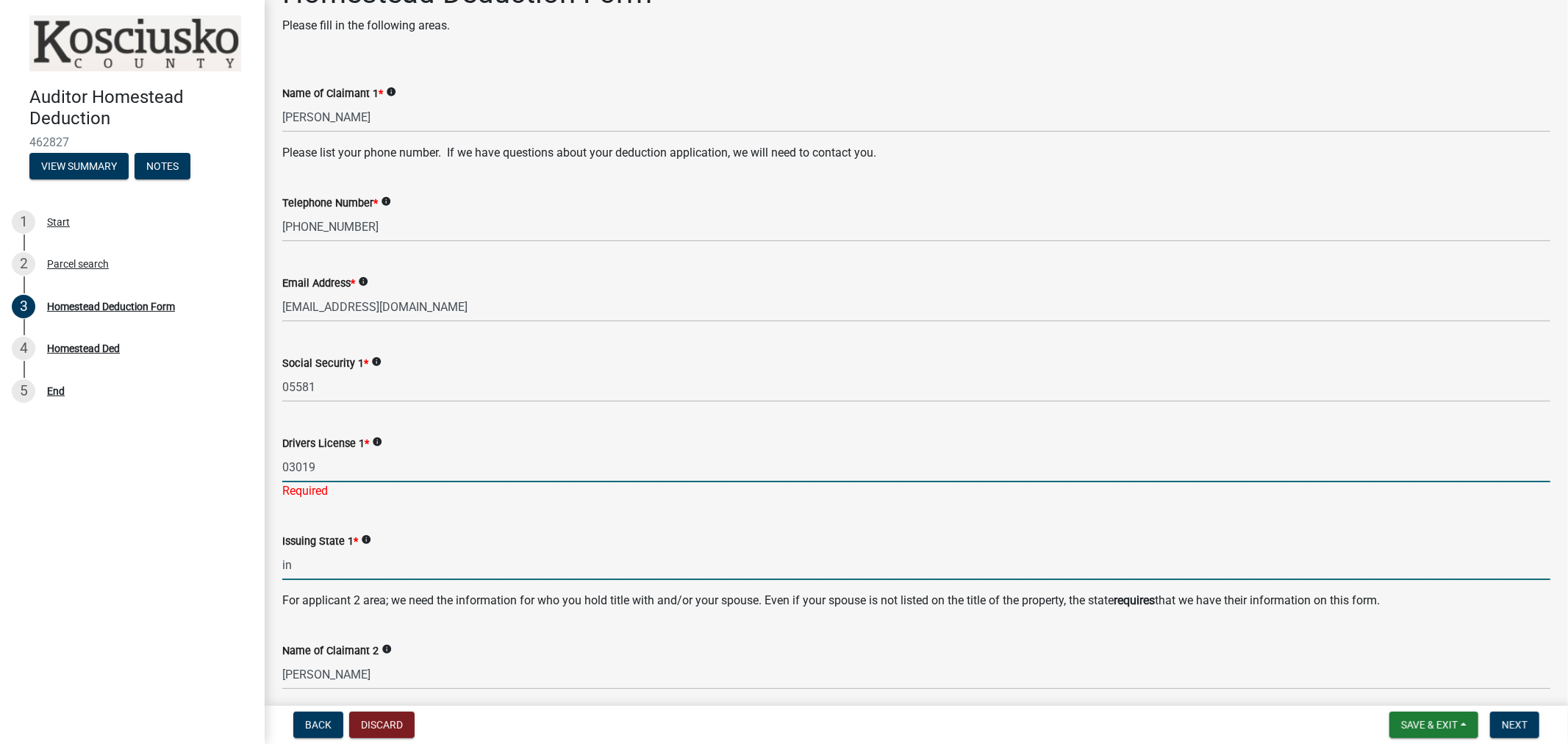
click at [354, 568] on wm-data-entity-input "Issuing State 1 * info in" at bounding box center [917, 552] width 1268 height 80
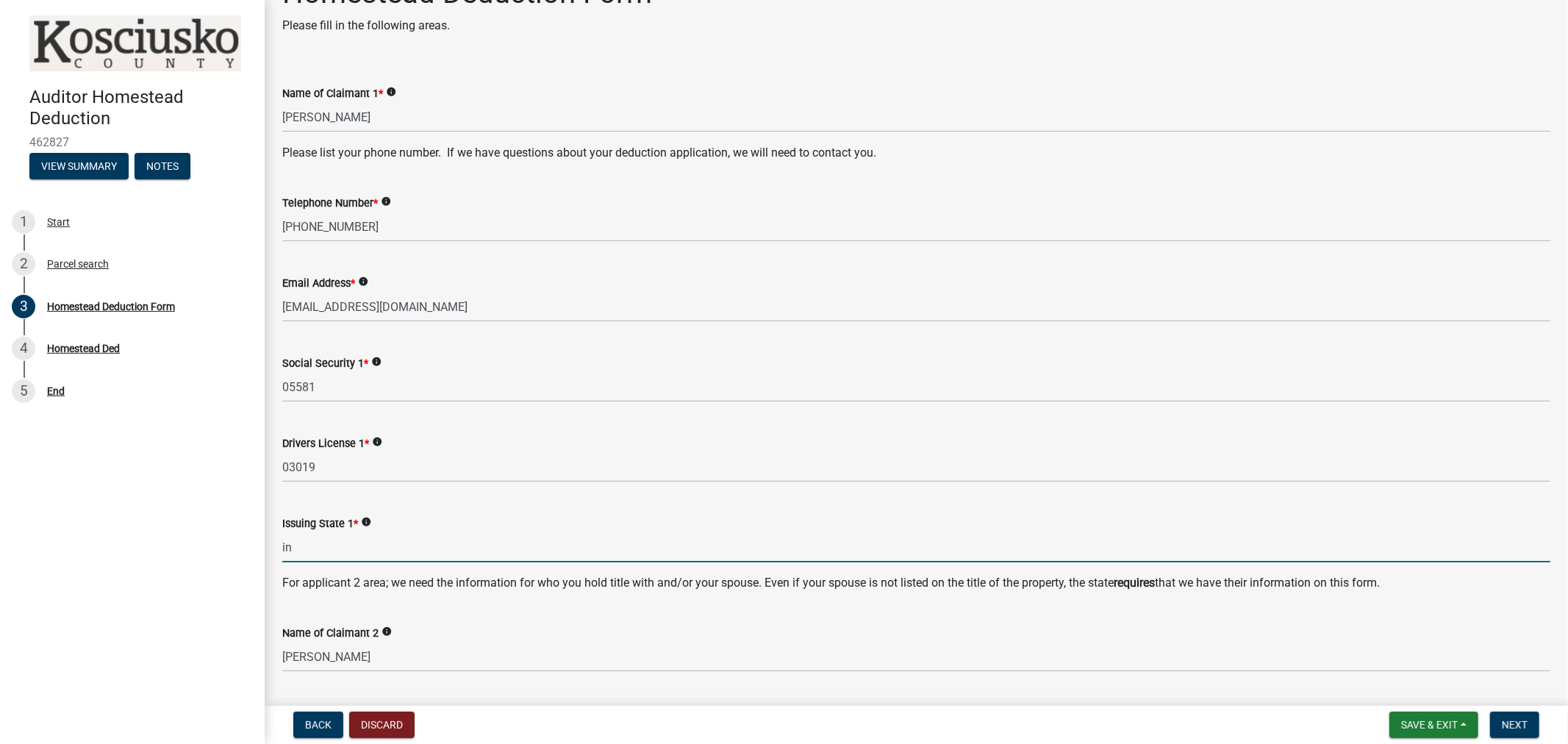
type input "IN"
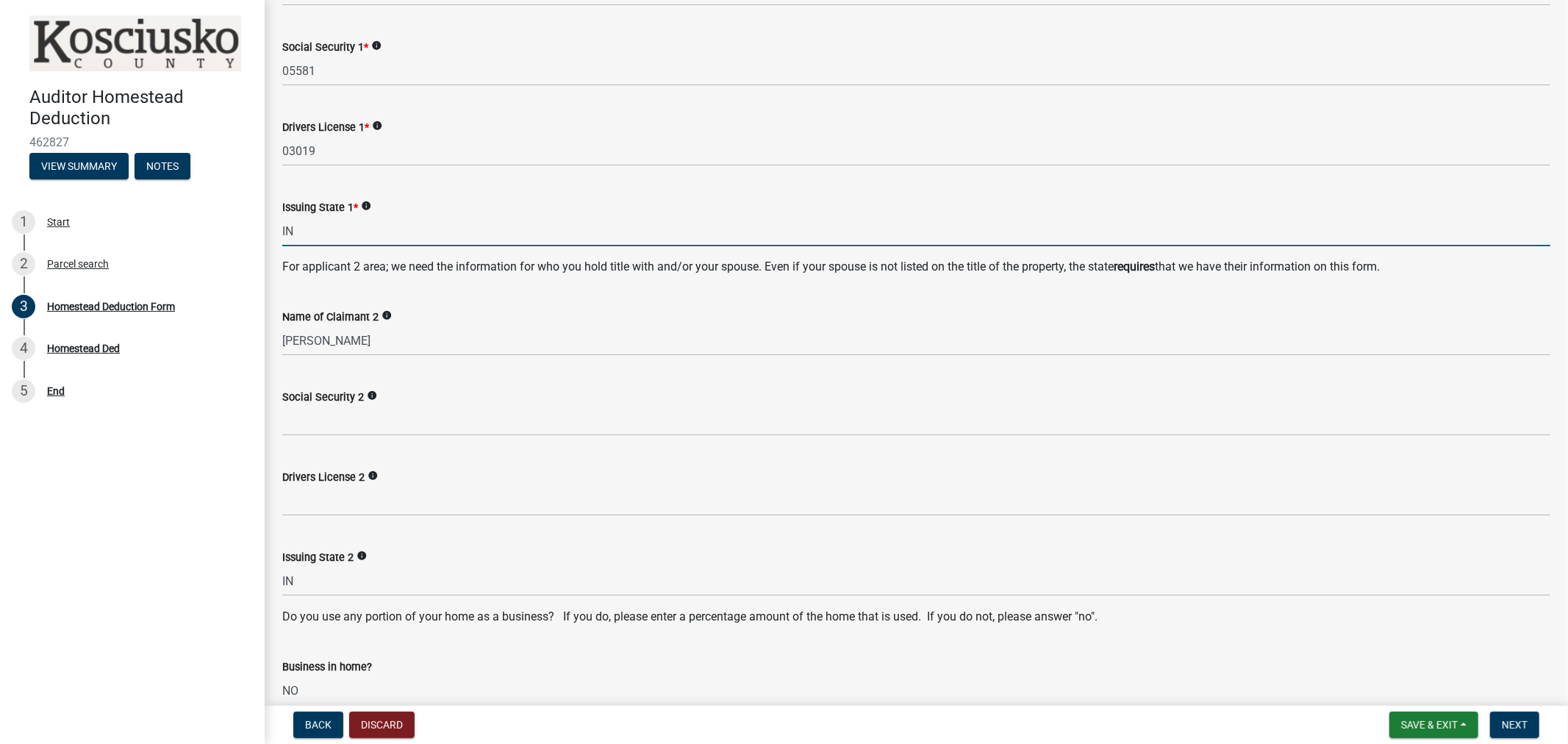
scroll to position [451, 0]
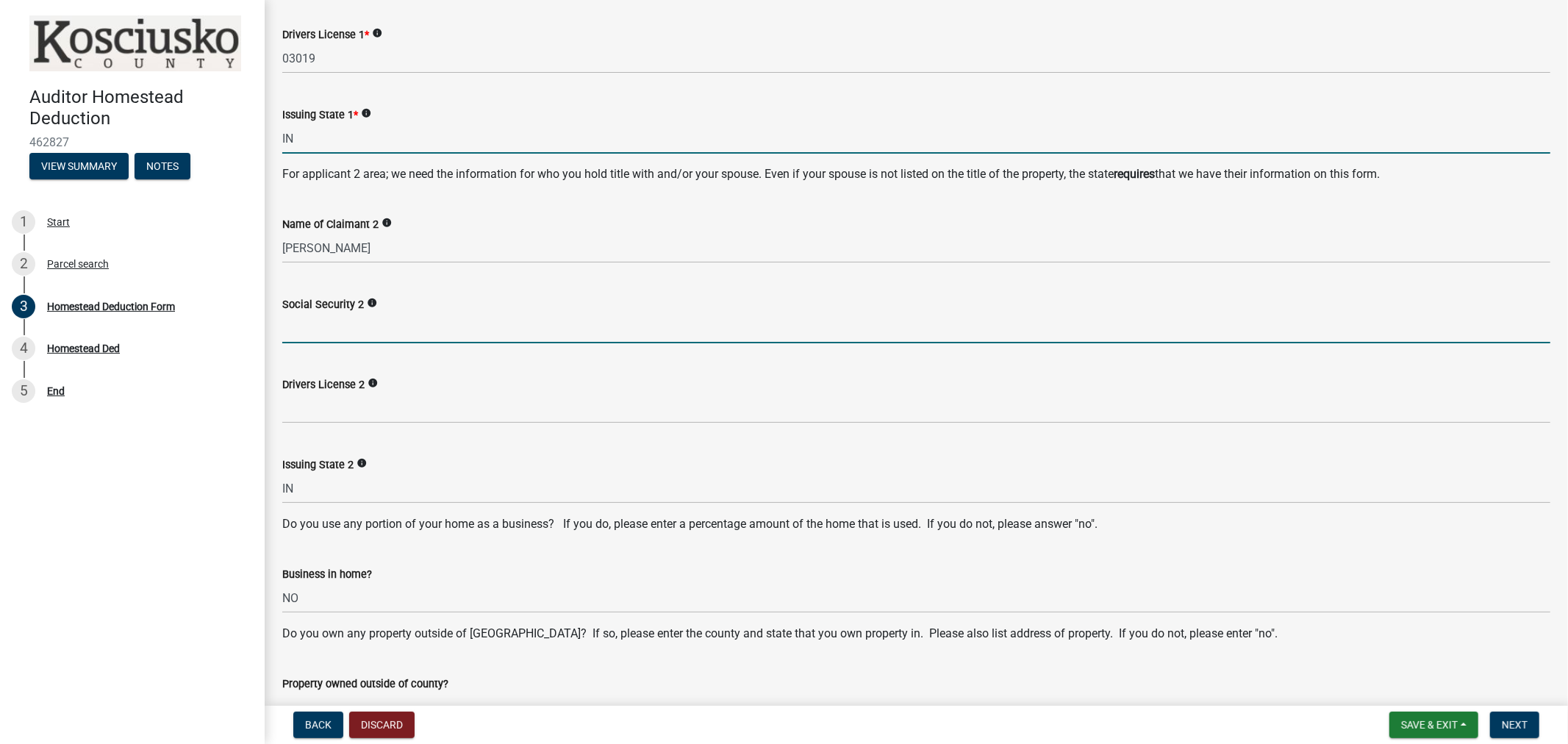
click at [306, 329] on input "Social Security 2" at bounding box center [917, 328] width 1268 height 31
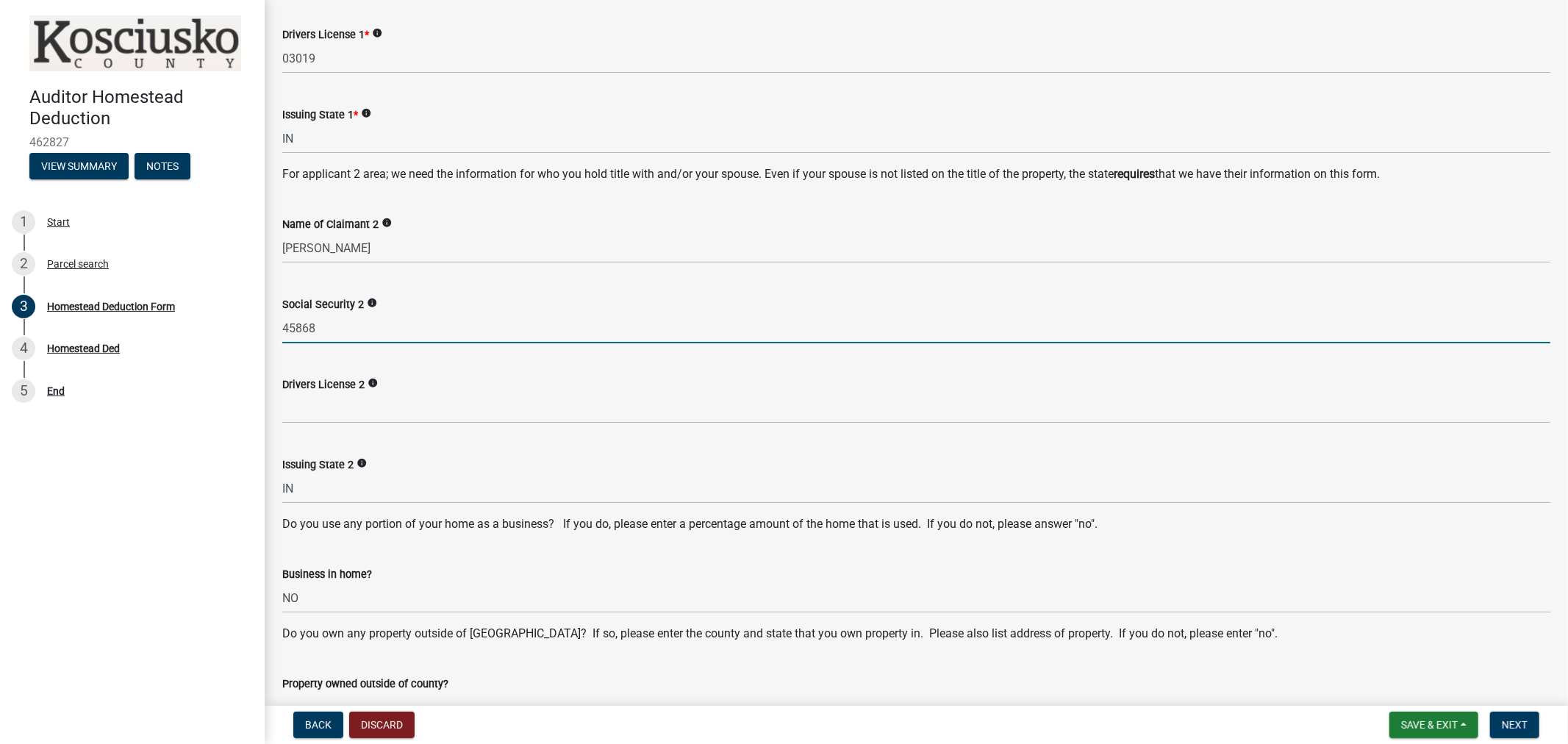
type input "45868"
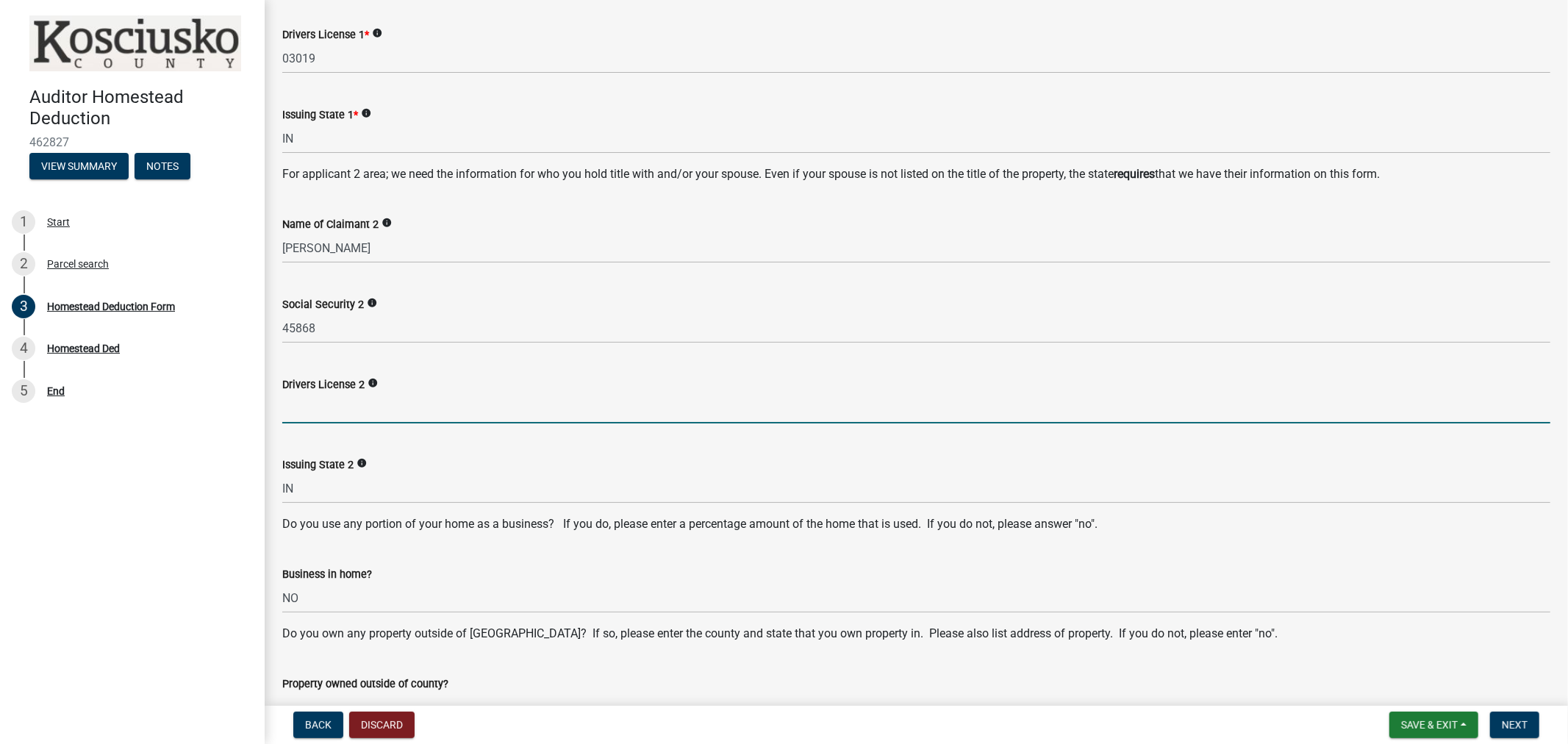
click at [318, 402] on input "Drivers License 2" at bounding box center [917, 408] width 1268 height 31
type input "16671"
click at [339, 503] on wm-data-entity-input "Issuing State 2 info IN" at bounding box center [917, 475] width 1268 height 80
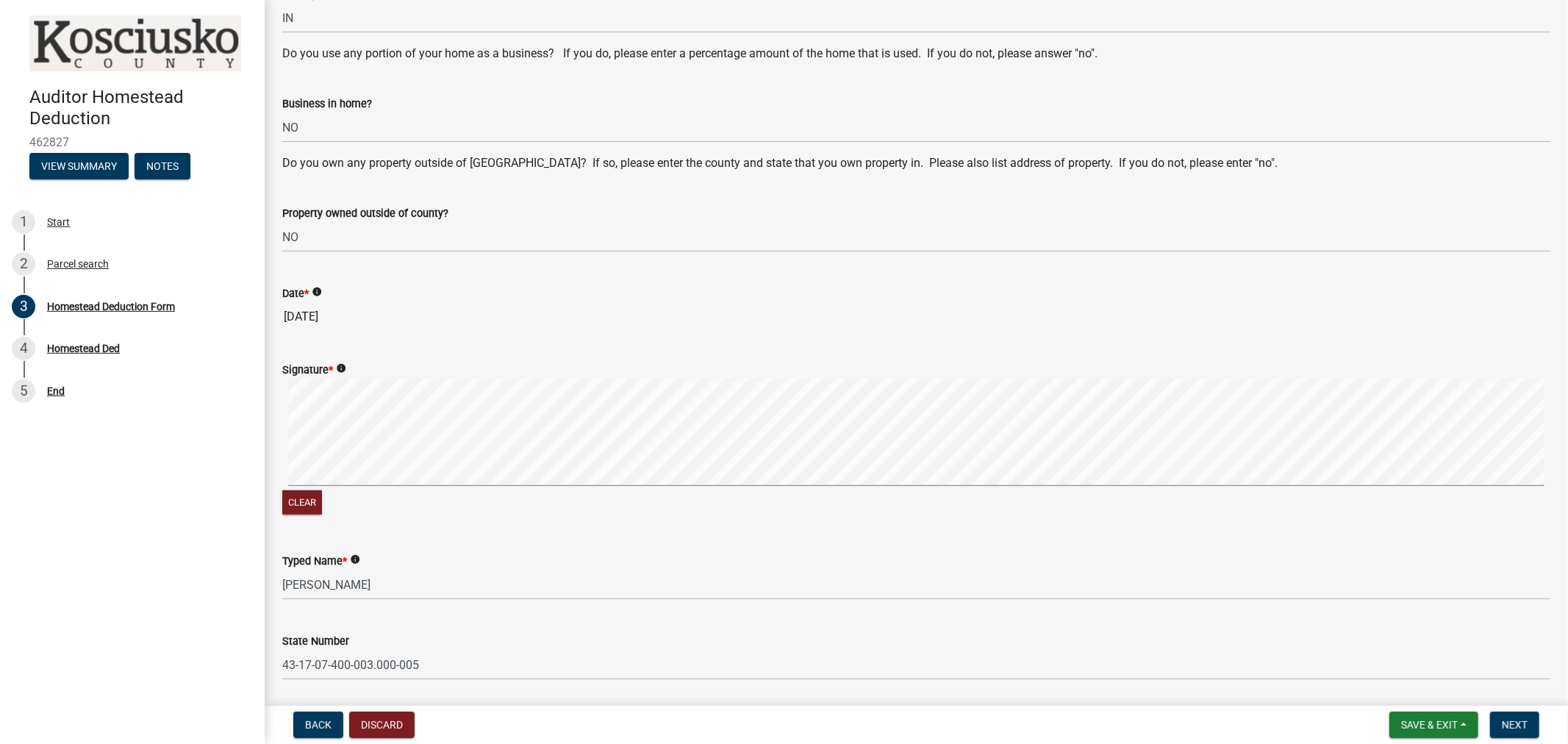
scroll to position [969, 0]
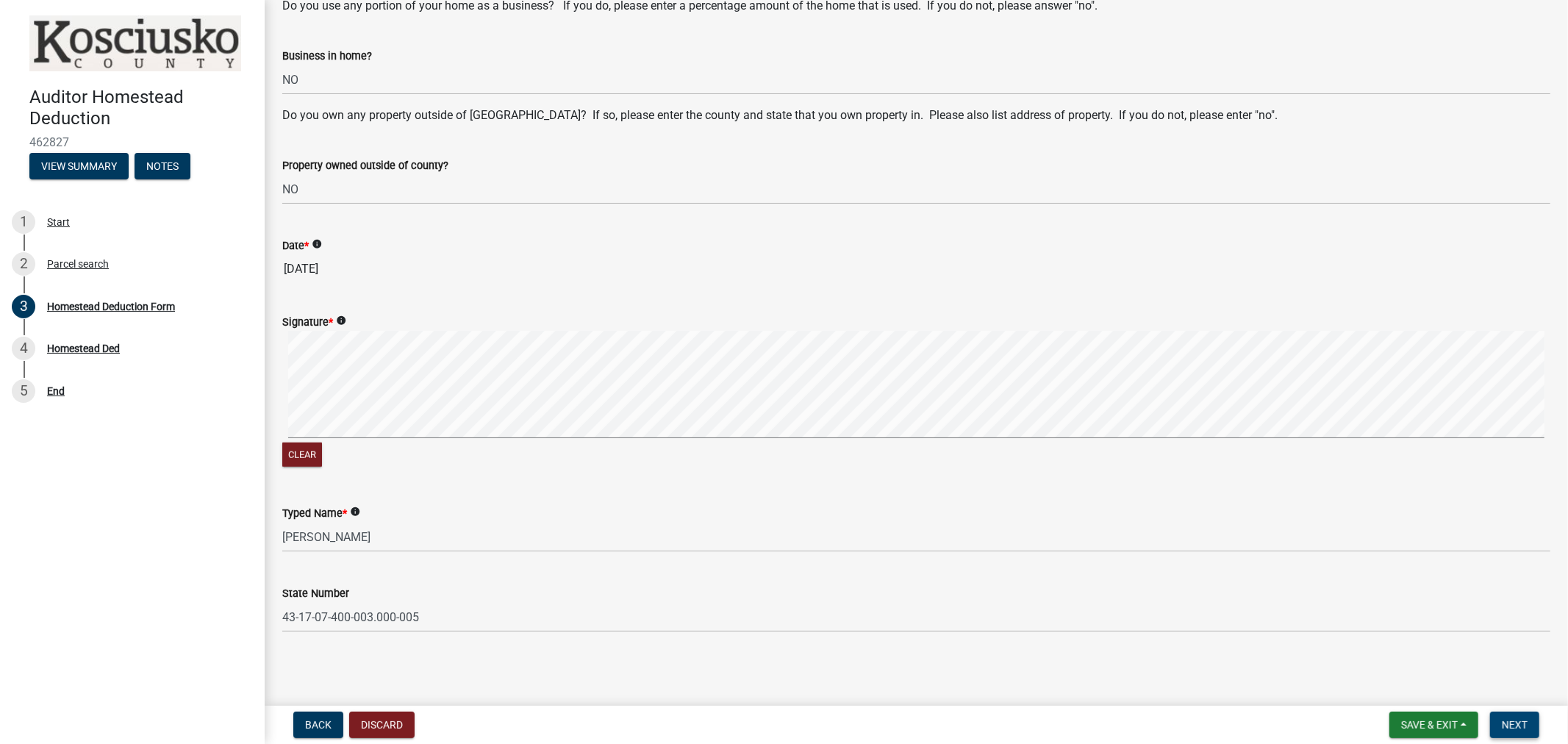
click at [1513, 725] on span "Next" at bounding box center [1514, 725] width 26 height 12
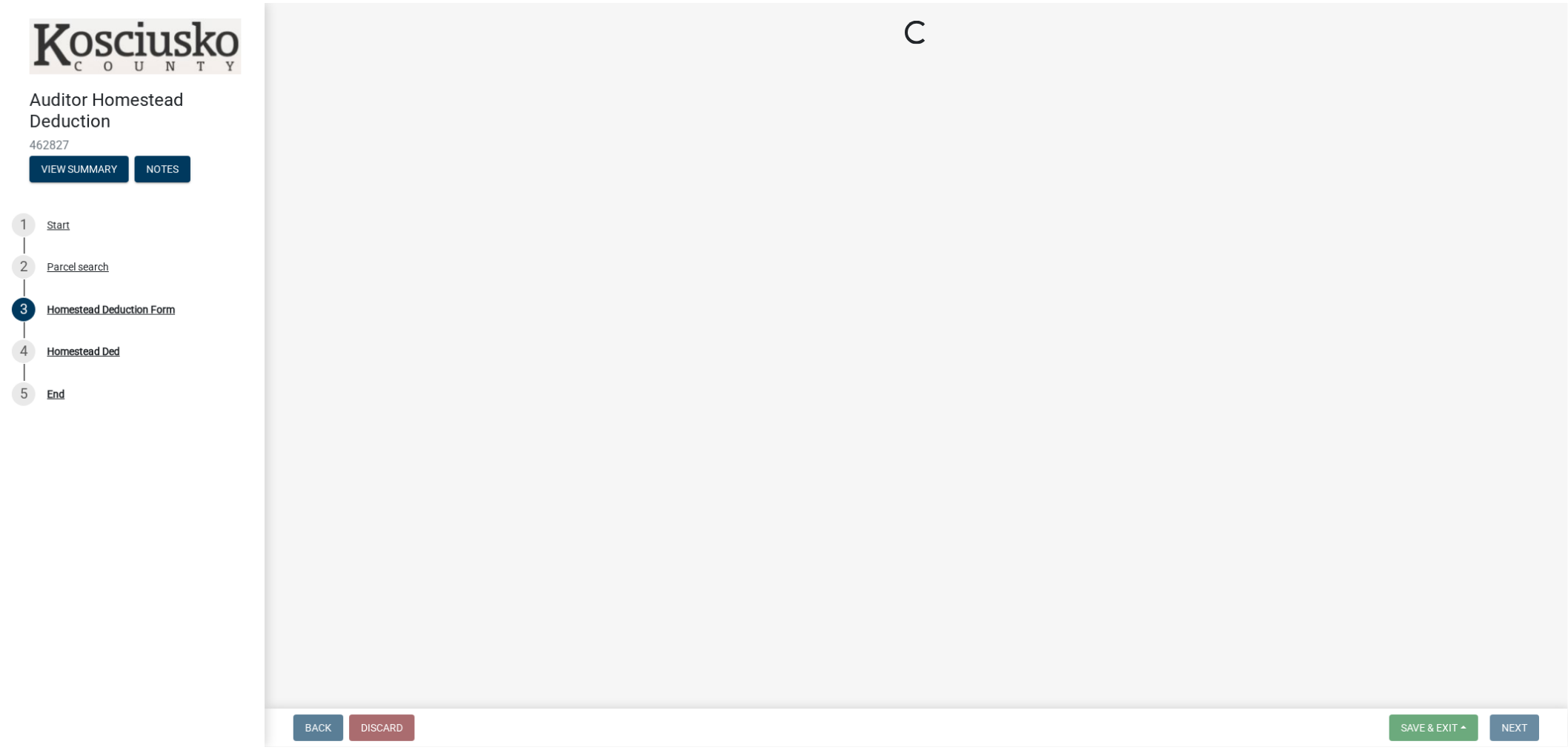
scroll to position [0, 0]
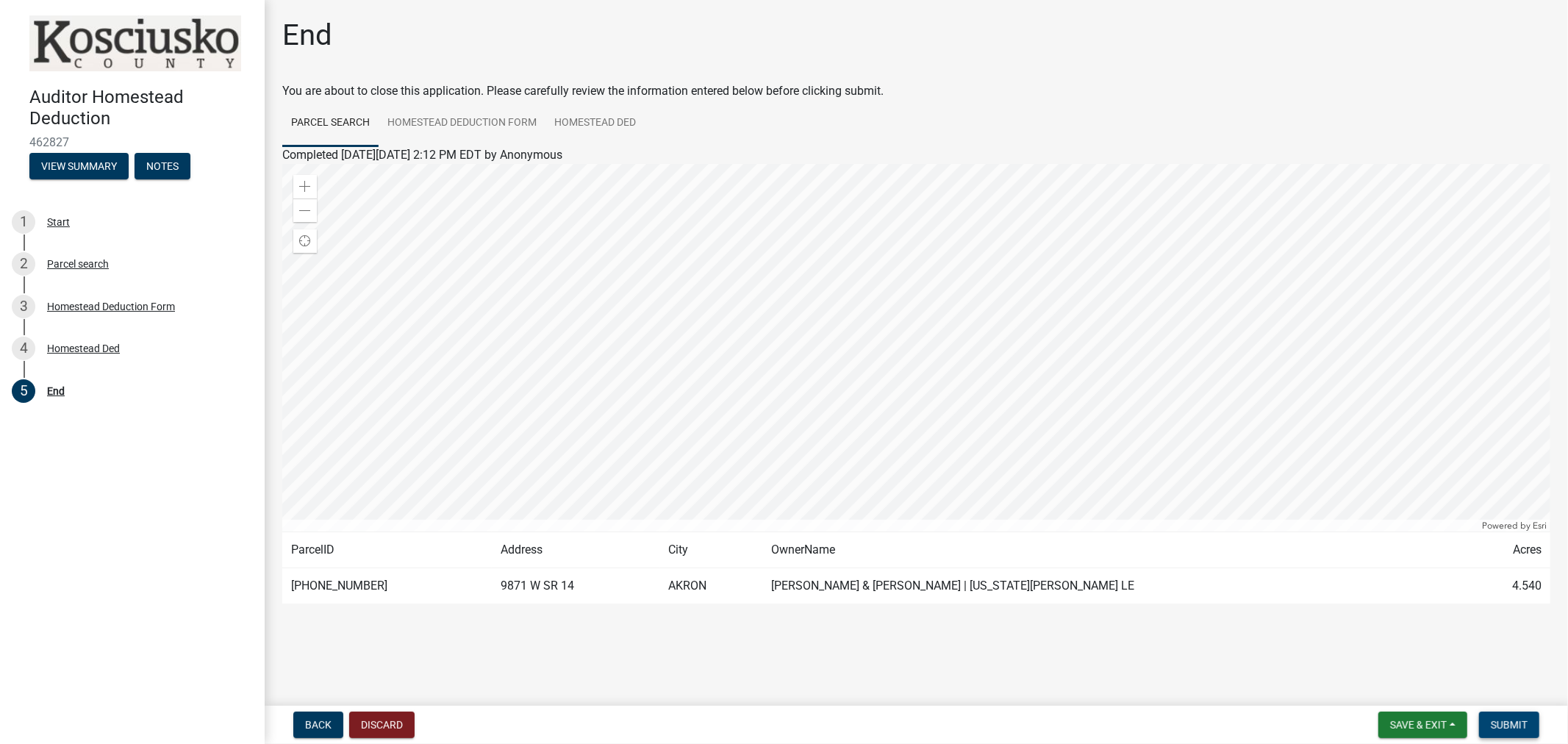
click at [1502, 724] on span "Submit" at bounding box center [1509, 725] width 37 height 12
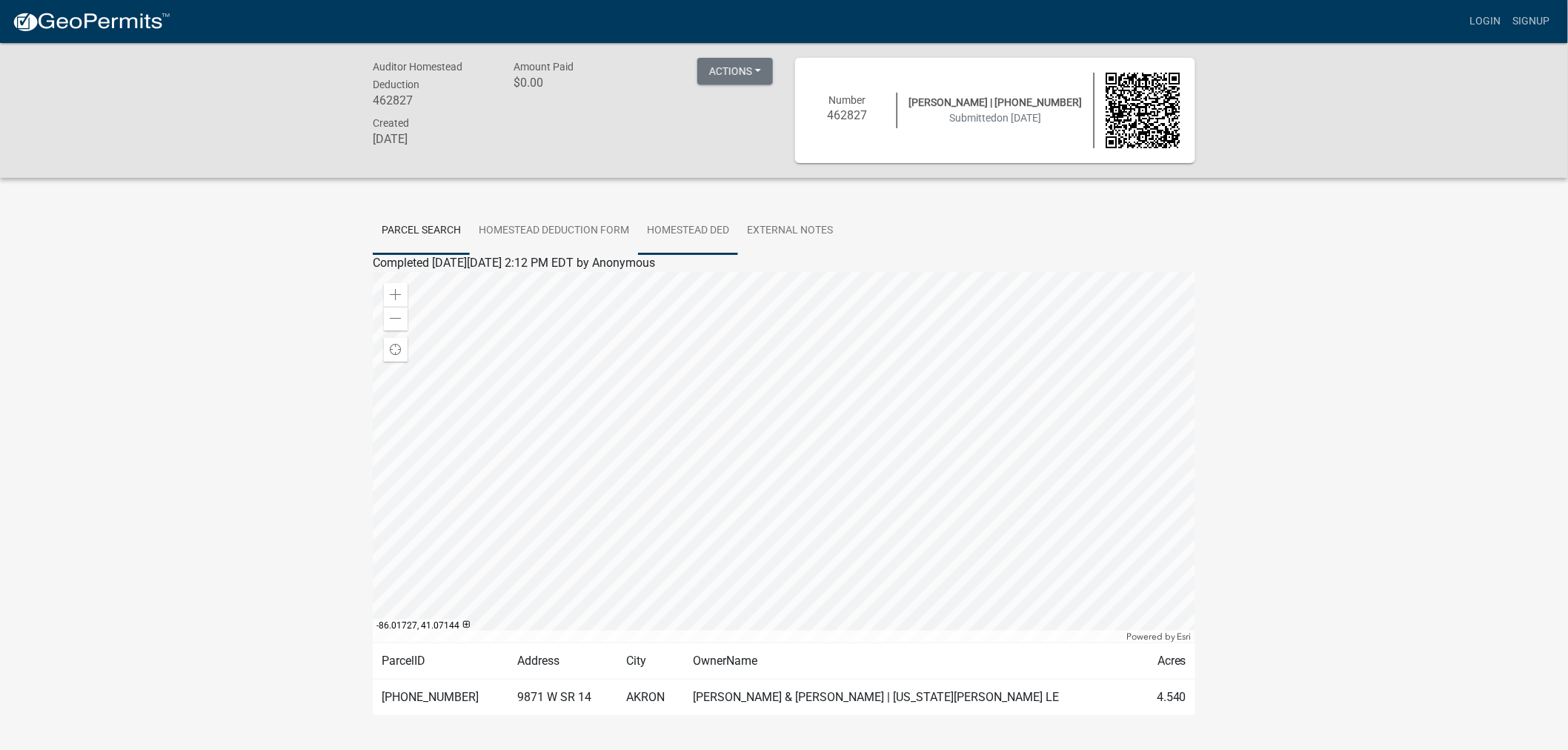
click at [667, 224] on link "Homestead Ded" at bounding box center [688, 231] width 100 height 47
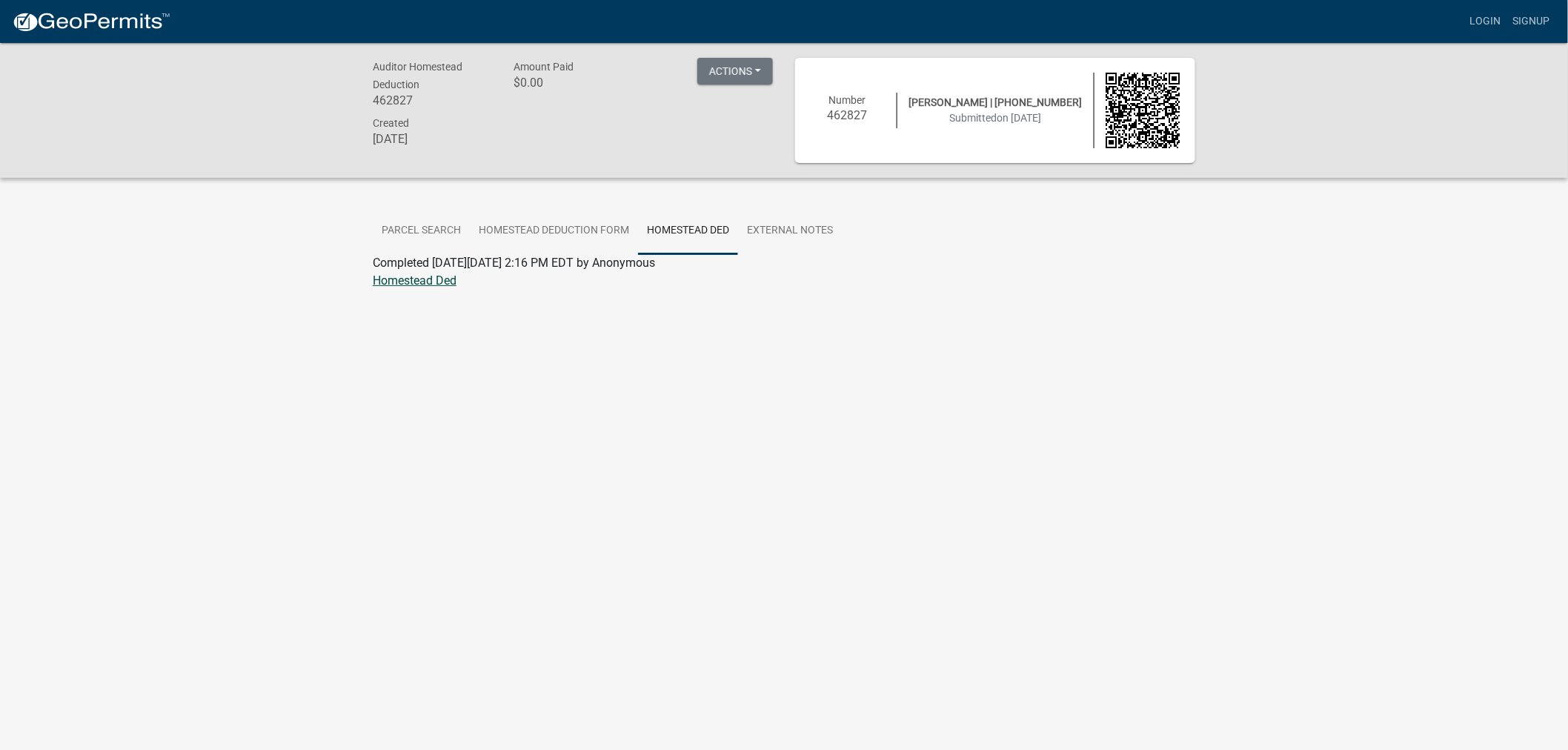
click at [437, 279] on link "Homestead Ded" at bounding box center [414, 281] width 84 height 14
